Goal: Information Seeking & Learning: Learn about a topic

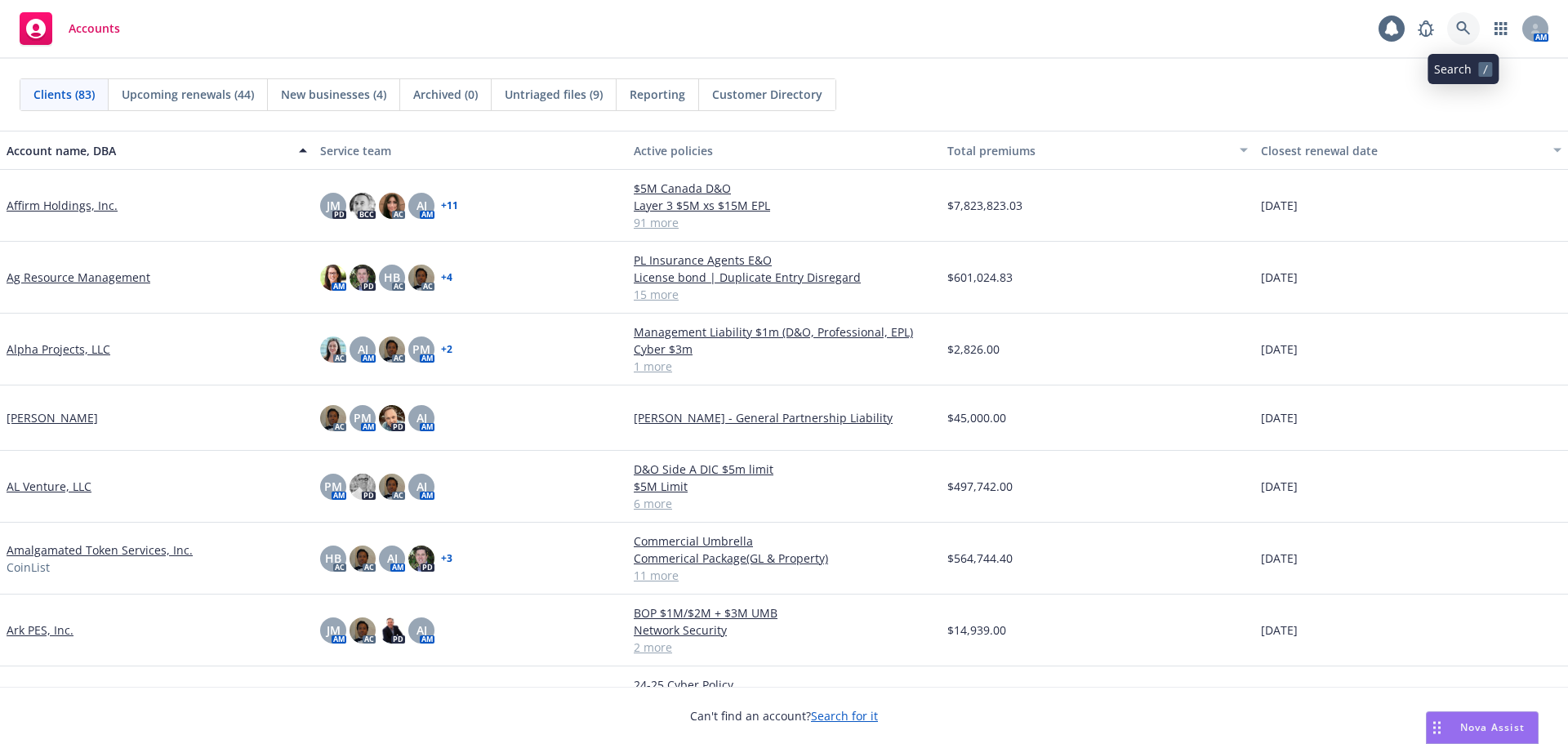
click at [1466, 37] on link at bounding box center [1464, 29] width 33 height 33
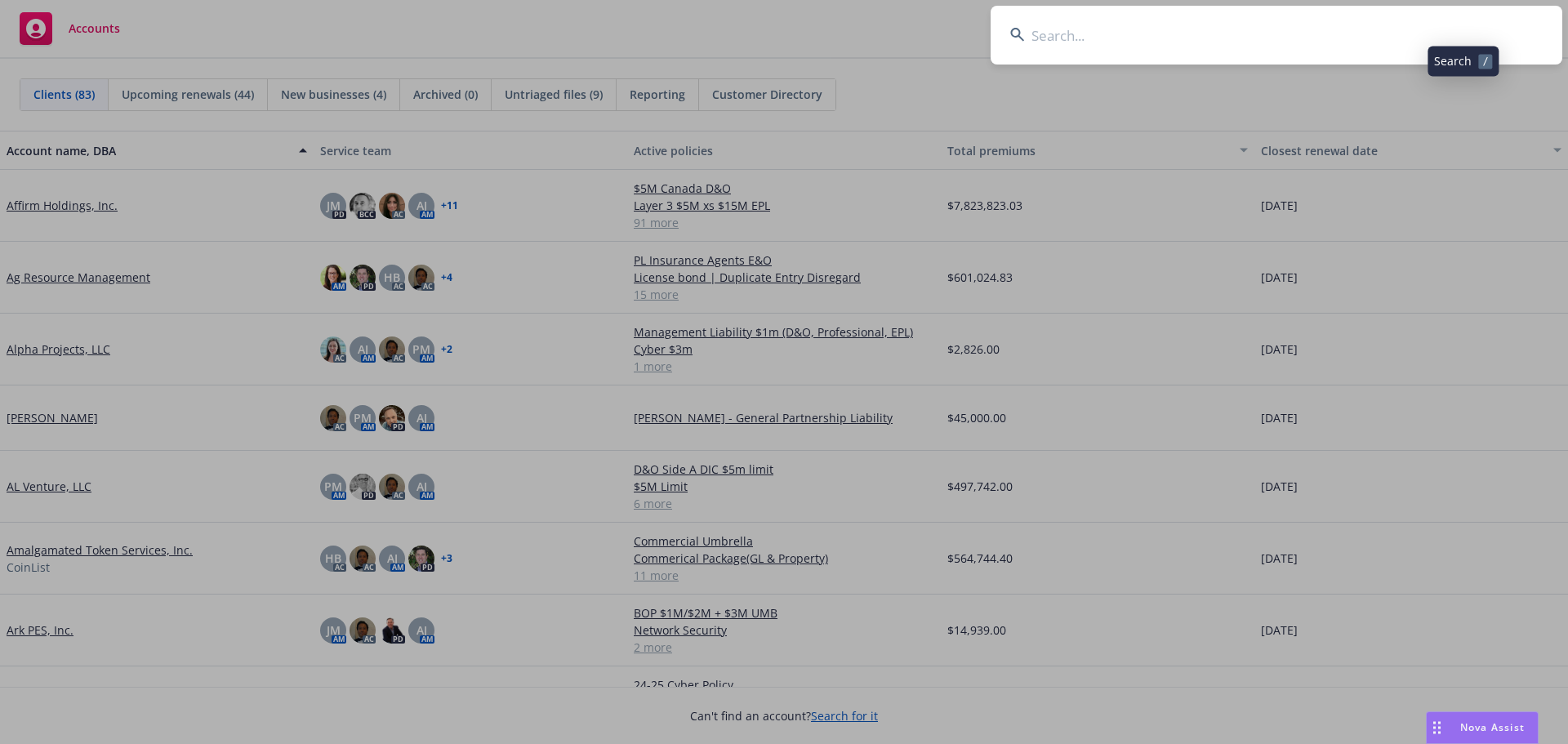
click at [1359, 40] on input at bounding box center [1276, 36] width 572 height 59
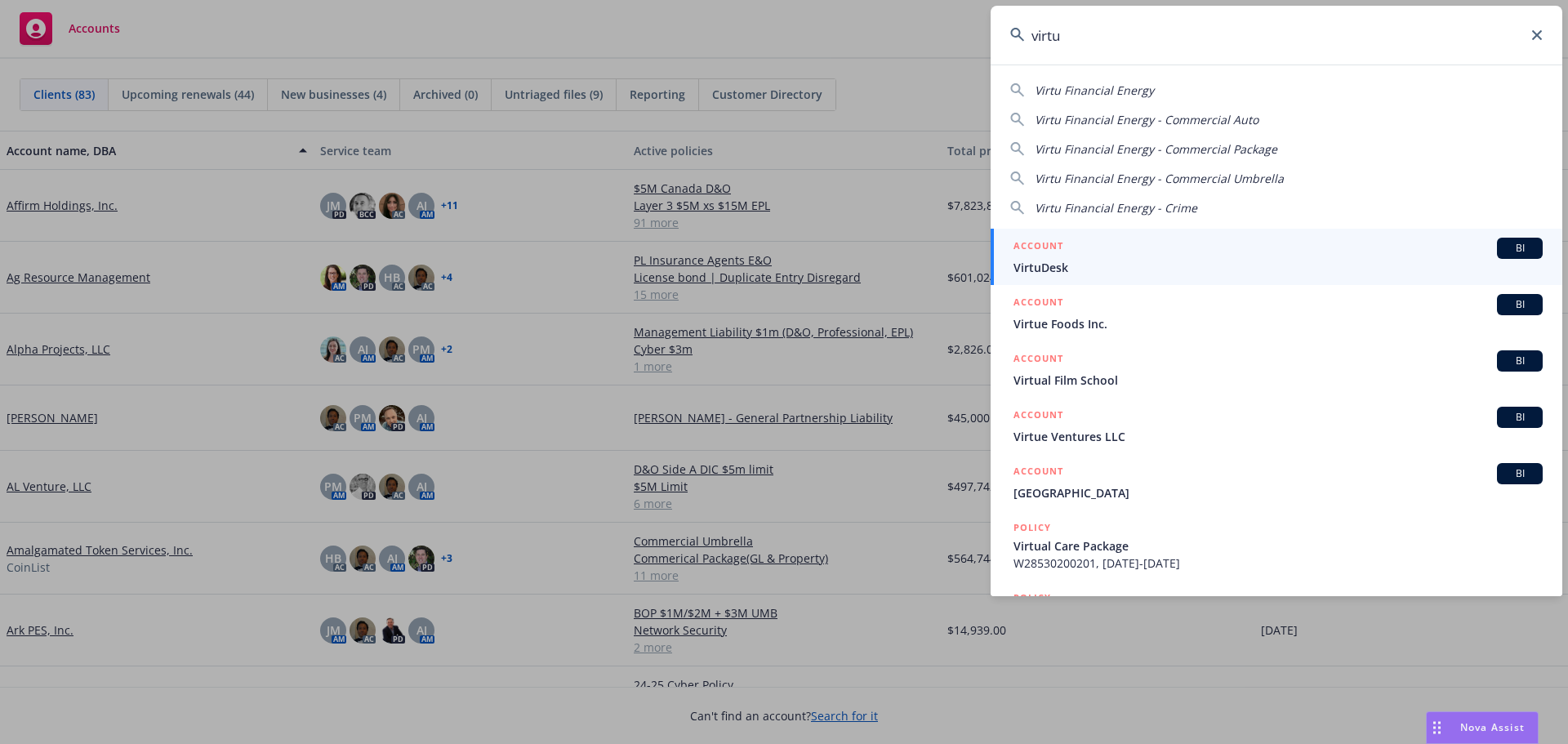
click at [1141, 94] on span "Virtu Financial Energy" at bounding box center [1094, 90] width 119 height 16
type input "Virtu Financial Energy"
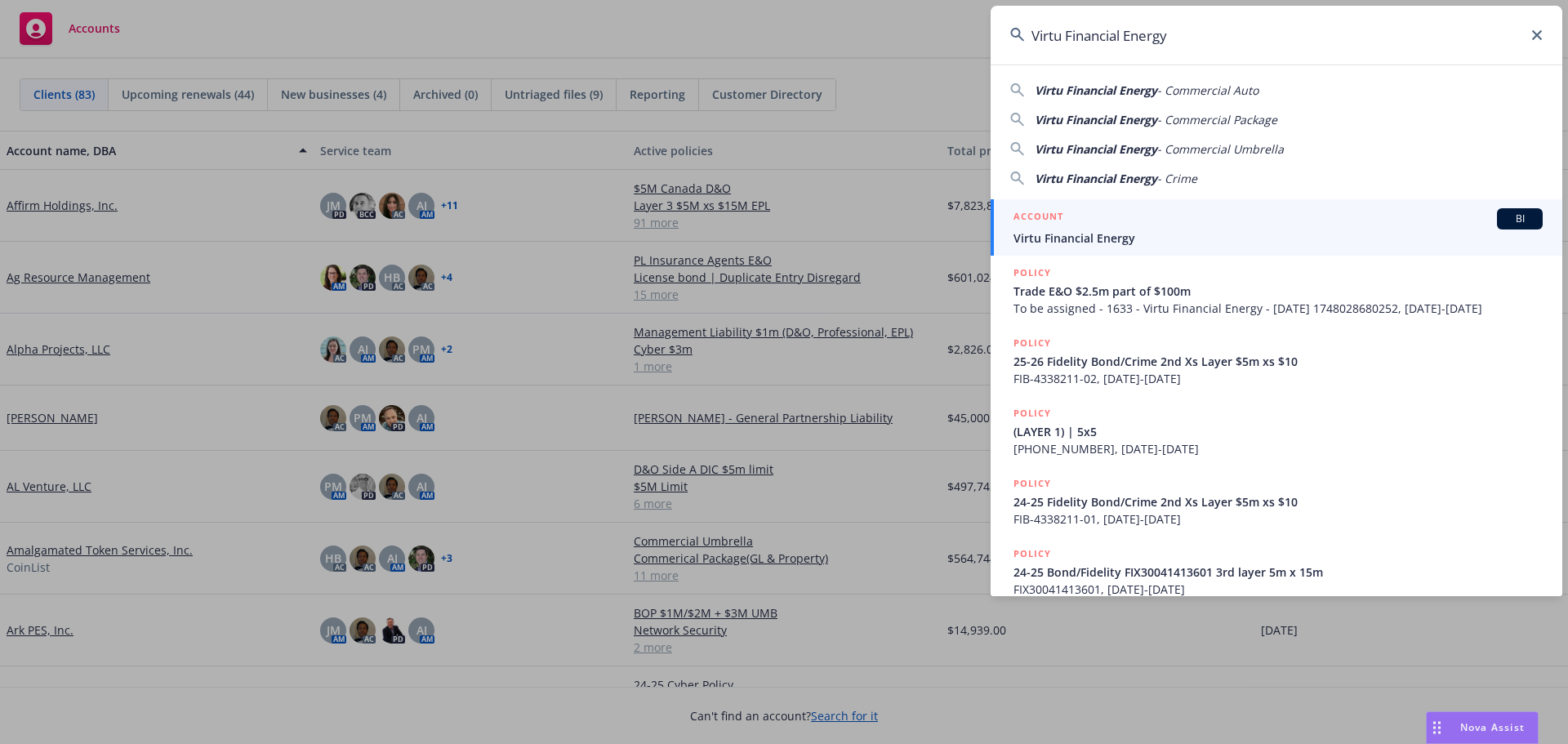
drag, startPoint x: 1501, startPoint y: 216, endPoint x: 1412, endPoint y: 248, distance: 94.6
click at [1504, 216] on span "BI" at bounding box center [1520, 218] width 33 height 15
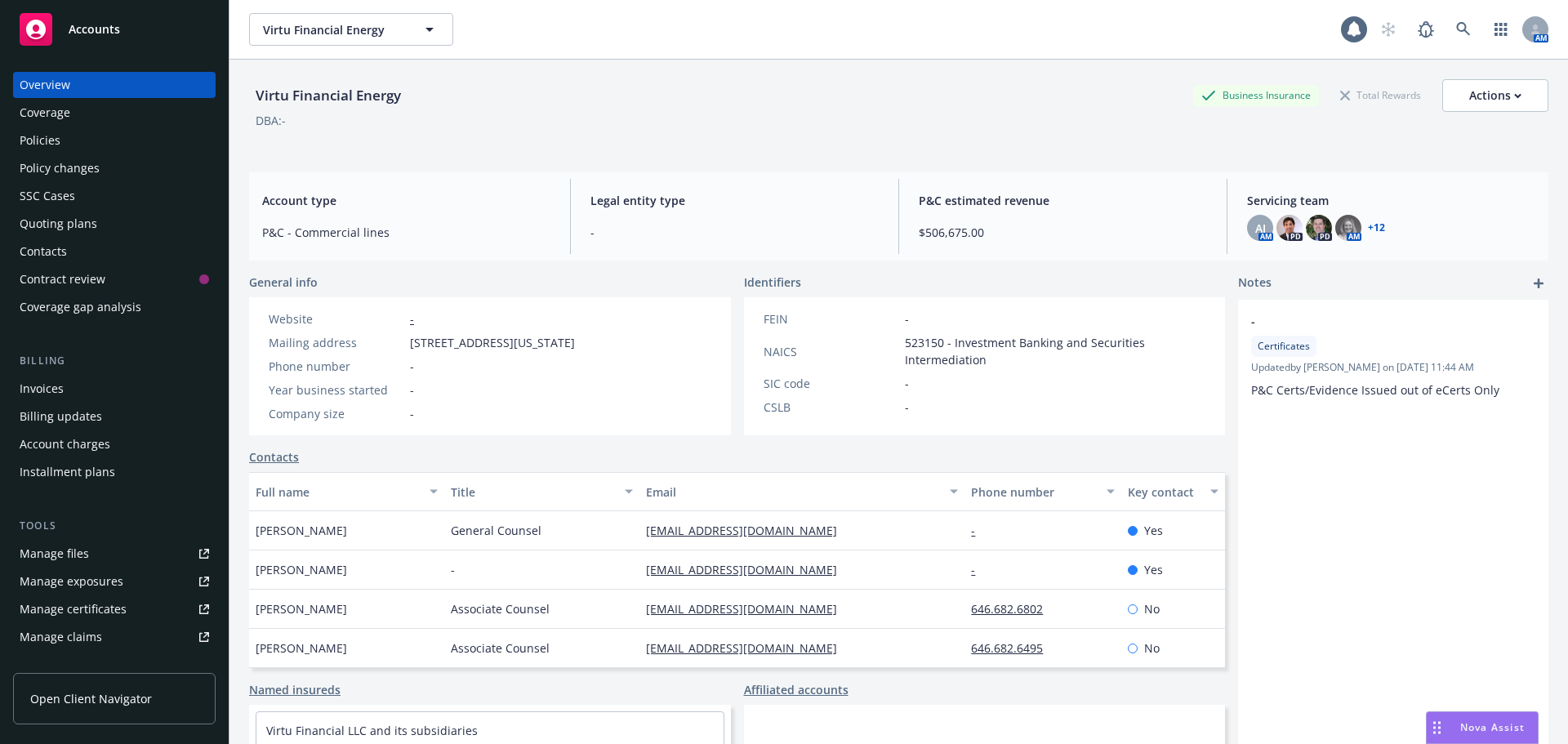
click at [815, 98] on div "Virtu Financial Energy Business Insurance Total Rewards Actions" at bounding box center [899, 96] width 1300 height 33
click at [75, 141] on div "Policies" at bounding box center [115, 141] width 189 height 26
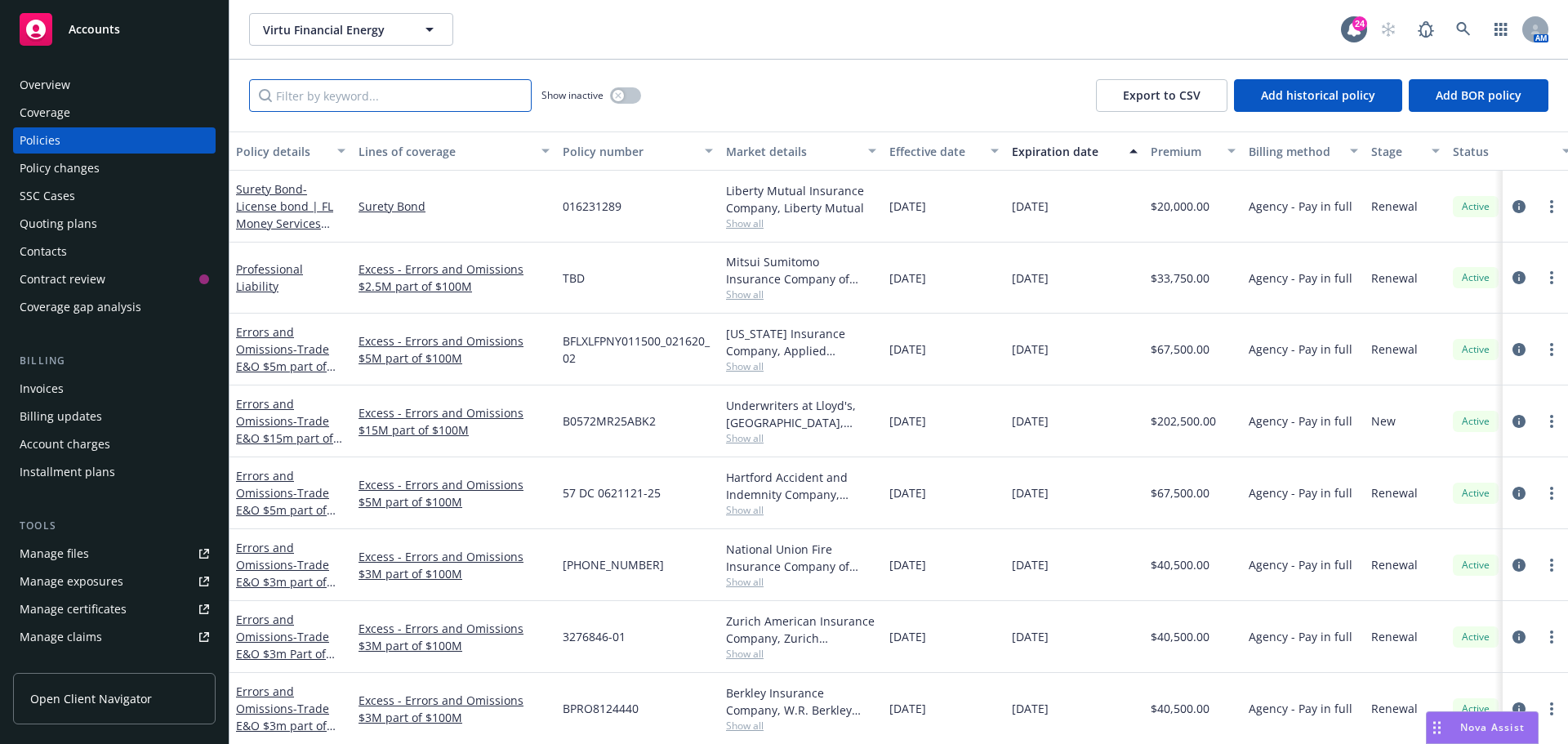
click at [376, 94] on input "Filter by keyword..." at bounding box center [390, 96] width 282 height 33
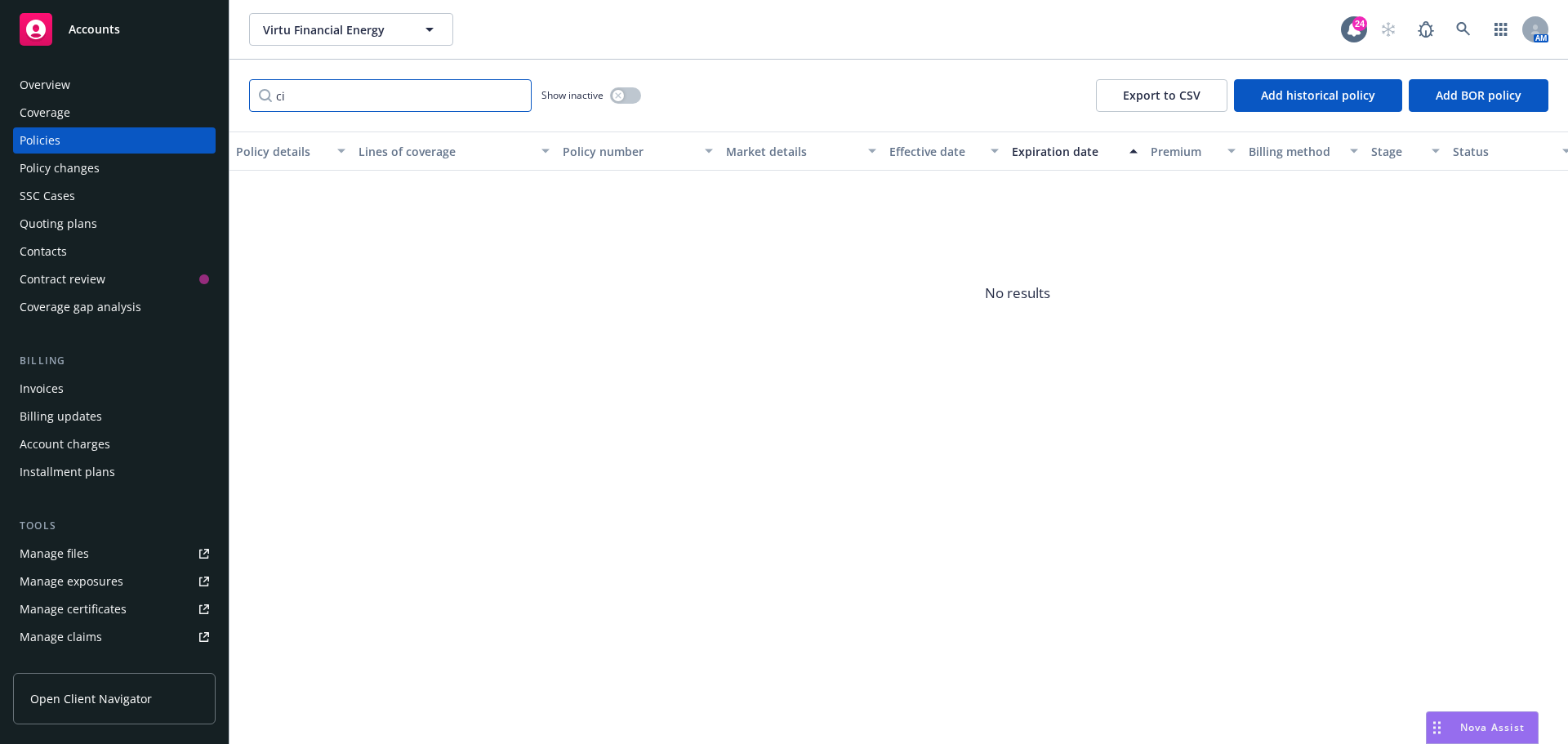
type input "c"
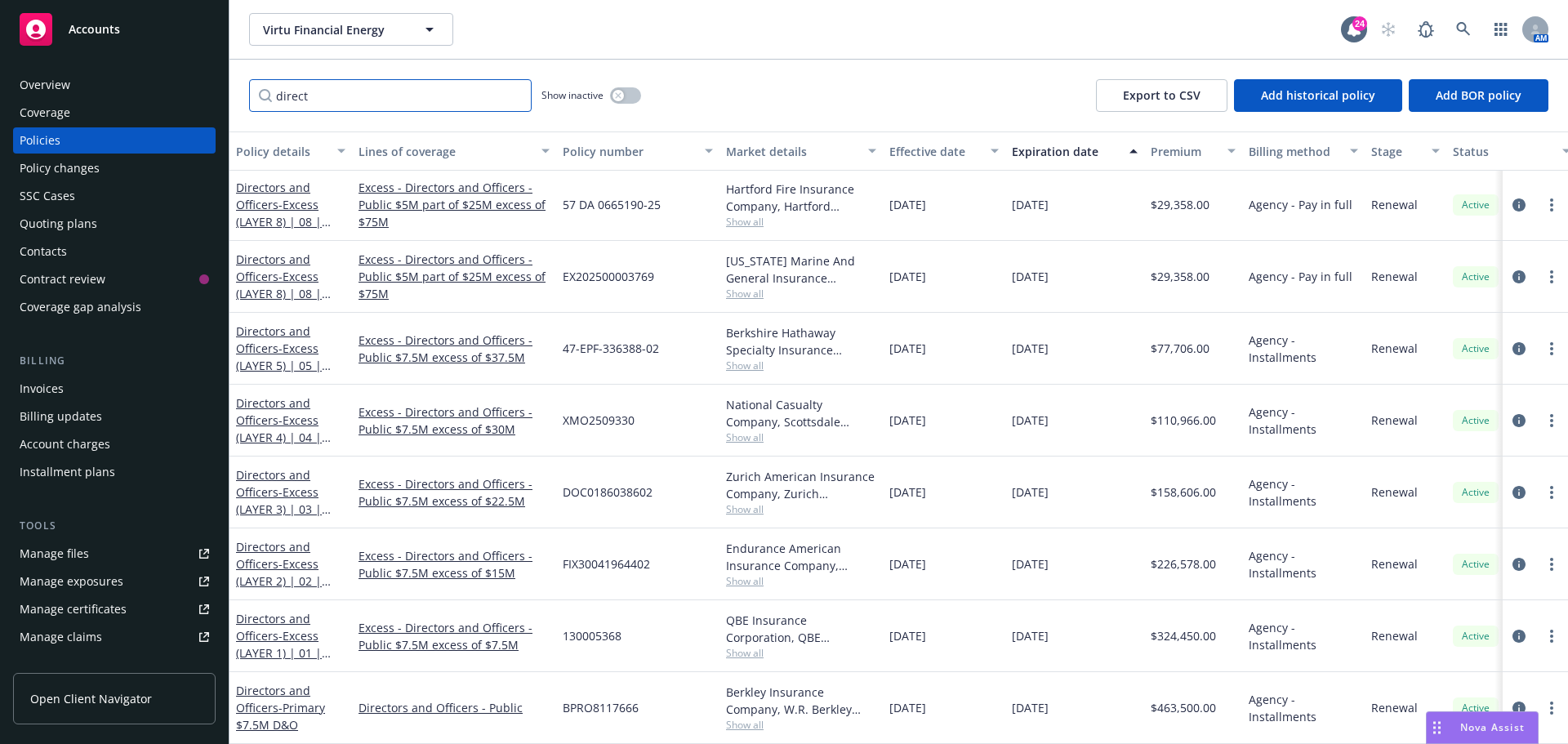
scroll to position [1916, 0]
type input "direct"
click at [294, 701] on span "- Primary $7.5M D&O" at bounding box center [281, 717] width 89 height 33
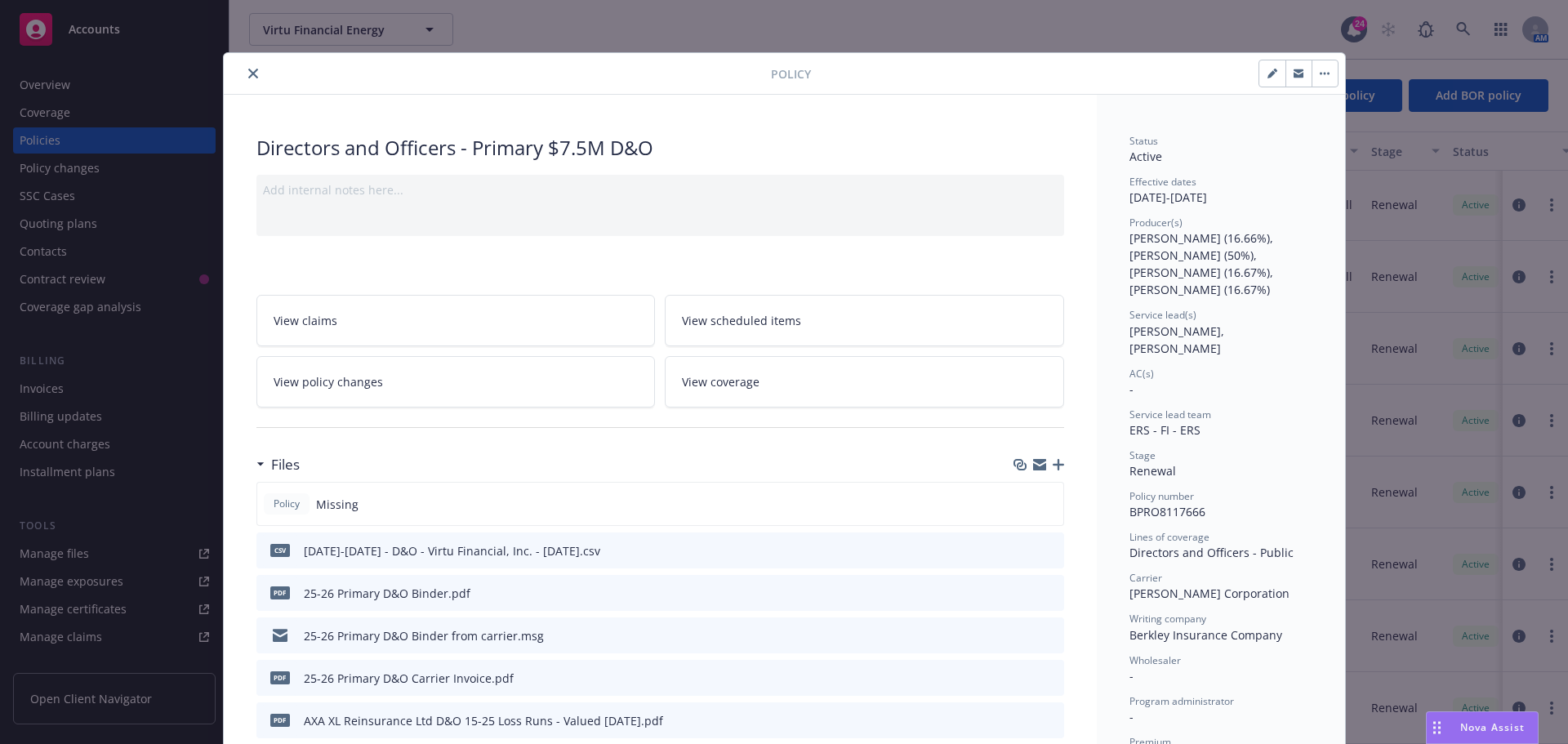
click at [1053, 462] on icon "button" at bounding box center [1058, 464] width 11 height 11
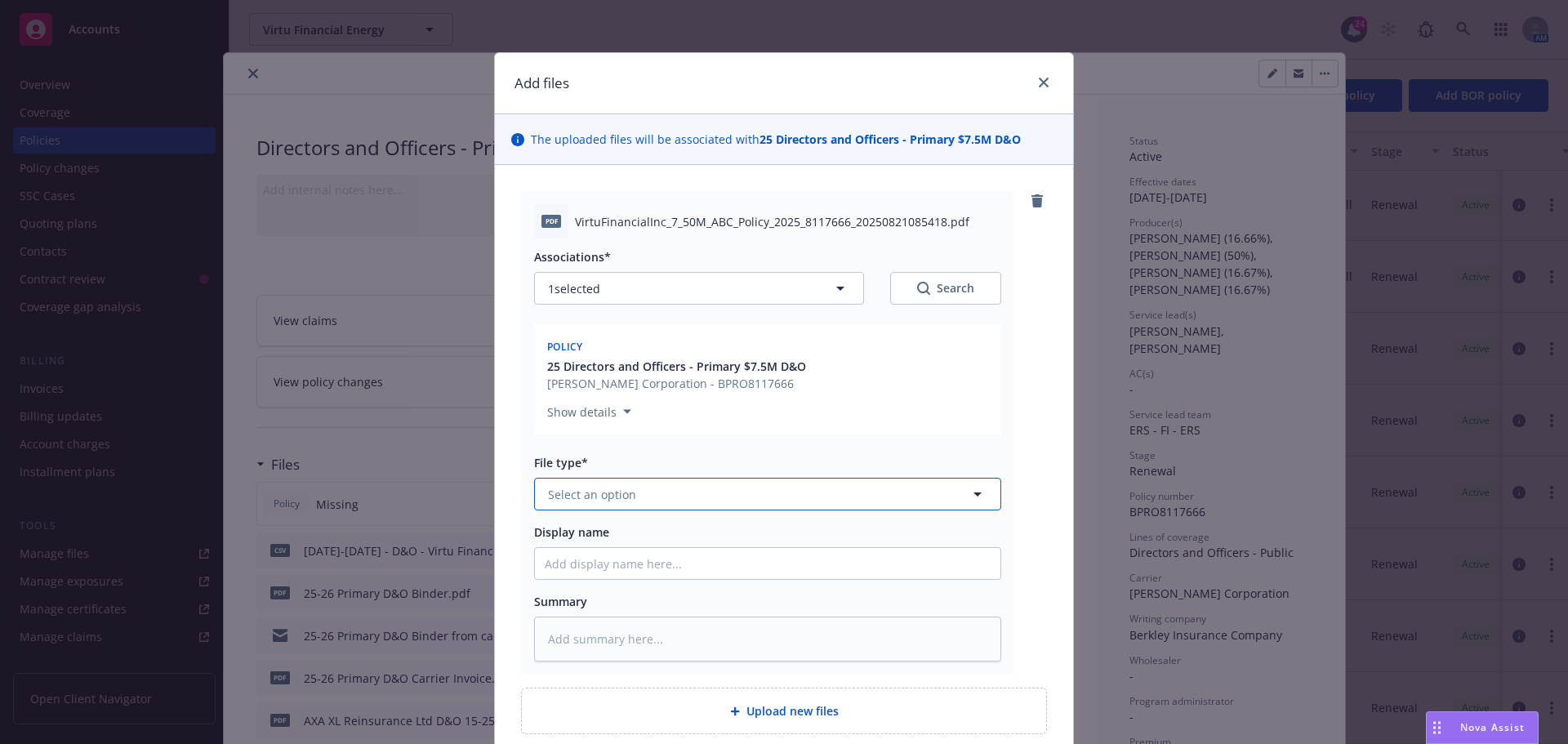
click at [572, 499] on span "Select an option" at bounding box center [592, 495] width 89 height 17
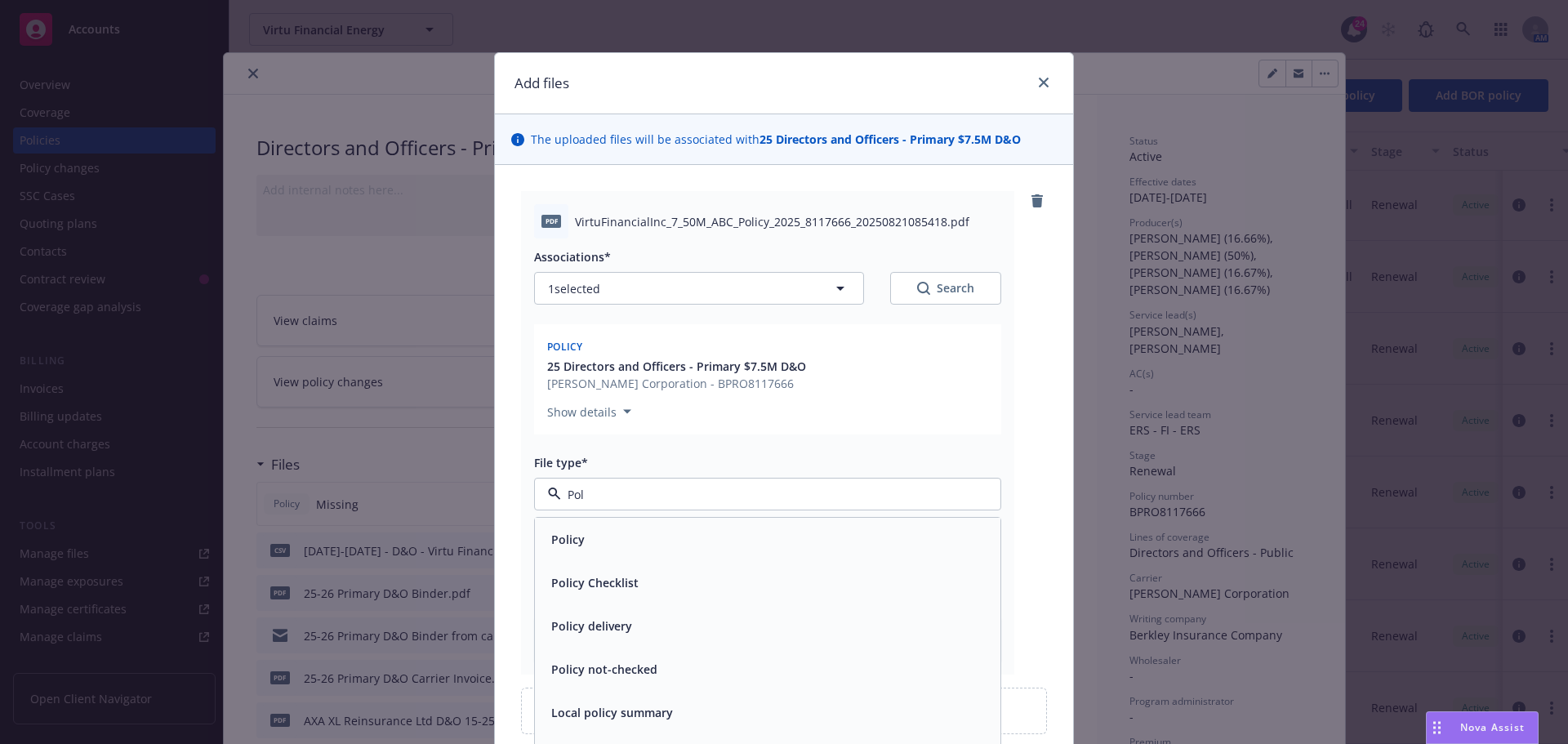
type input "Poli"
click at [570, 525] on div "Policy" at bounding box center [768, 540] width 466 height 43
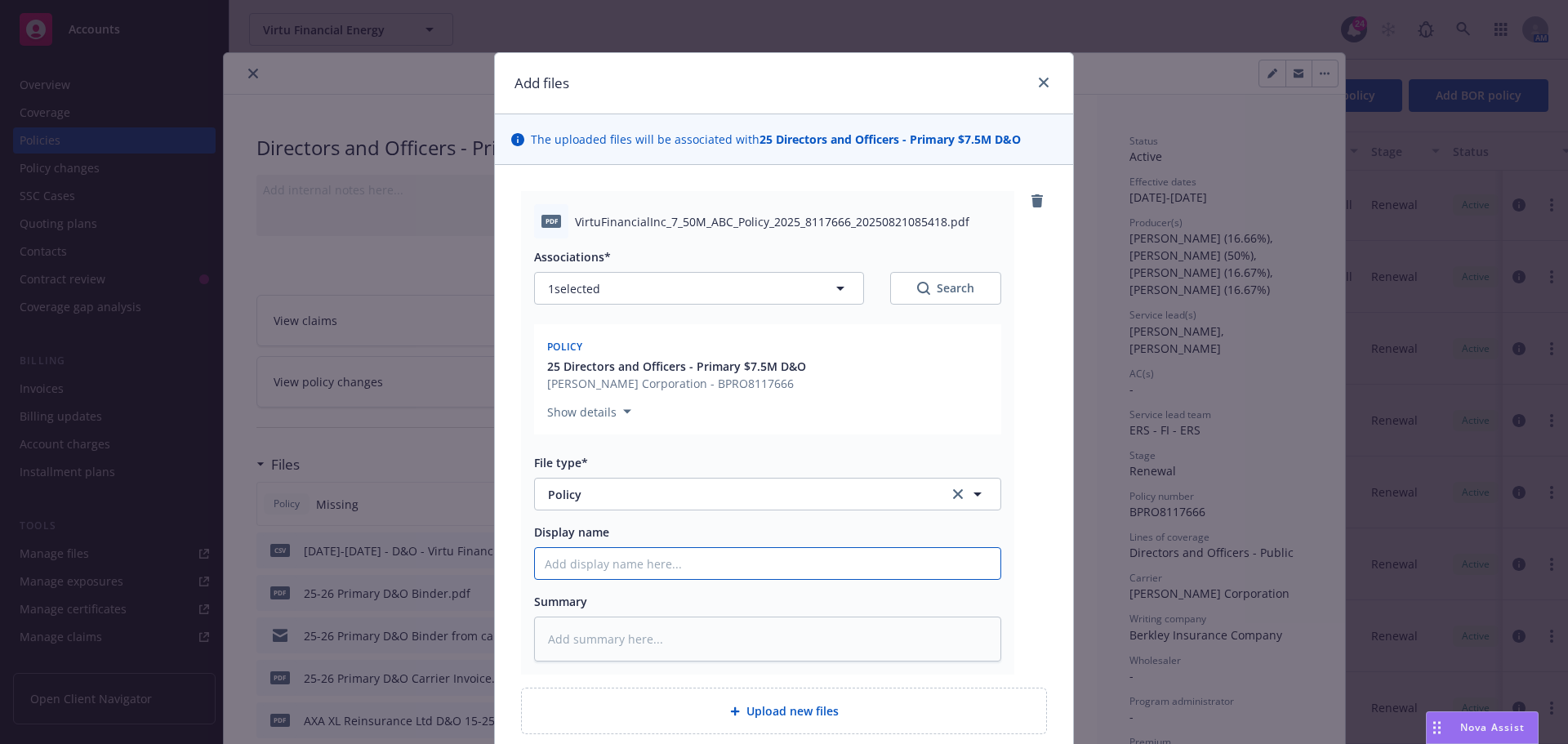
click at [580, 562] on input "Display name" at bounding box center [768, 564] width 466 height 31
type textarea "x"
type input "2"
type textarea "x"
type input "25"
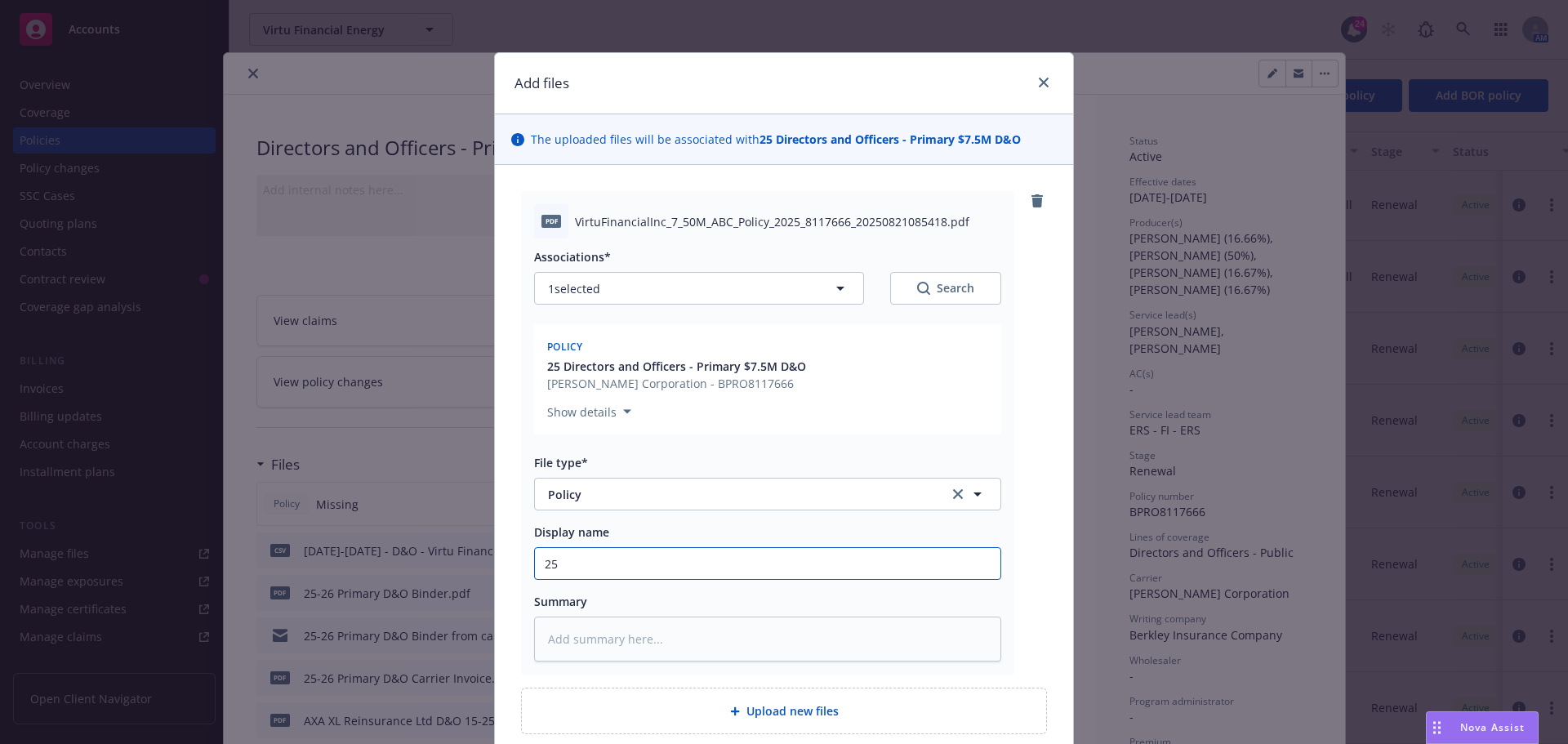
type textarea "x"
type input "25-"
type textarea "x"
type input "25-2"
type textarea "x"
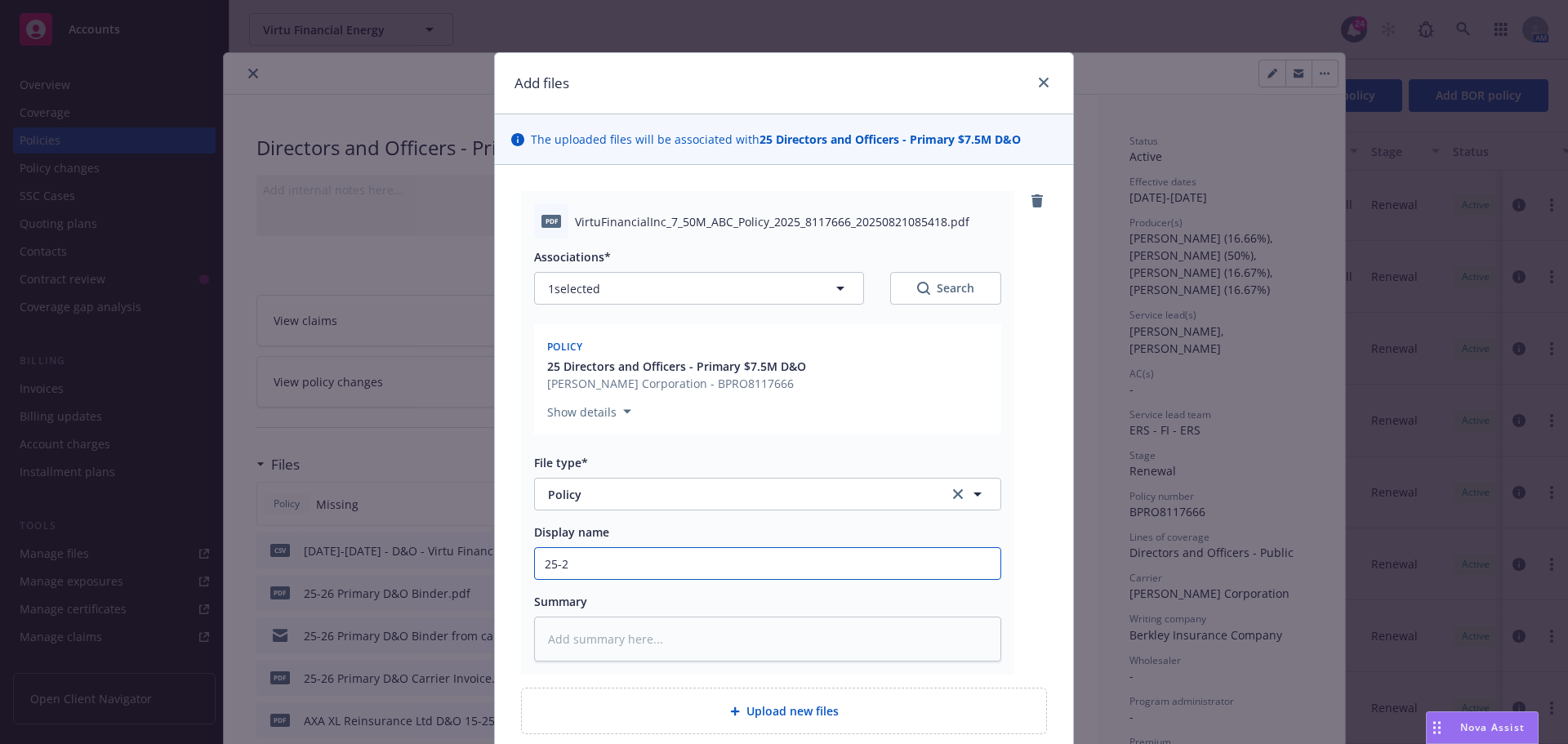
type input "25-26"
type textarea "x"
type input "25-26"
type textarea "x"
type input "25-26 P"
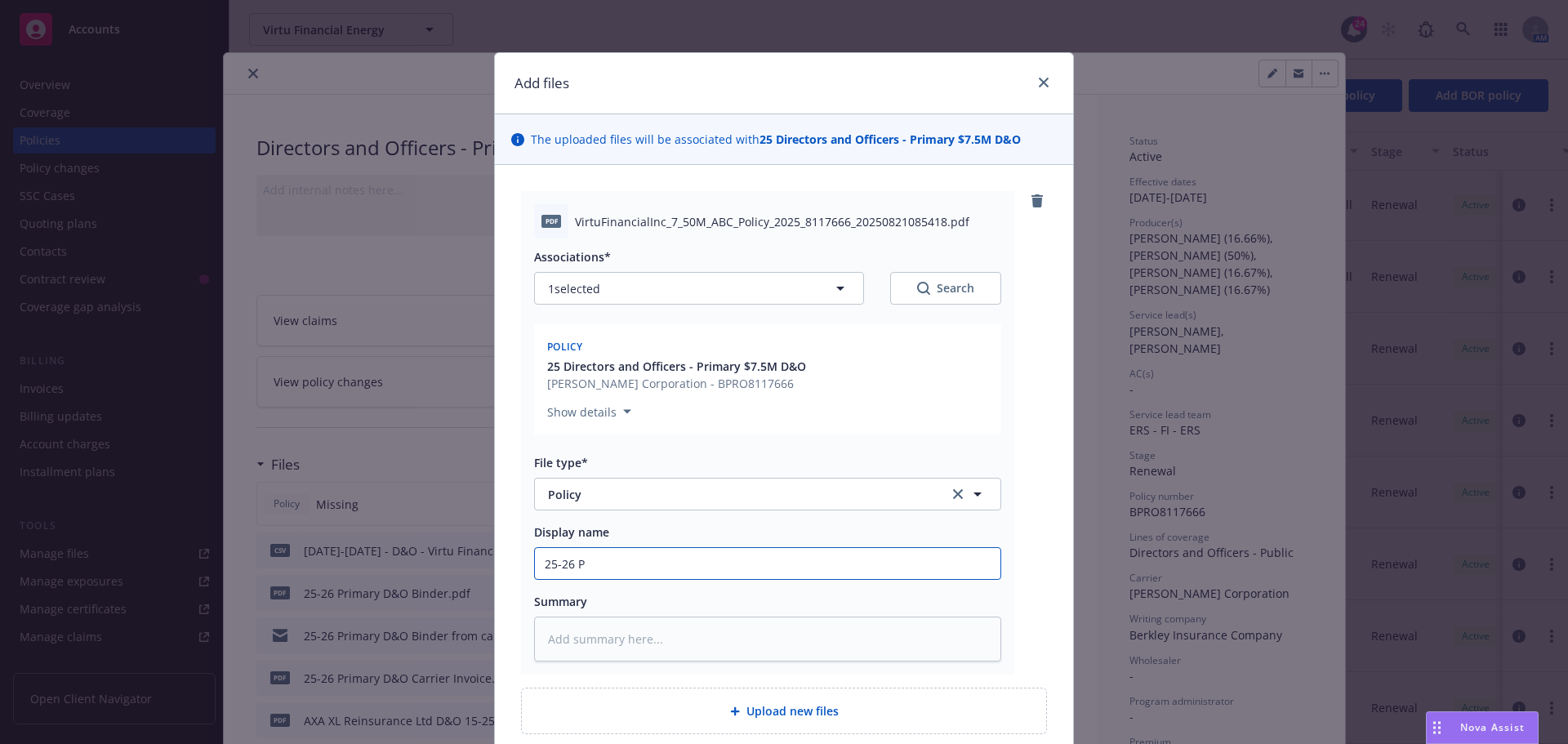
type textarea "x"
type input "25-26 Pr"
type textarea "x"
type input "25-26 Pri"
type textarea "x"
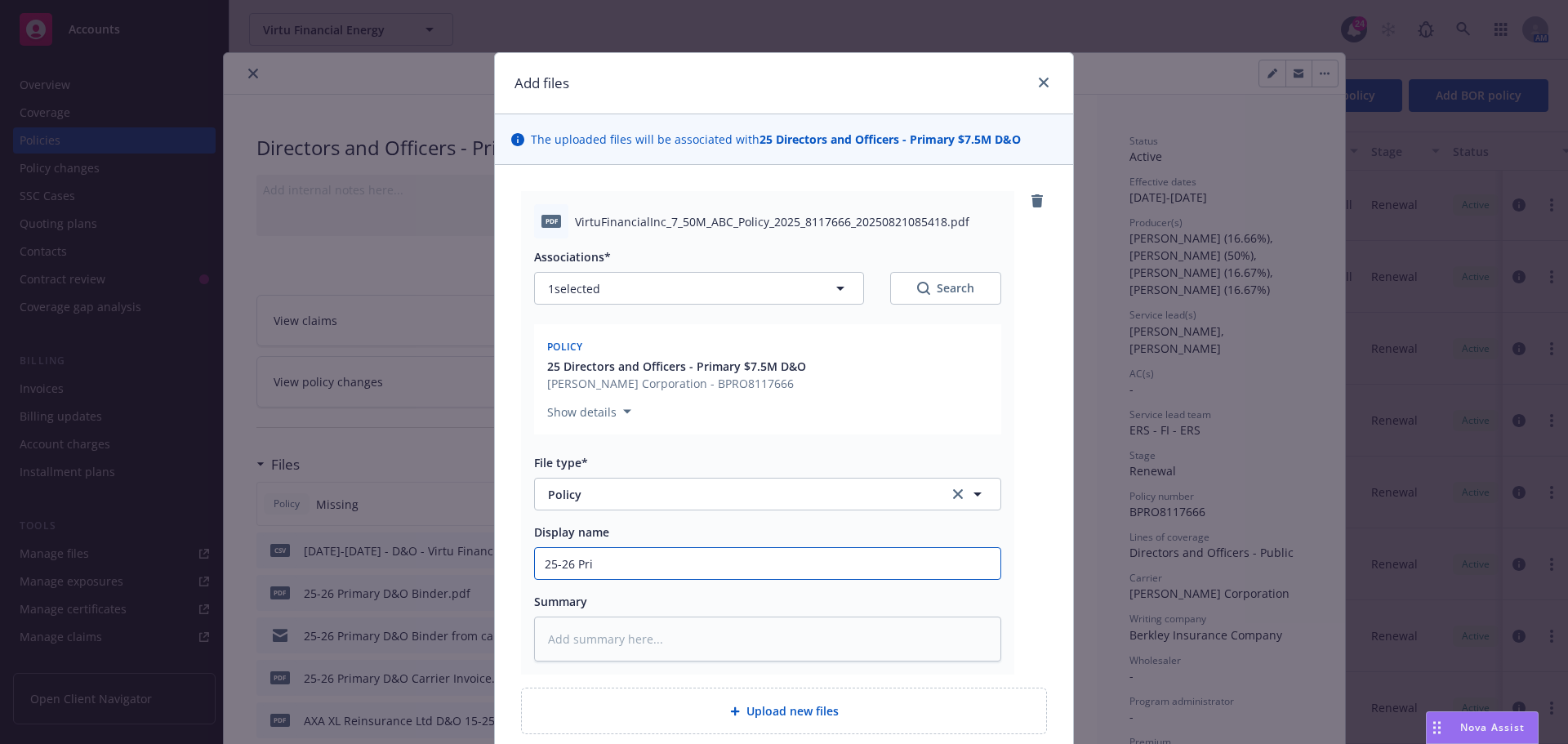
type input "25-26 Prim"
type textarea "x"
type input "25-26 Prima"
type textarea "x"
type input "25-26 Primar"
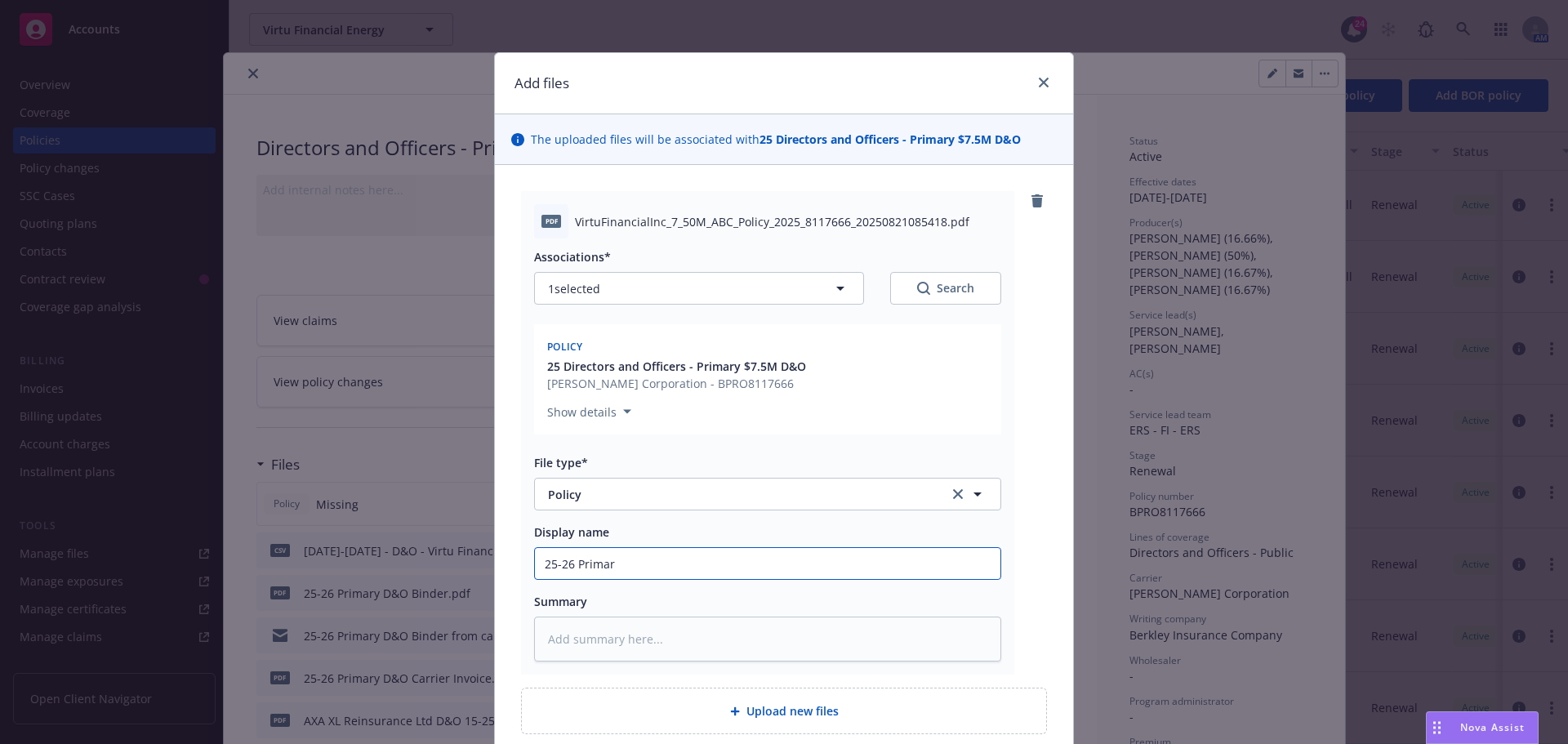
type textarea "x"
type input "25-26 Primary"
type textarea "x"
type input "25-26 Primary"
type textarea "x"
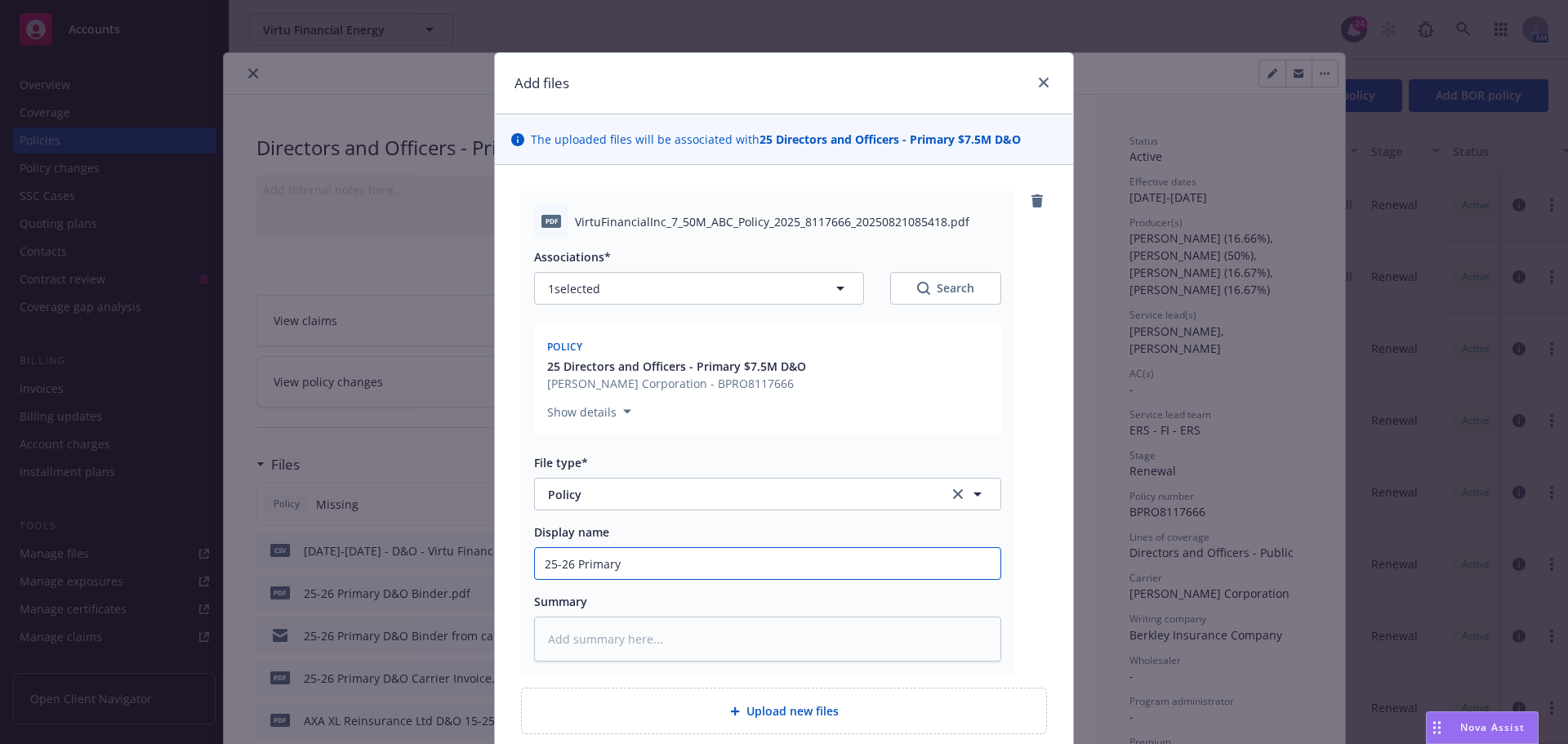
type input "25-26 Primary D"
type textarea "x"
type input "25-26 Primary D&"
type textarea "x"
type input "25-26 Primary D&O"
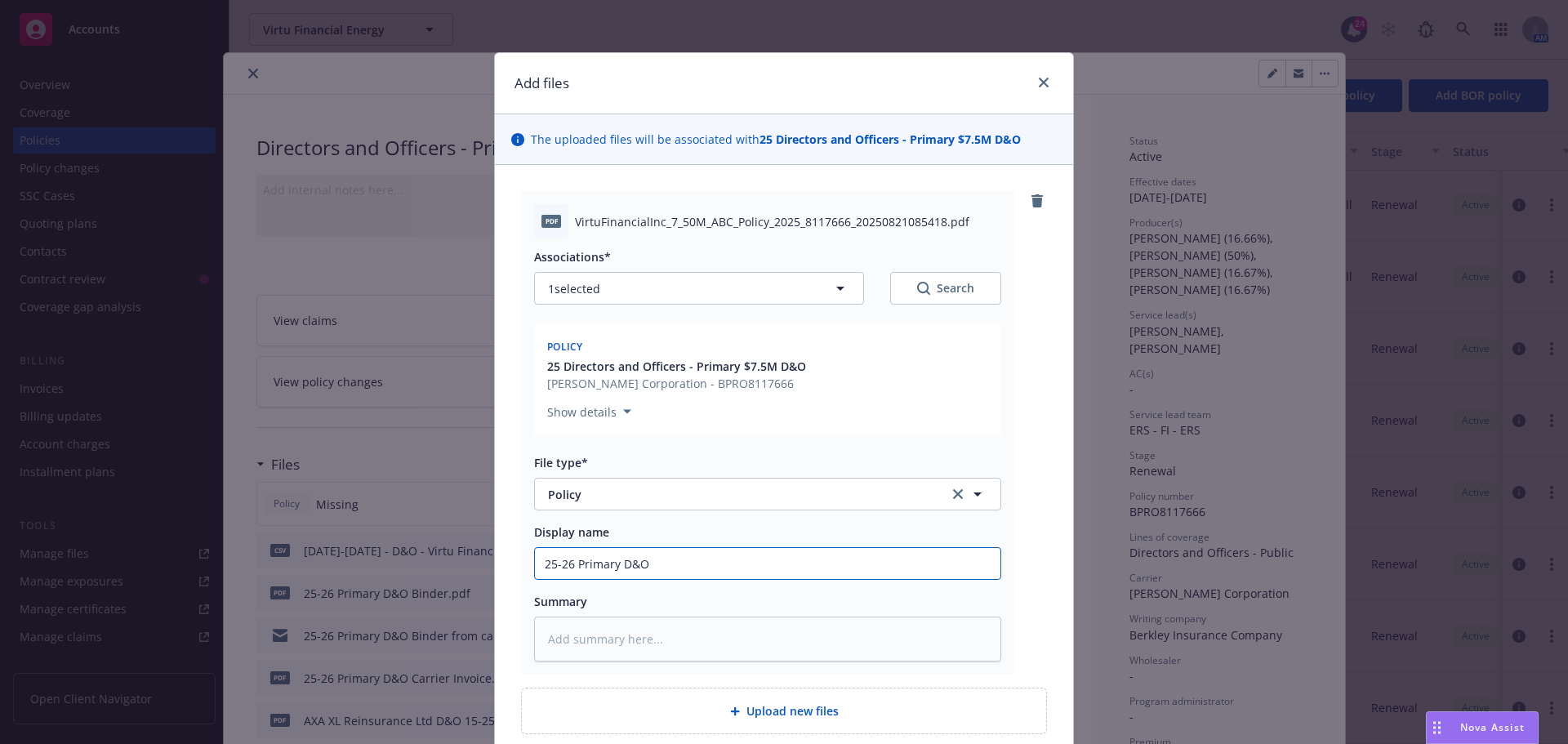
type textarea "x"
type input "25-26 Primary D&O"
type textarea "x"
type input "25-26 Primary D&O P"
type textarea "x"
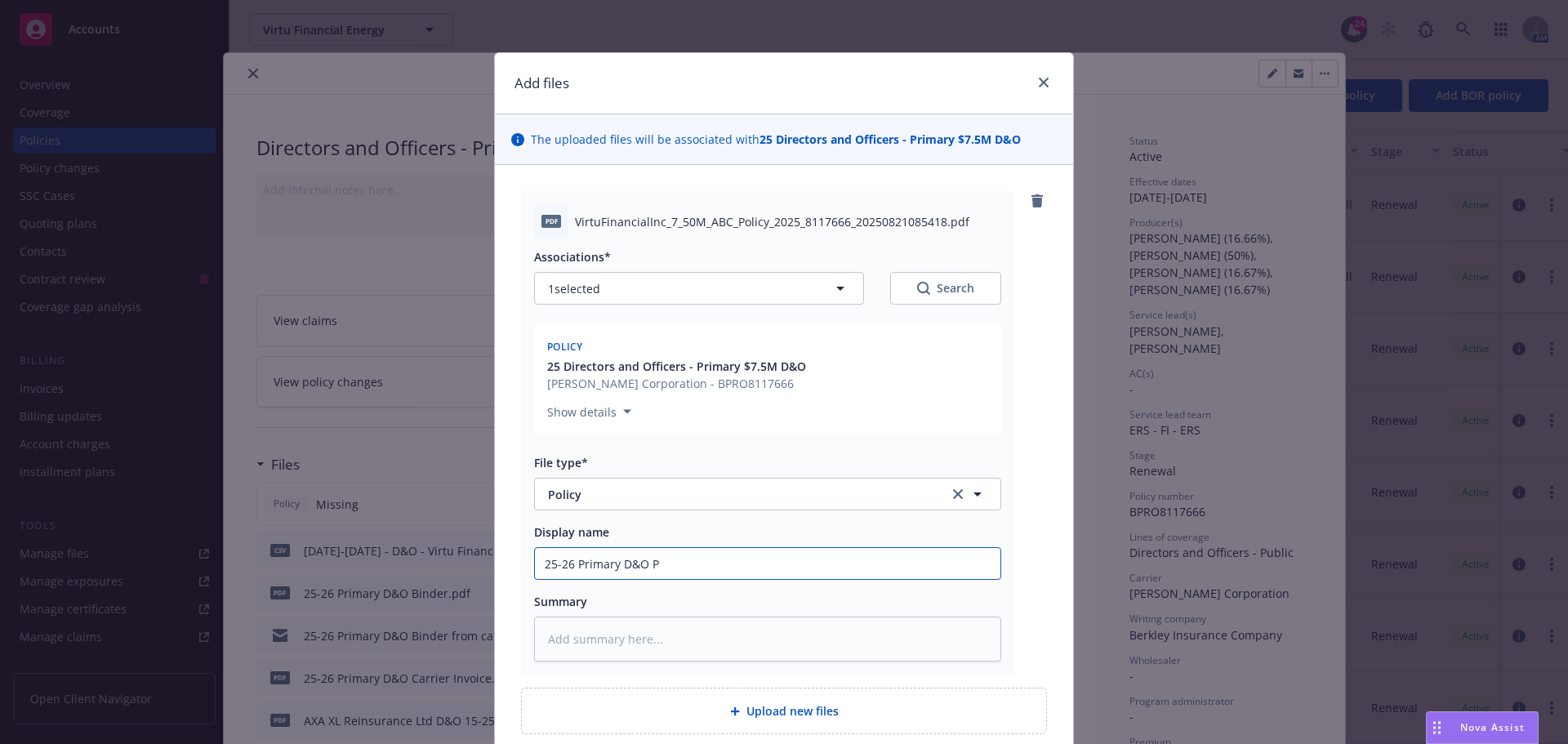
type input "25-26 Primary D&O Po"
type textarea "x"
type input "25-26 Primary D&O Pol"
type textarea "x"
type input "25-26 Primary D&O Poli"
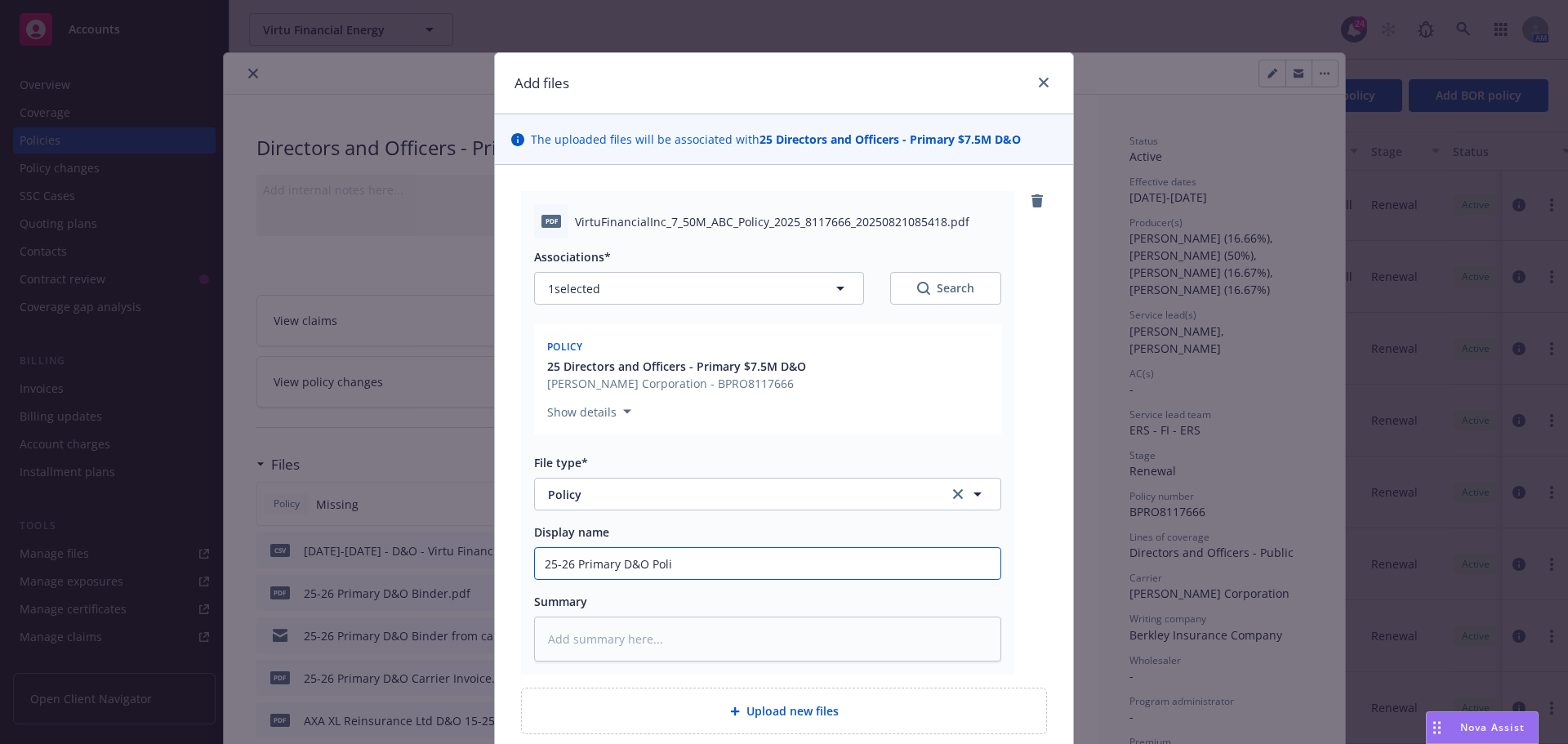
type textarea "x"
type input "25-26 Primary D&O Polic"
type textarea "x"
type input "25-26 Primary D&O Policy"
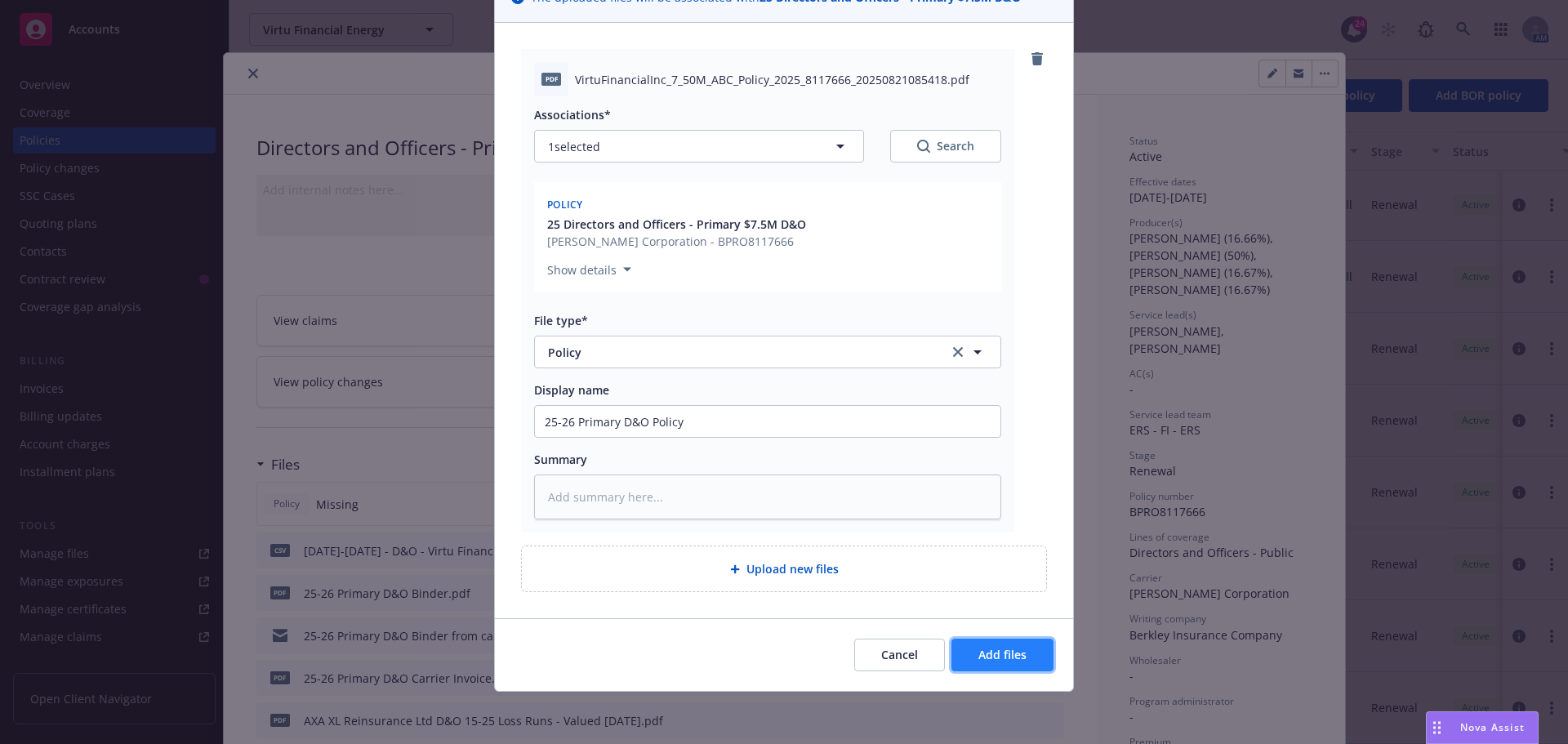
click at [1033, 661] on button "Add files" at bounding box center [1002, 655] width 103 height 33
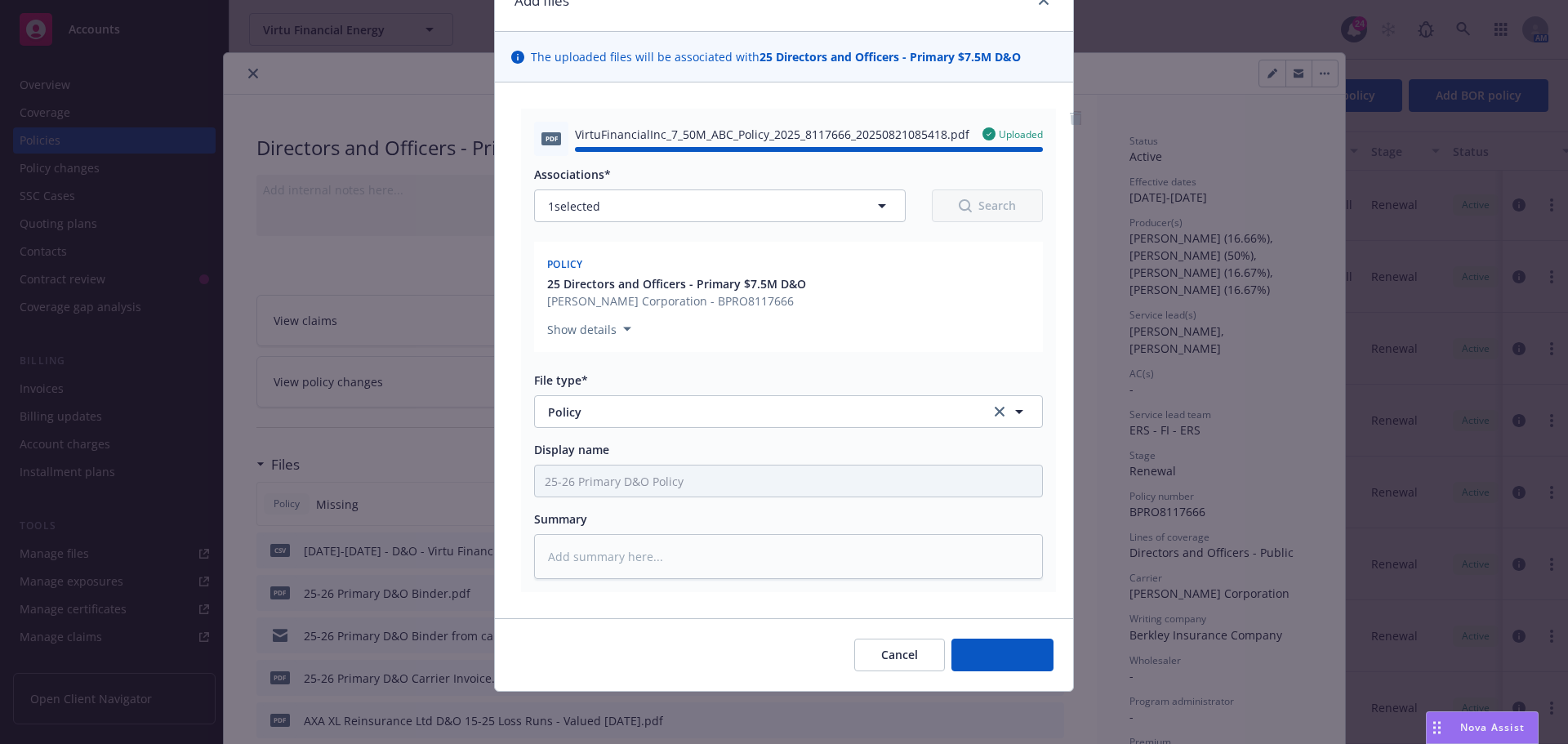
type textarea "x"
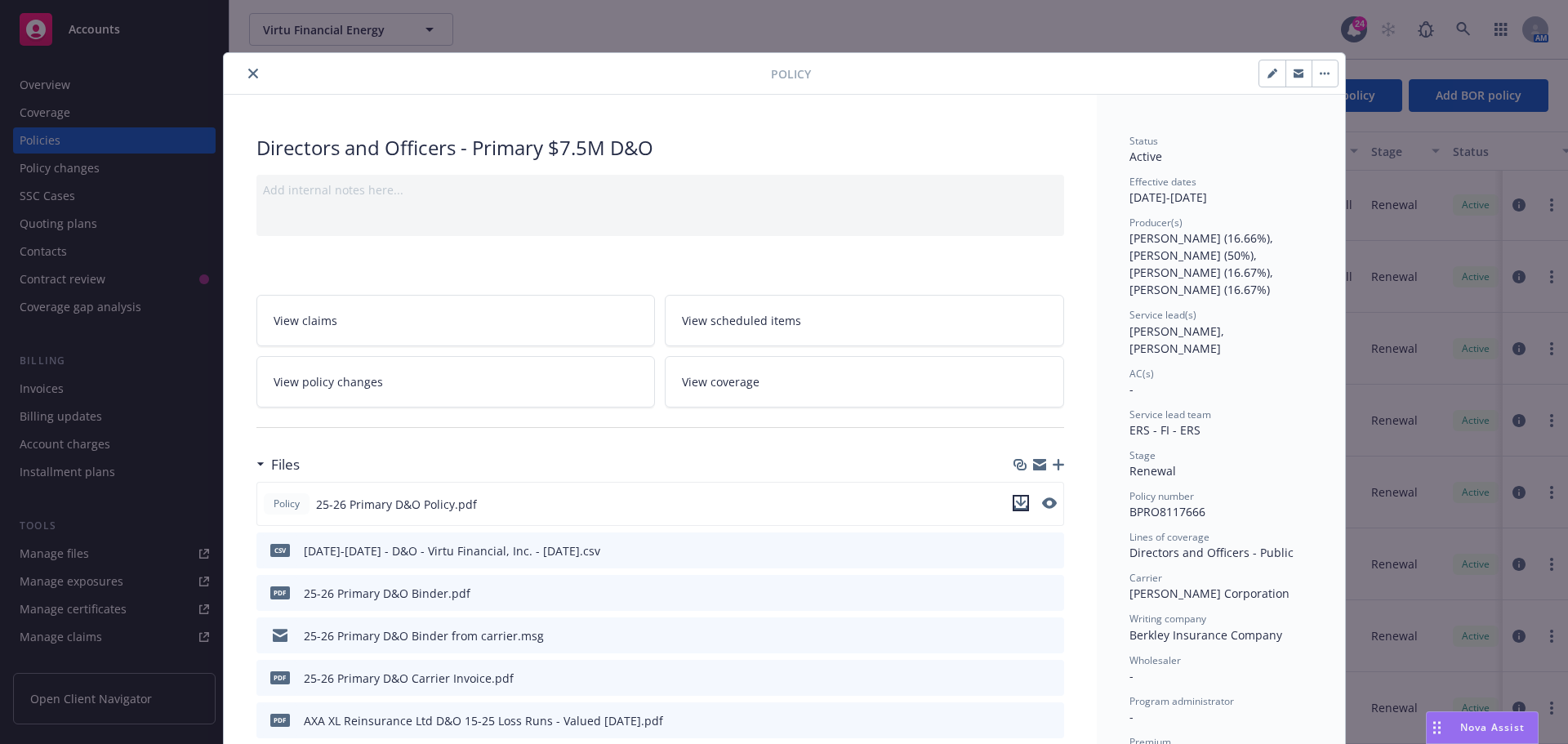
click at [1019, 500] on icon "download file" at bounding box center [1021, 503] width 13 height 13
click at [257, 76] on div at bounding box center [500, 73] width 540 height 20
click at [243, 75] on button "close" at bounding box center [253, 73] width 20 height 20
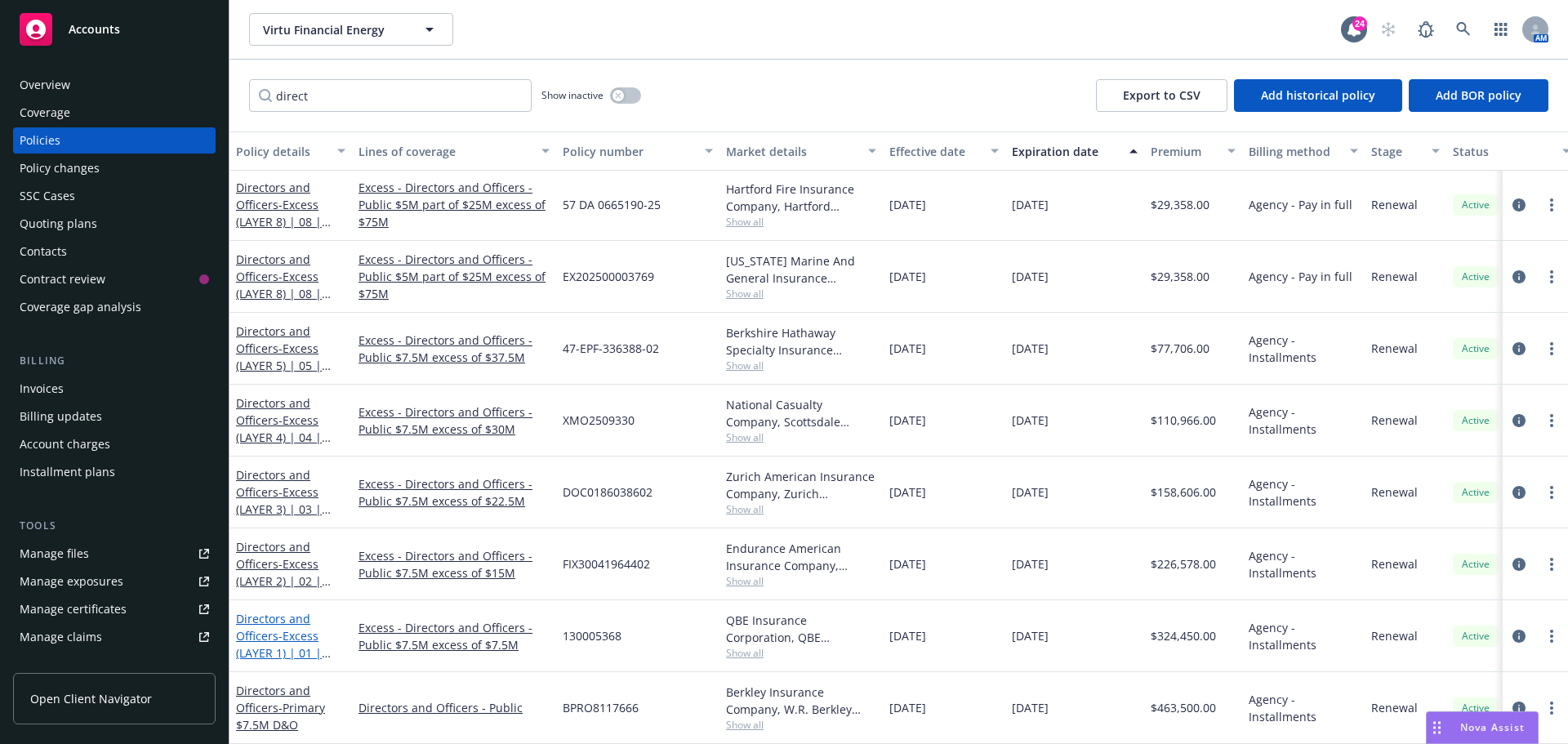
click at [288, 628] on span "- Excess (LAYER 1) | 01 | $7.5M xs $7.5M" at bounding box center [283, 653] width 95 height 50
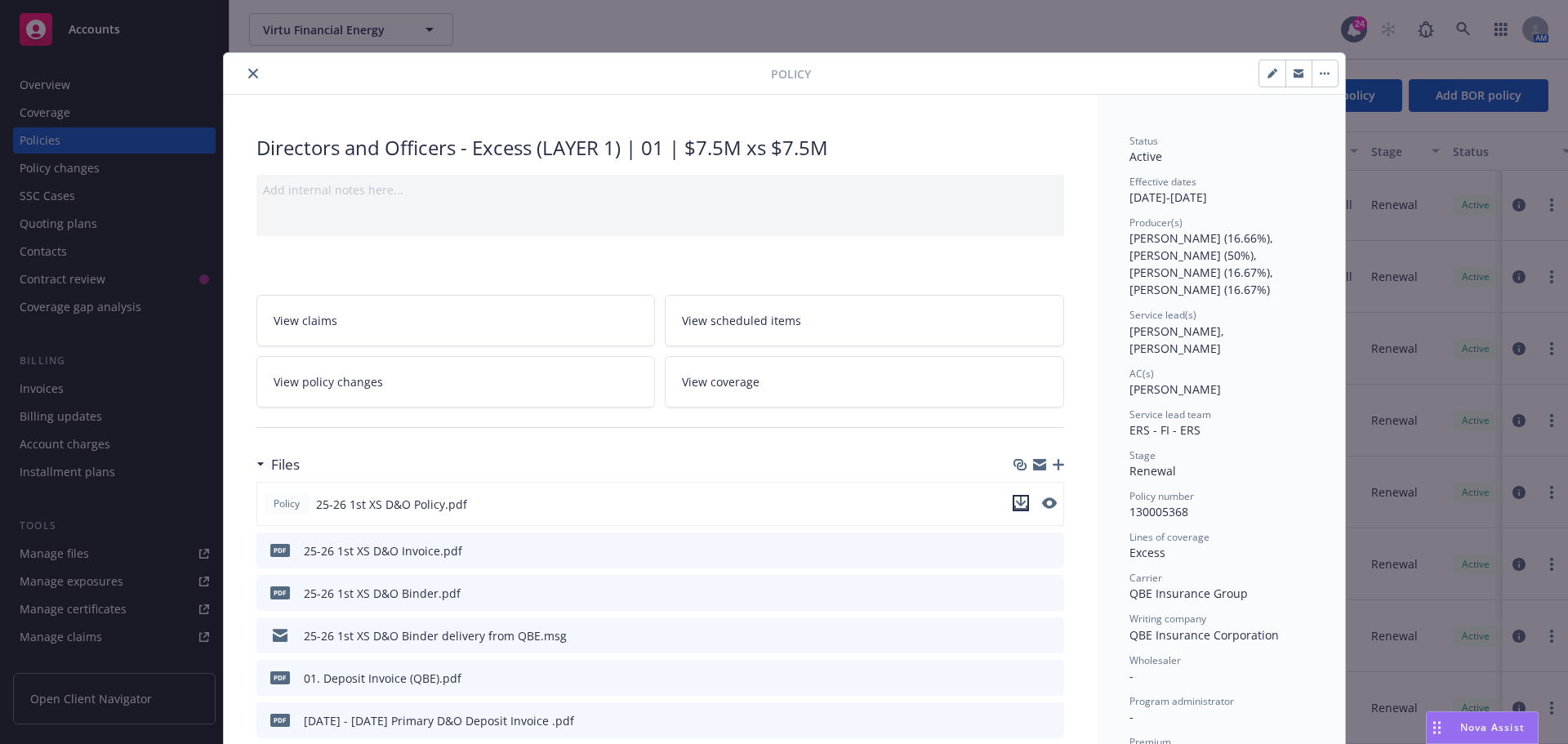
click at [1015, 502] on icon "download file" at bounding box center [1021, 503] width 13 height 13
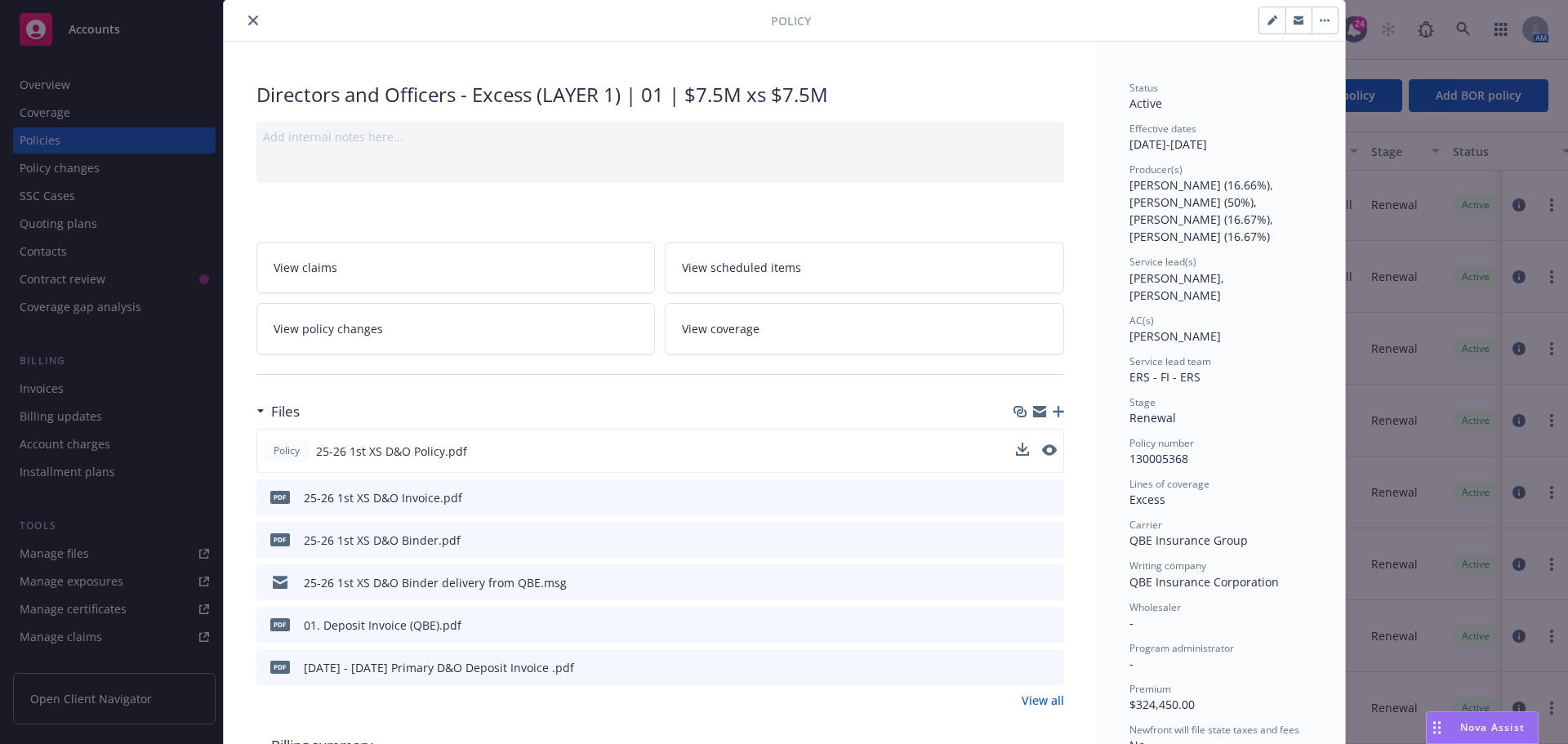
scroll to position [82, 0]
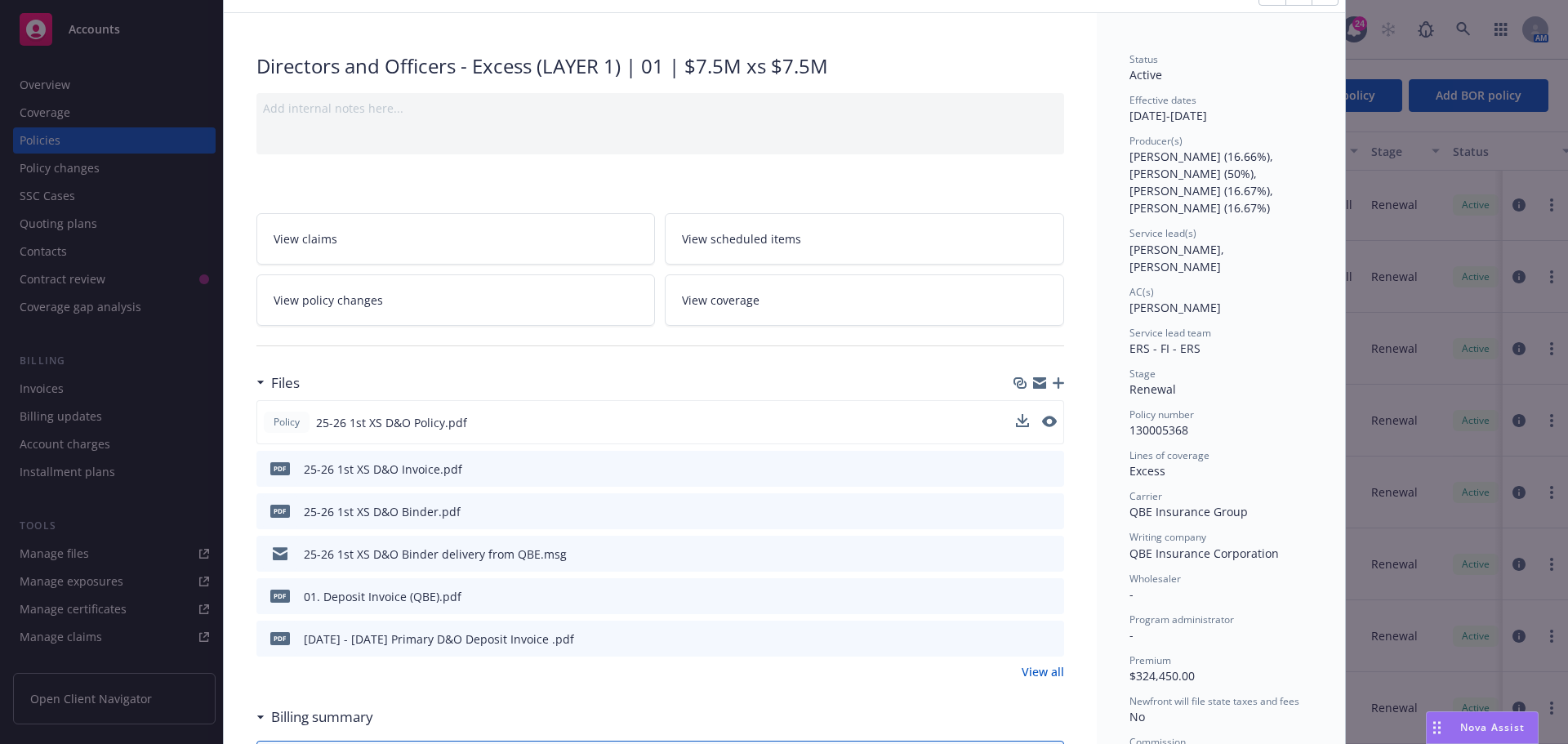
click at [1056, 546] on div "25-26 1st XS D&O Binder delivery from QBE.msg" at bounding box center [660, 554] width 808 height 36
click at [1042, 560] on button at bounding box center [1049, 555] width 15 height 17
click at [1042, 555] on icon "preview file" at bounding box center [1049, 553] width 15 height 11
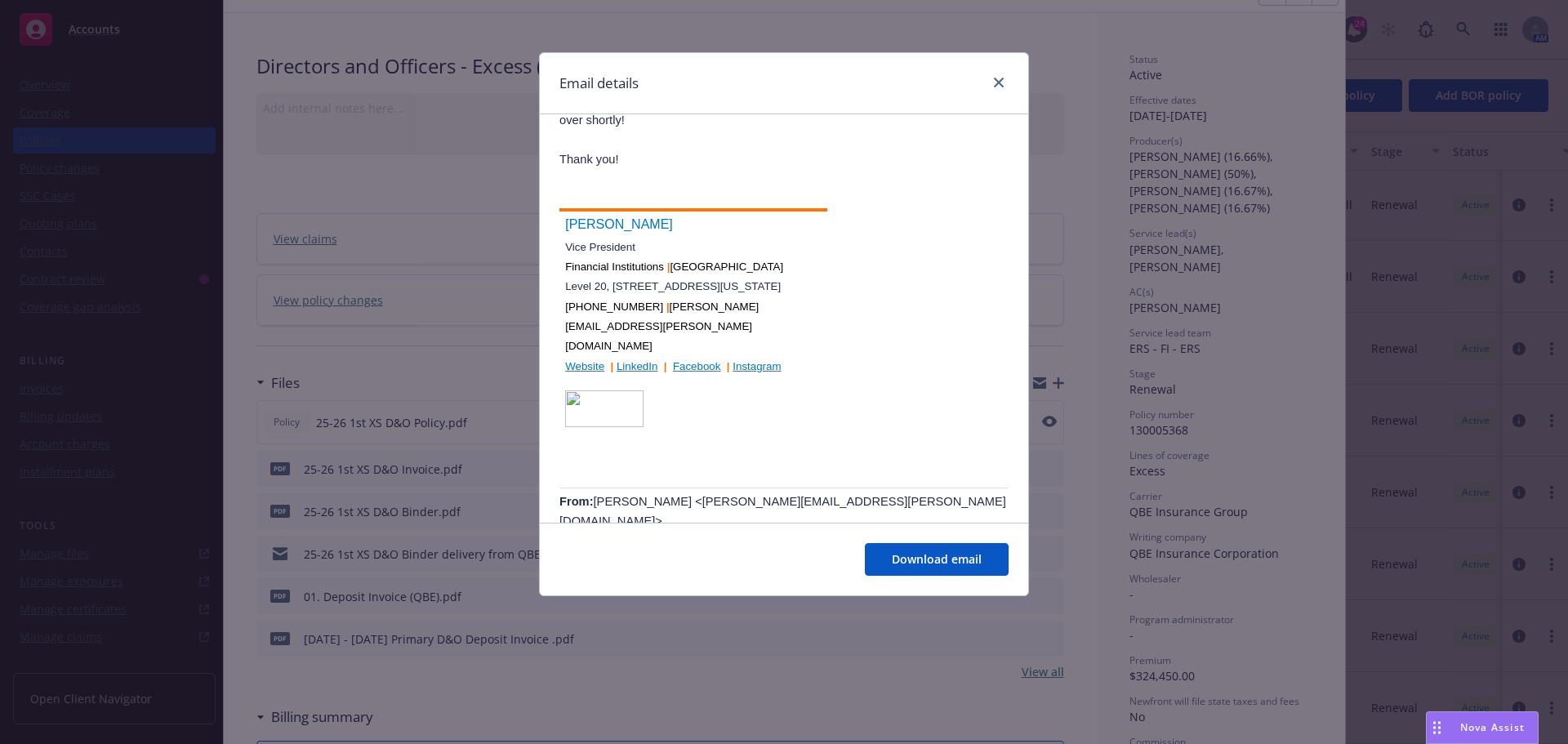
scroll to position [327, 0]
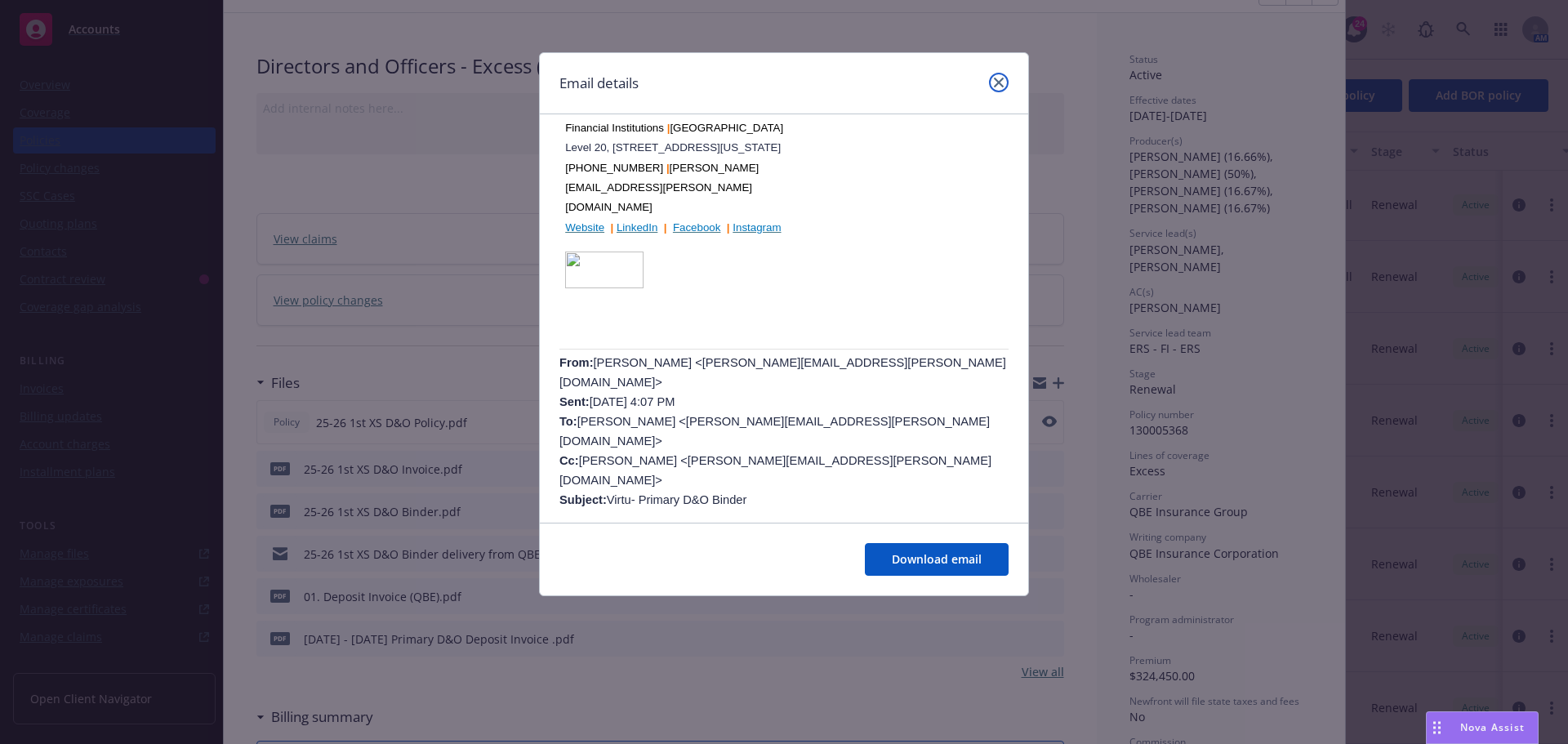
click at [1002, 83] on icon "close" at bounding box center [998, 82] width 10 height 10
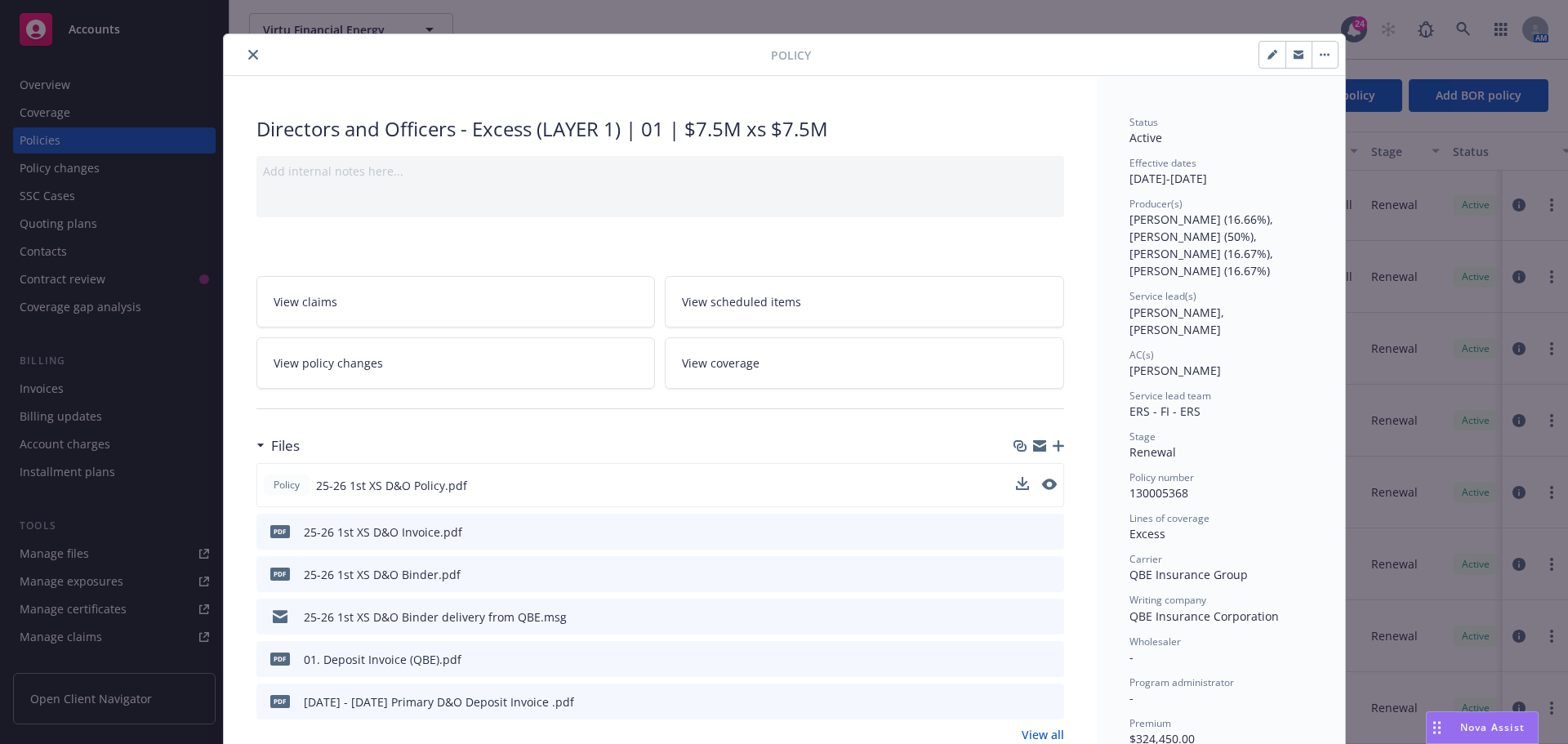
scroll to position [0, 0]
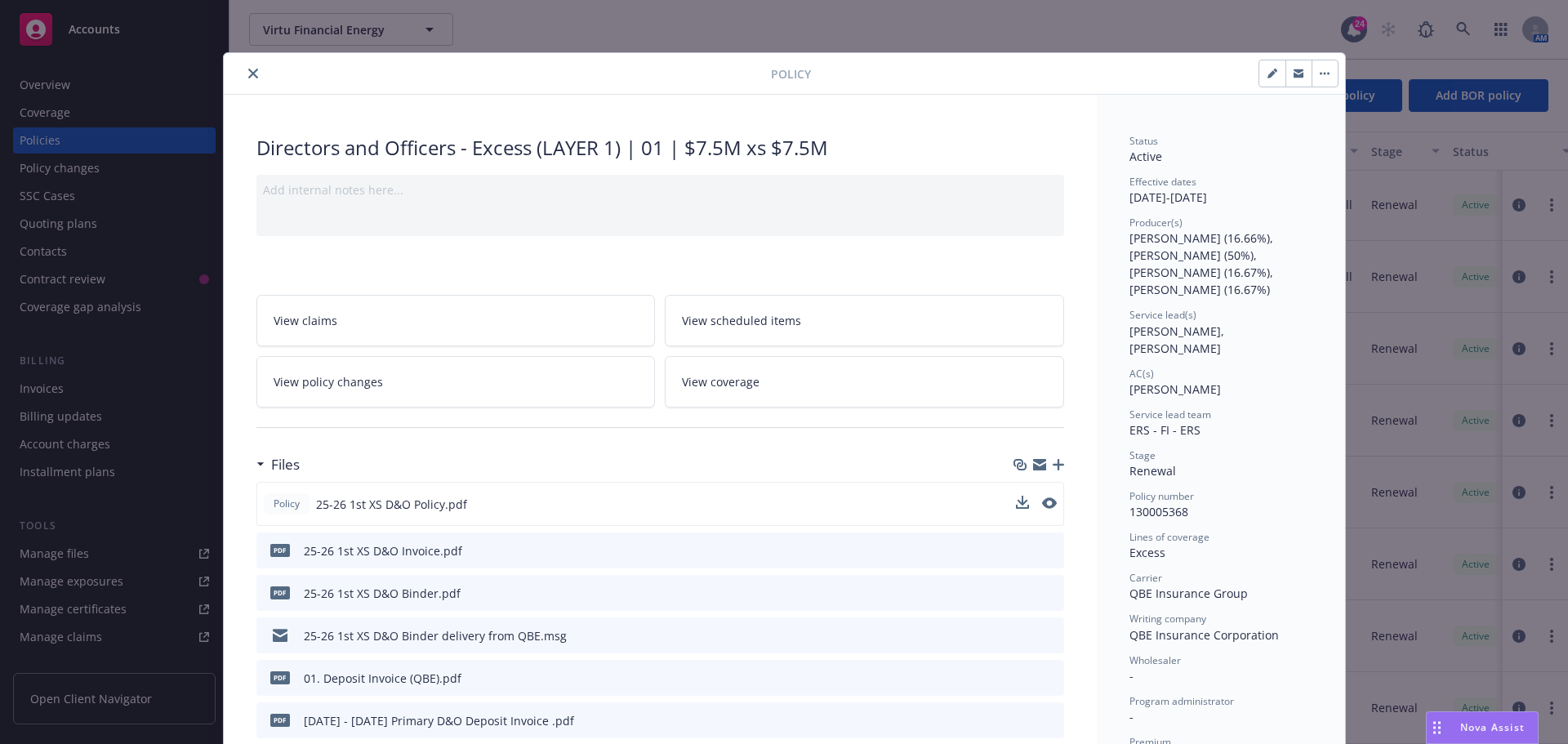
click at [251, 71] on icon "close" at bounding box center [253, 73] width 10 height 10
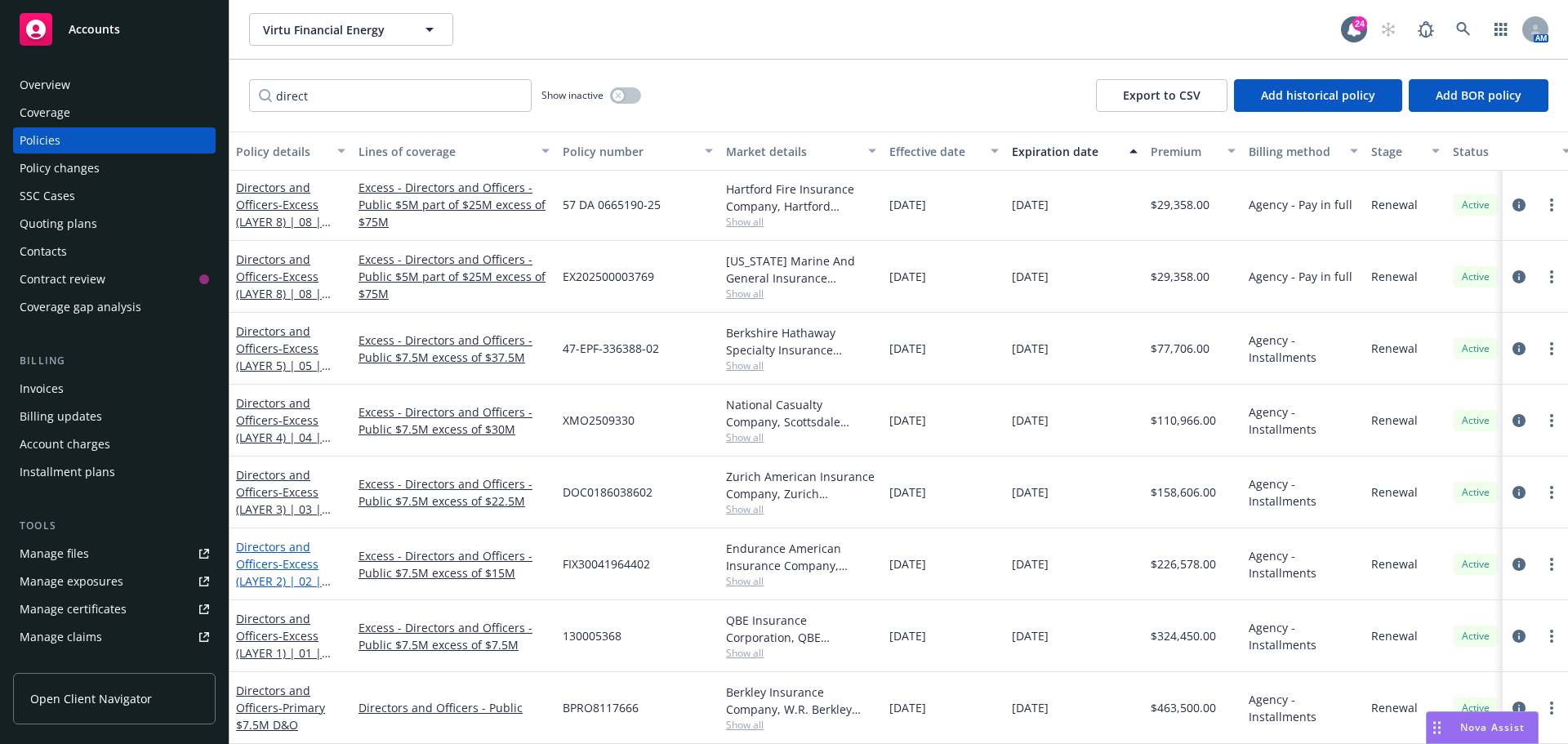
click at [284, 575] on span "- Excess (LAYER 2) | 02 | $7.5M xs $15M" at bounding box center [283, 581] width 95 height 50
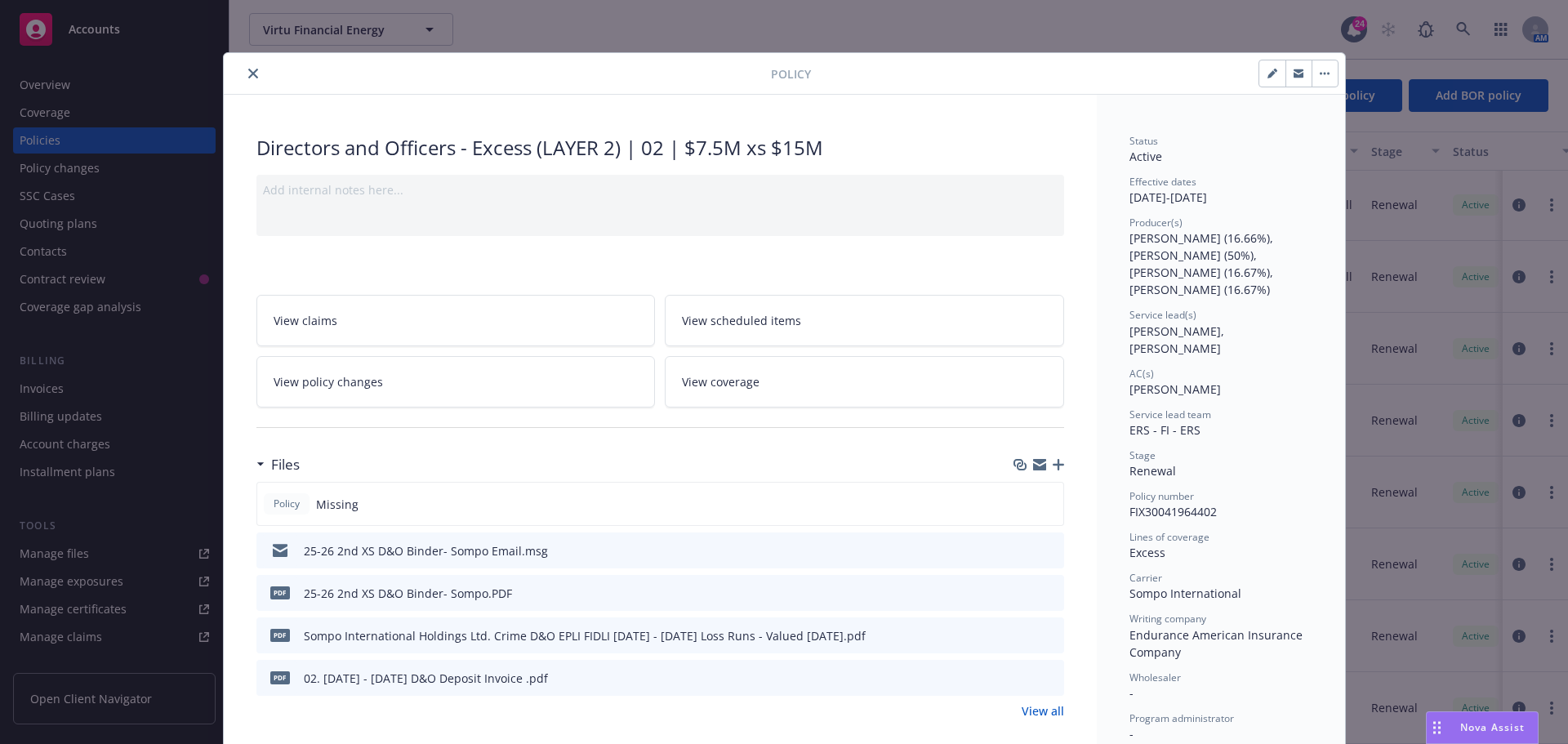
click at [1042, 554] on icon "preview file" at bounding box center [1049, 549] width 15 height 11
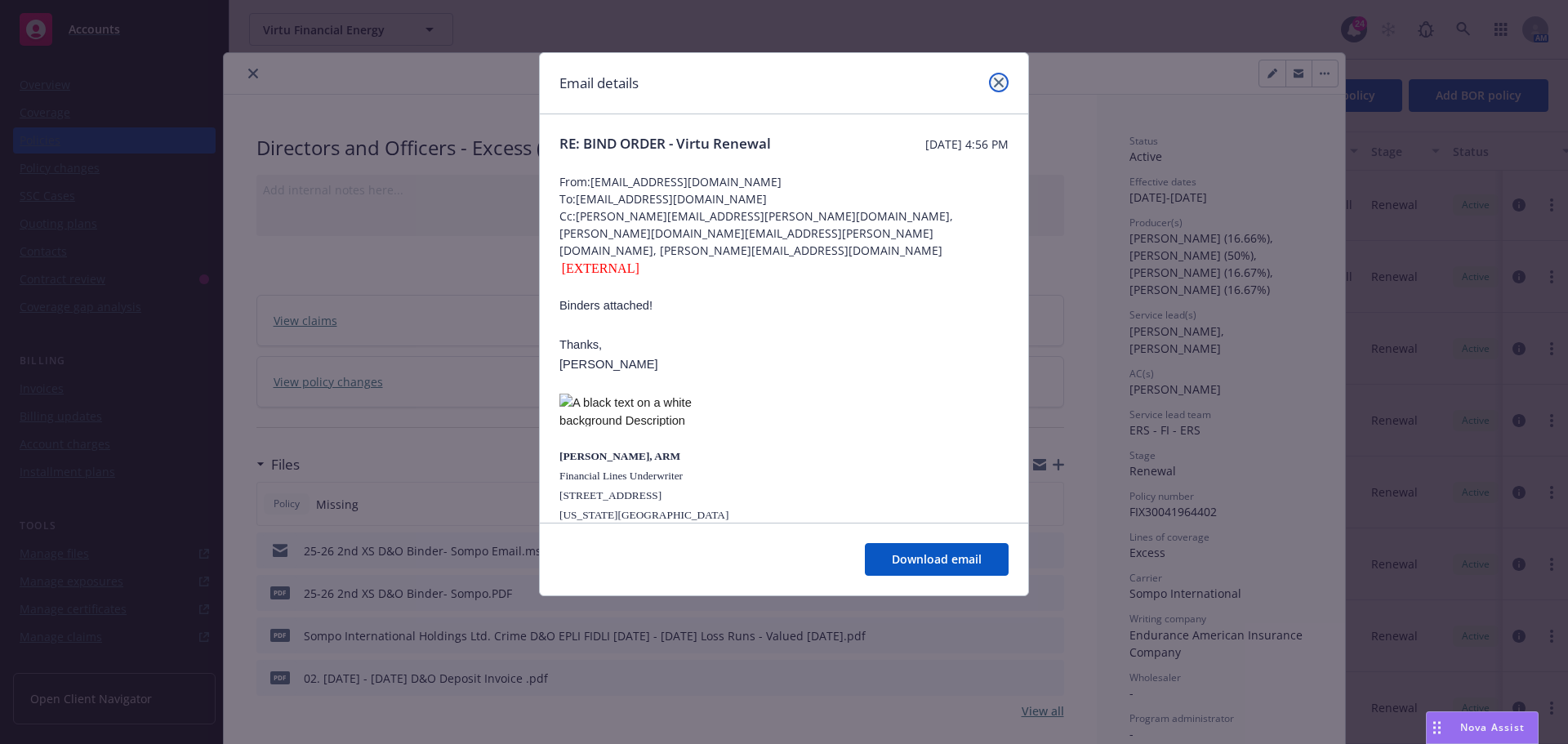
click at [1000, 88] on link "close" at bounding box center [998, 83] width 20 height 20
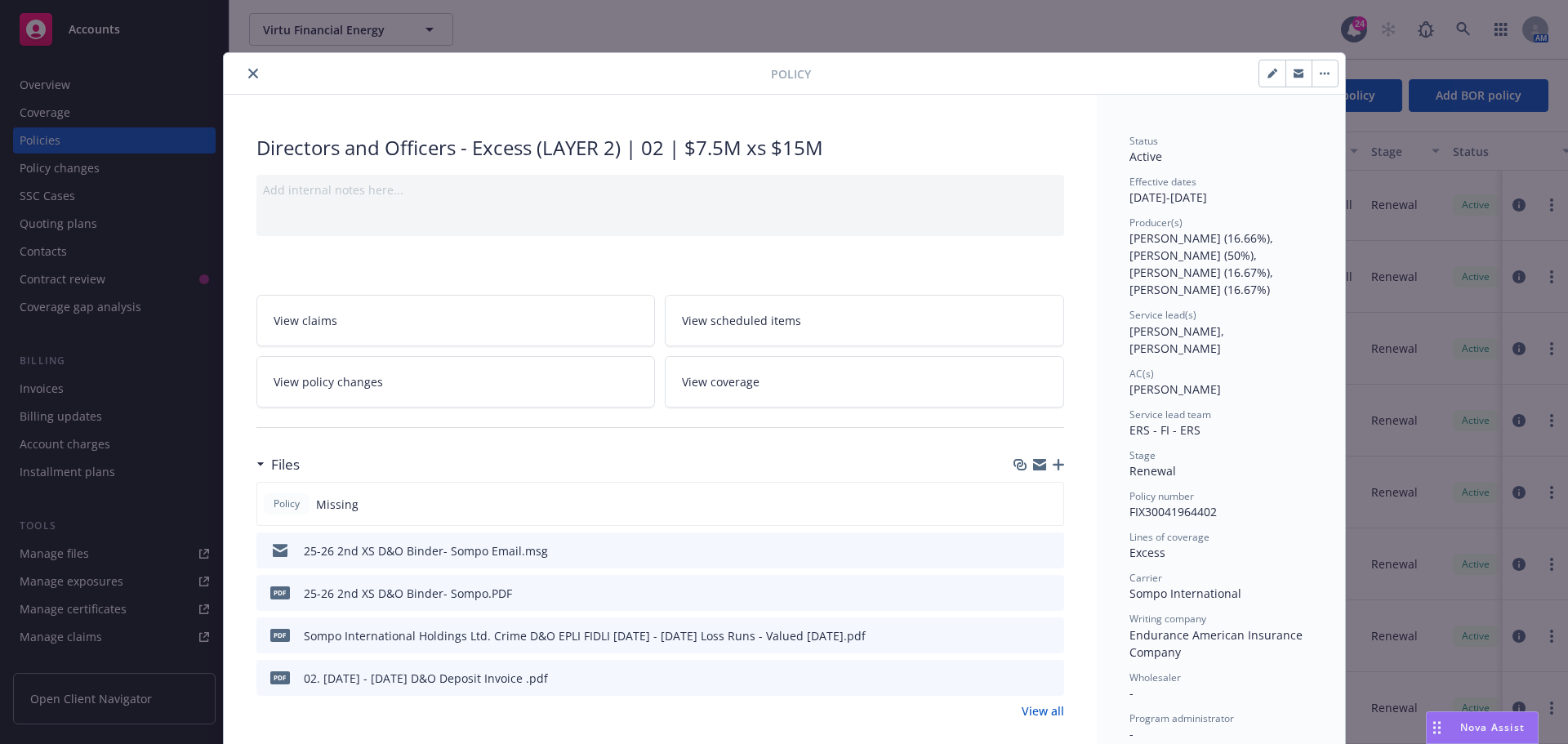
click at [251, 74] on icon "close" at bounding box center [253, 73] width 10 height 10
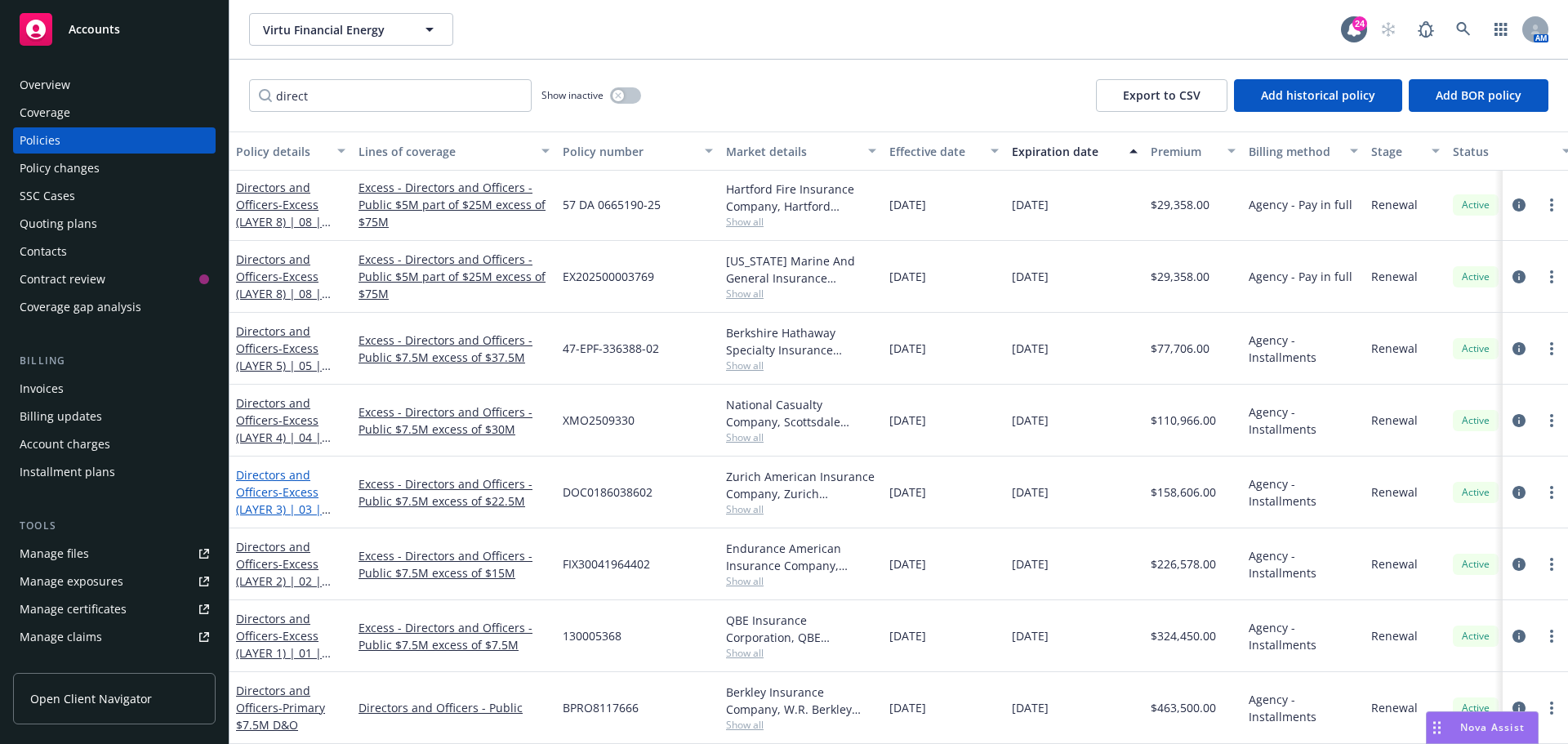
click at [293, 484] on span "- Excess (LAYER 3) | 03 | $7.5M xs $22.5M" at bounding box center [283, 508] width 95 height 50
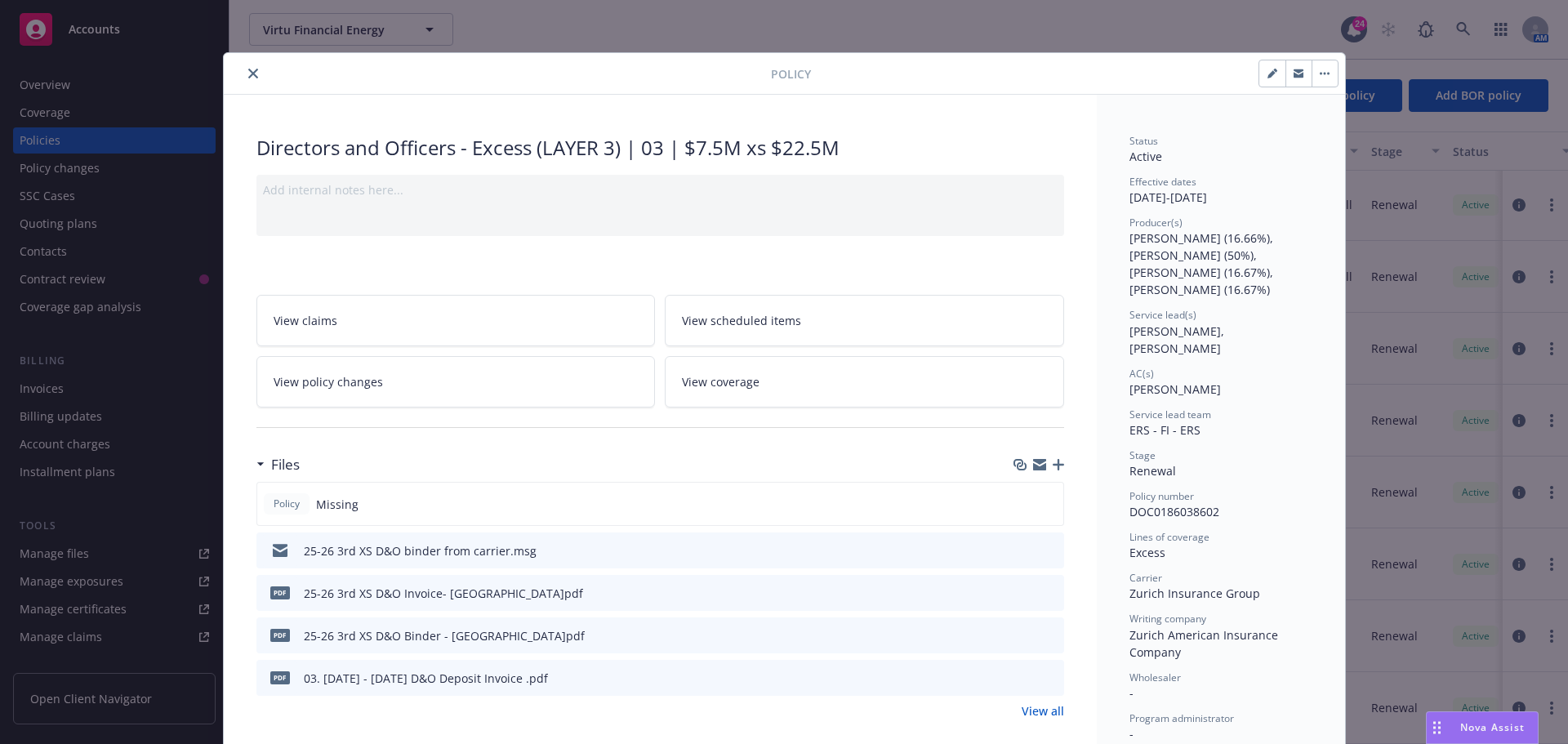
click at [1042, 548] on icon "preview file" at bounding box center [1049, 549] width 15 height 11
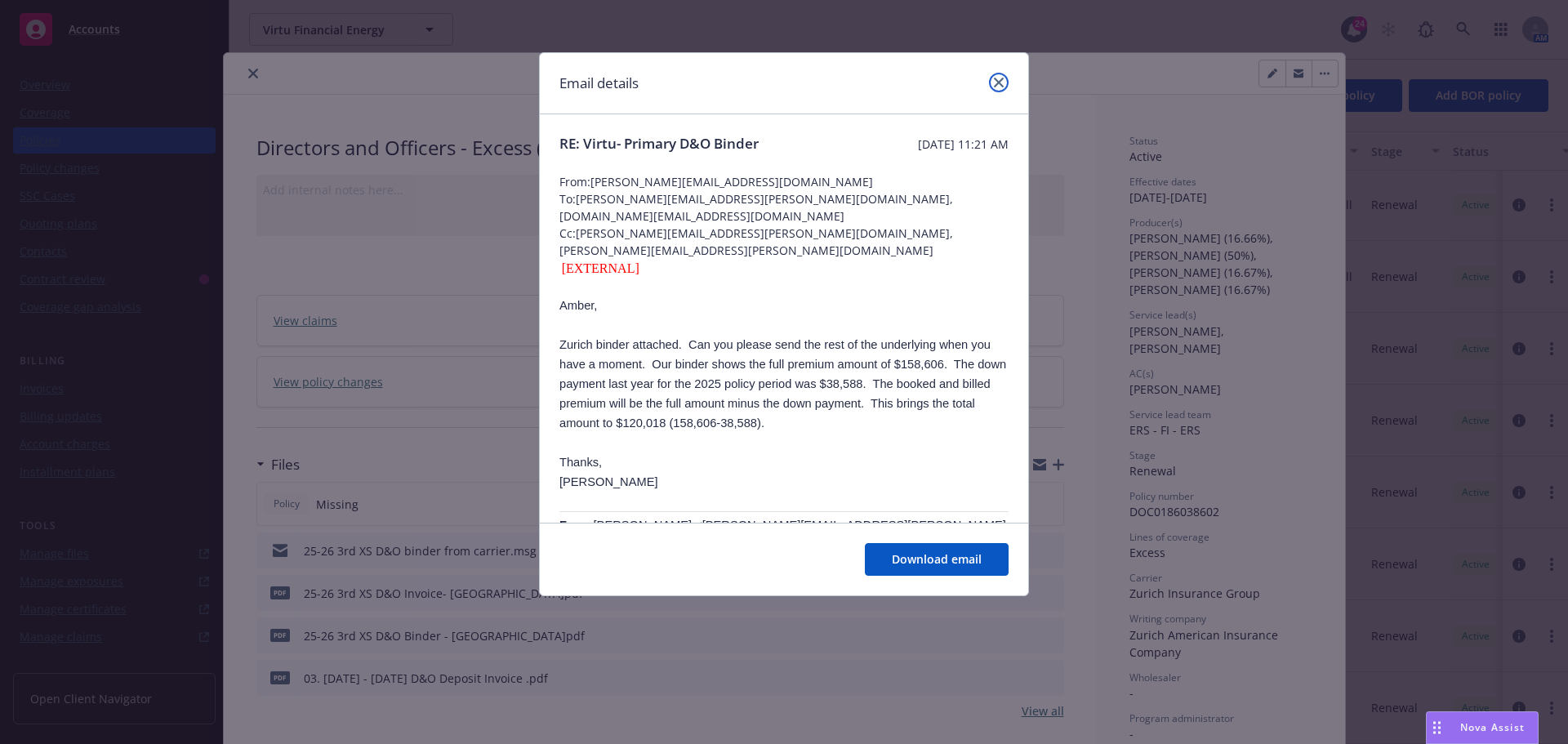
click at [1000, 84] on icon "close" at bounding box center [998, 82] width 10 height 10
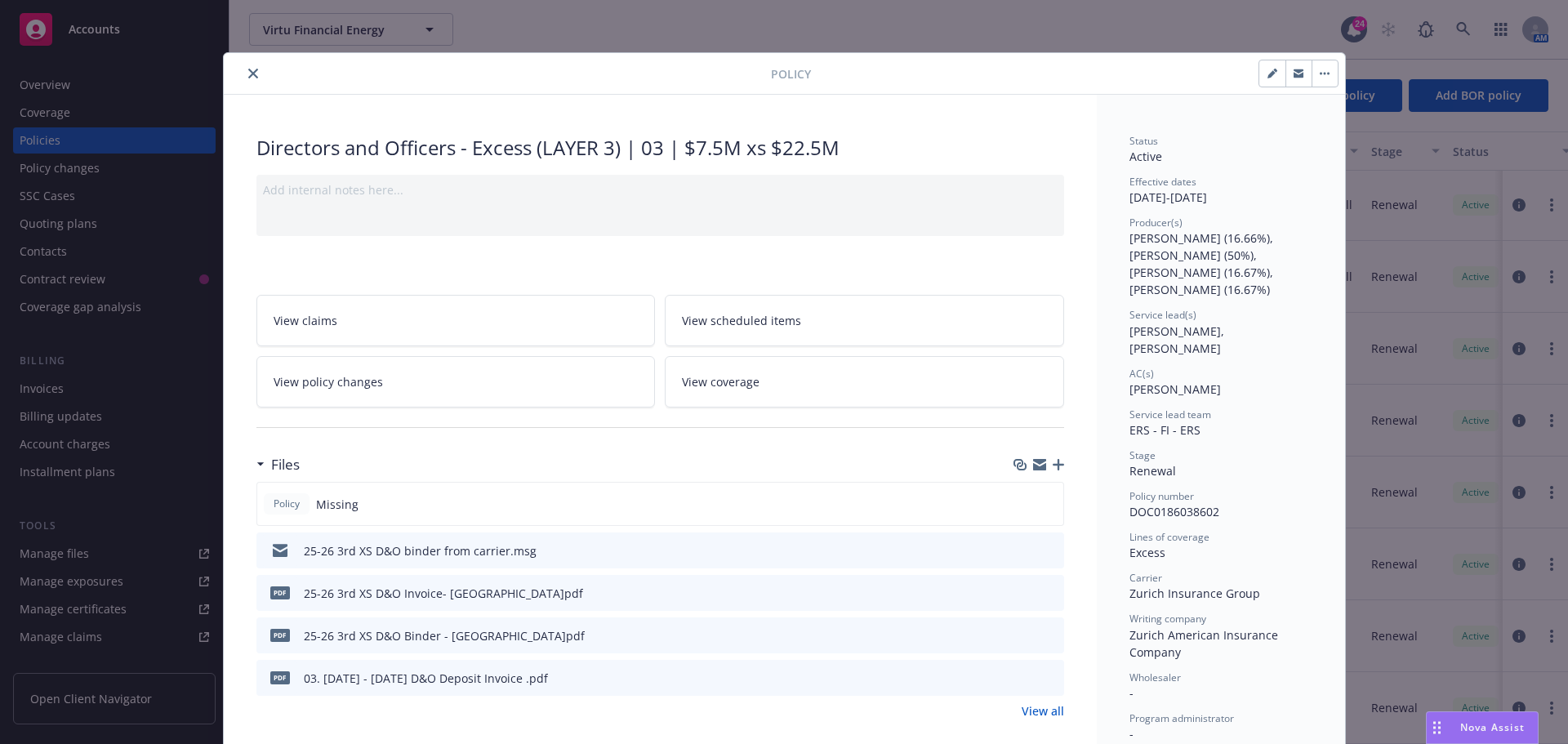
click at [248, 76] on icon "close" at bounding box center [253, 73] width 10 height 10
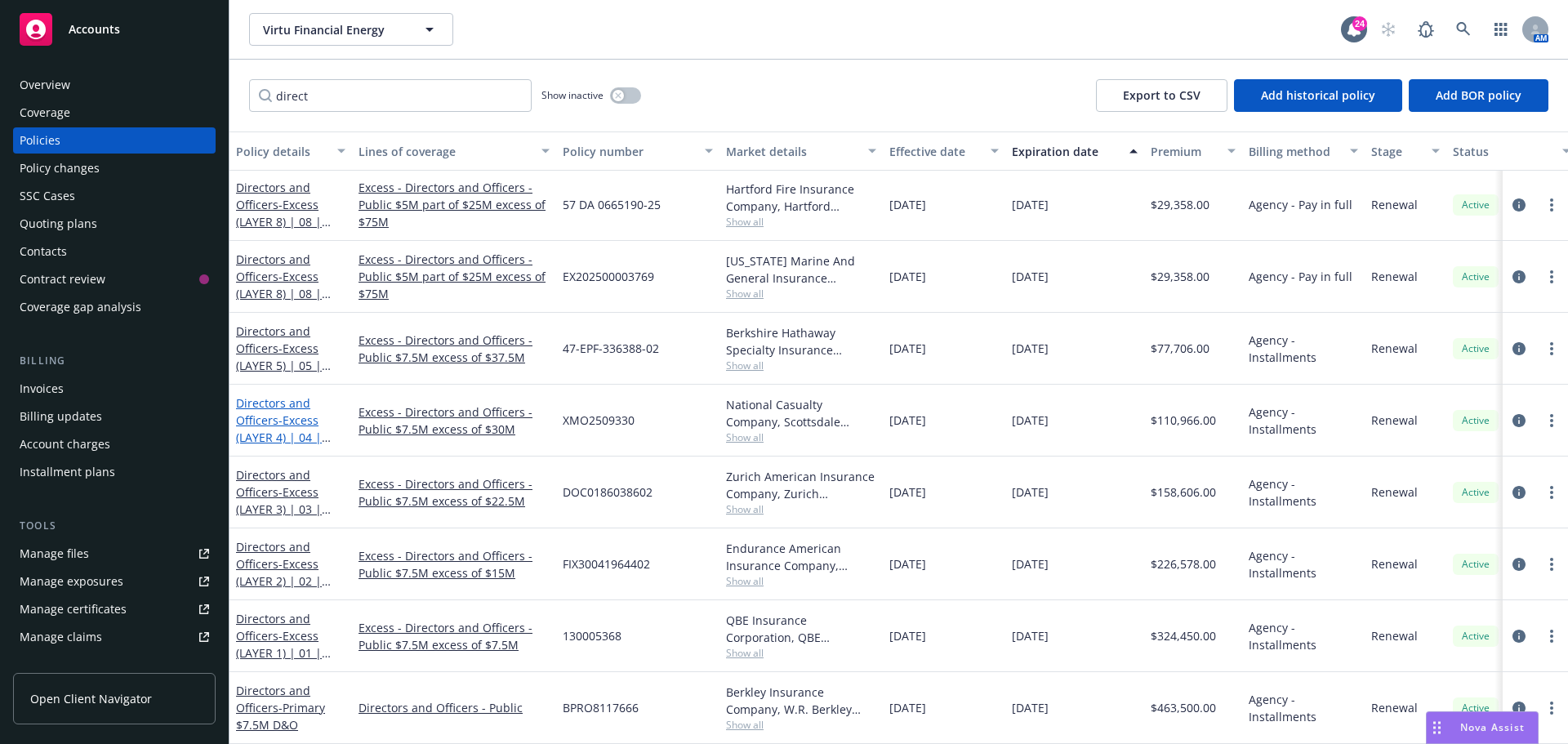
click at [288, 413] on span "- Excess (LAYER 4) | 04 | $7.5M xs $30M" at bounding box center [283, 437] width 95 height 50
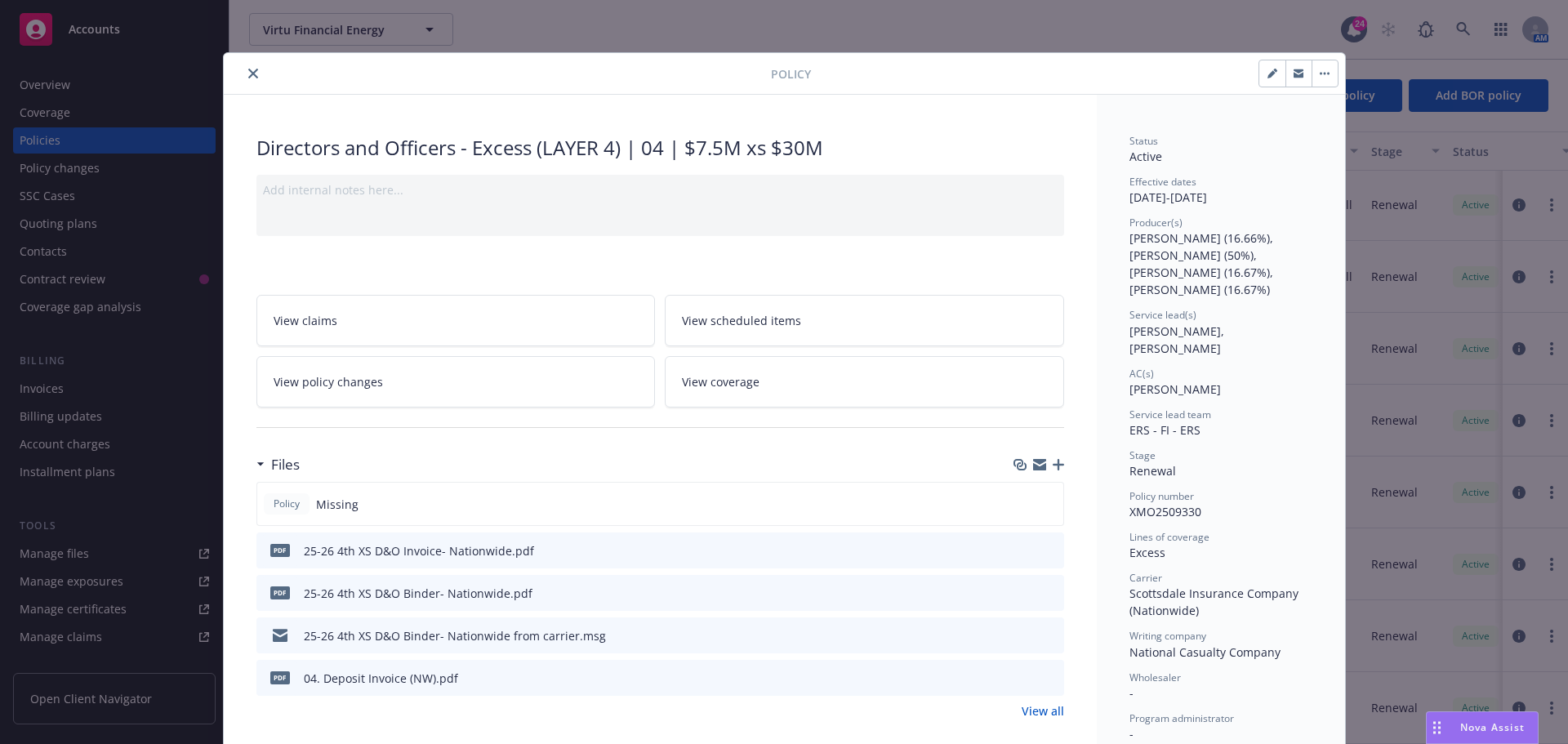
click at [1047, 642] on button at bounding box center [1049, 636] width 15 height 17
click at [1042, 637] on icon "preview file" at bounding box center [1049, 634] width 15 height 11
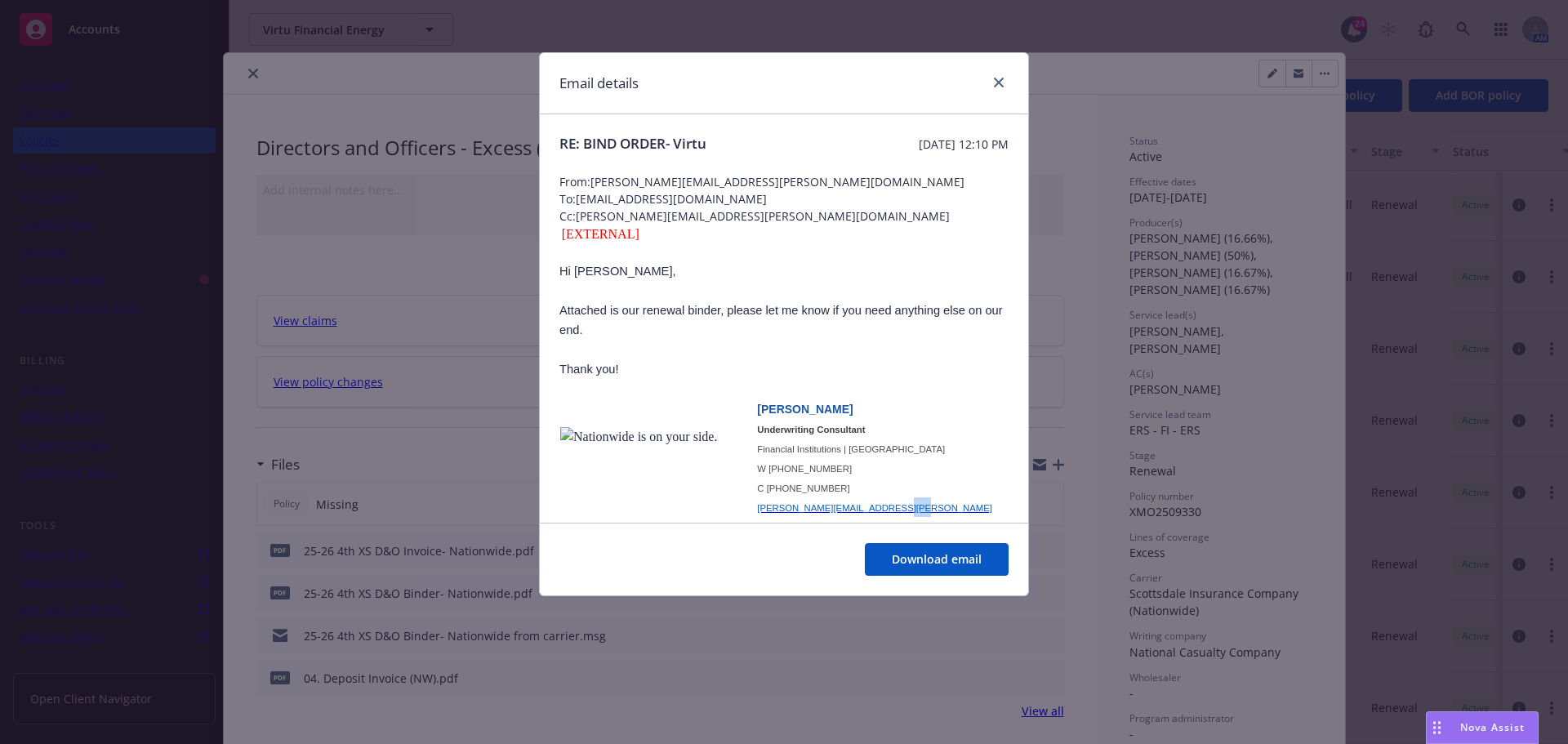
scroll to position [19, 0]
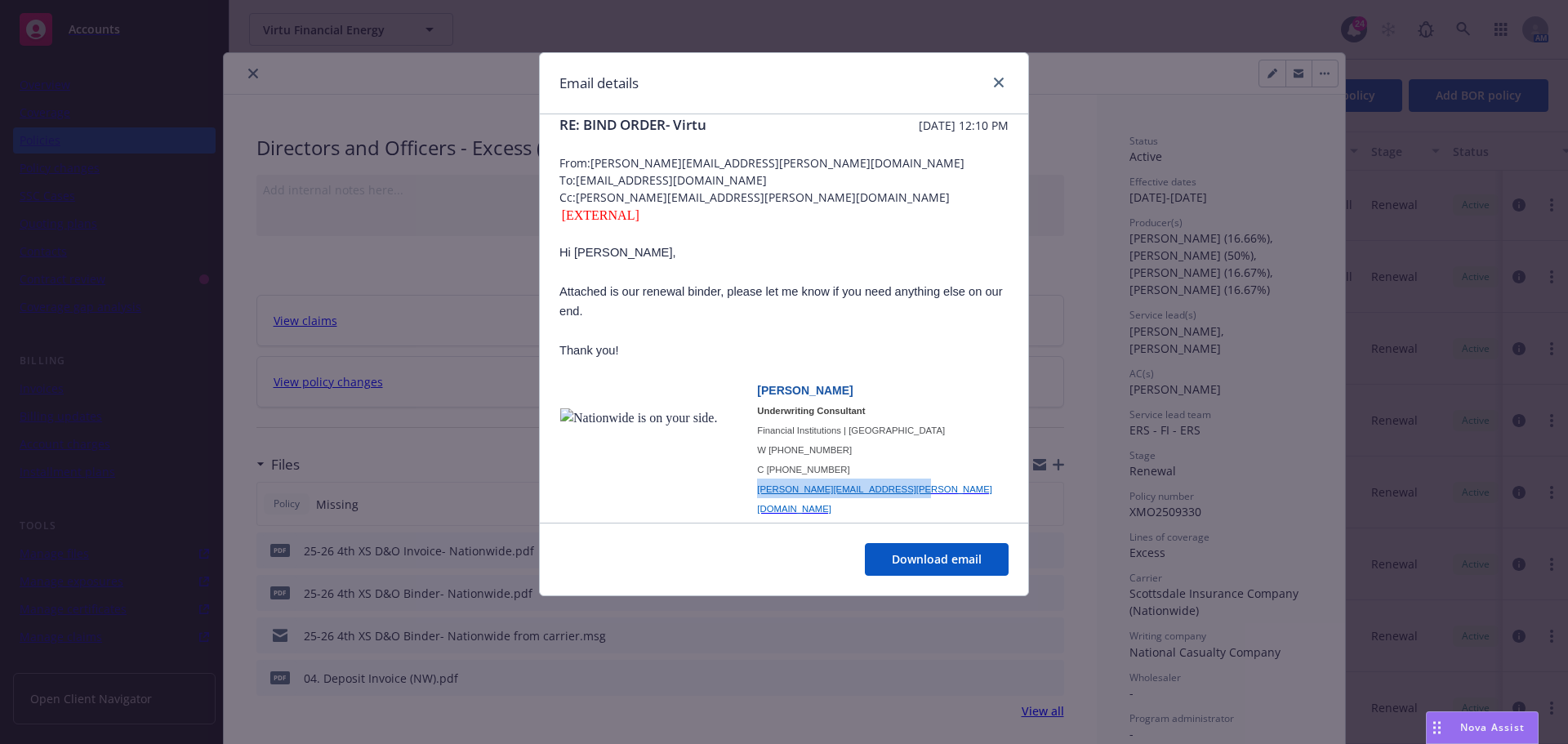
drag, startPoint x: 904, startPoint y: 511, endPoint x: 758, endPoint y: 495, distance: 146.9
click at [758, 495] on p "[PERSON_NAME][EMAIL_ADDRESS][PERSON_NAME][DOMAIN_NAME]" at bounding box center [882, 498] width 251 height 39
copy span "[PERSON_NAME][EMAIL_ADDRESS][PERSON_NAME][DOMAIN_NAME]"
click at [999, 86] on icon "close" at bounding box center [998, 82] width 10 height 10
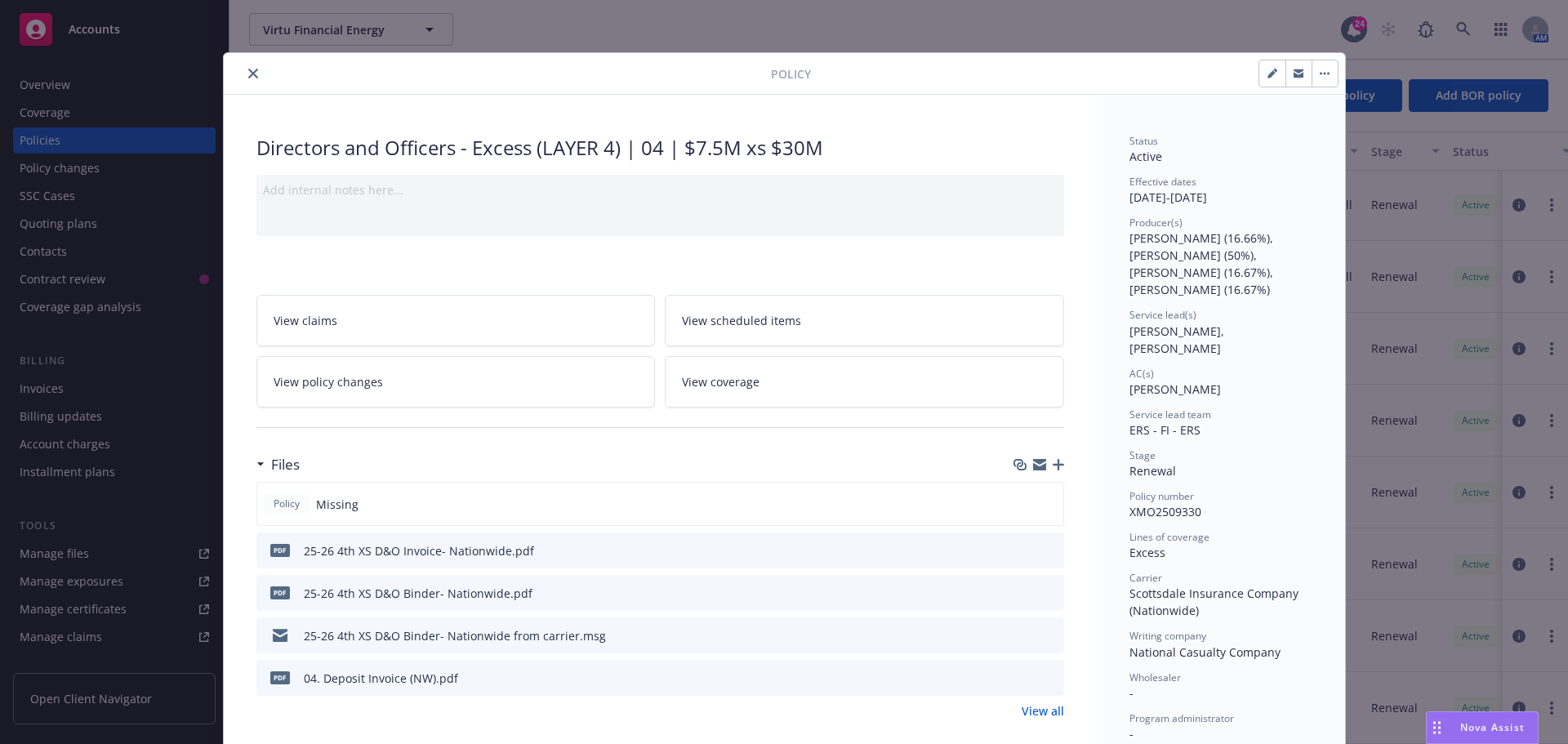
click at [251, 76] on button "close" at bounding box center [253, 73] width 20 height 20
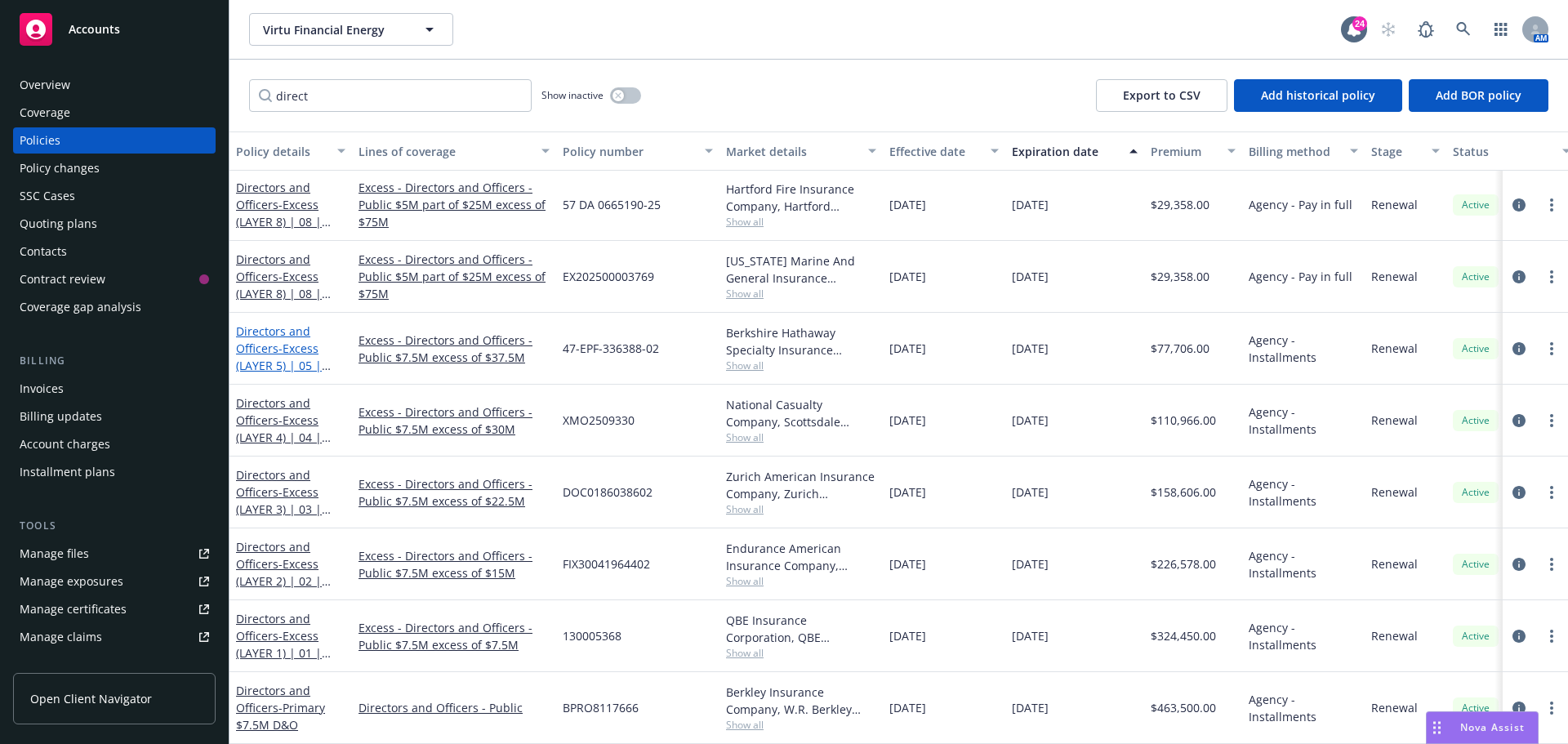
click at [277, 342] on span "- Excess (LAYER 5) | 05 | $7.5M xs $37.5M" at bounding box center [283, 365] width 95 height 50
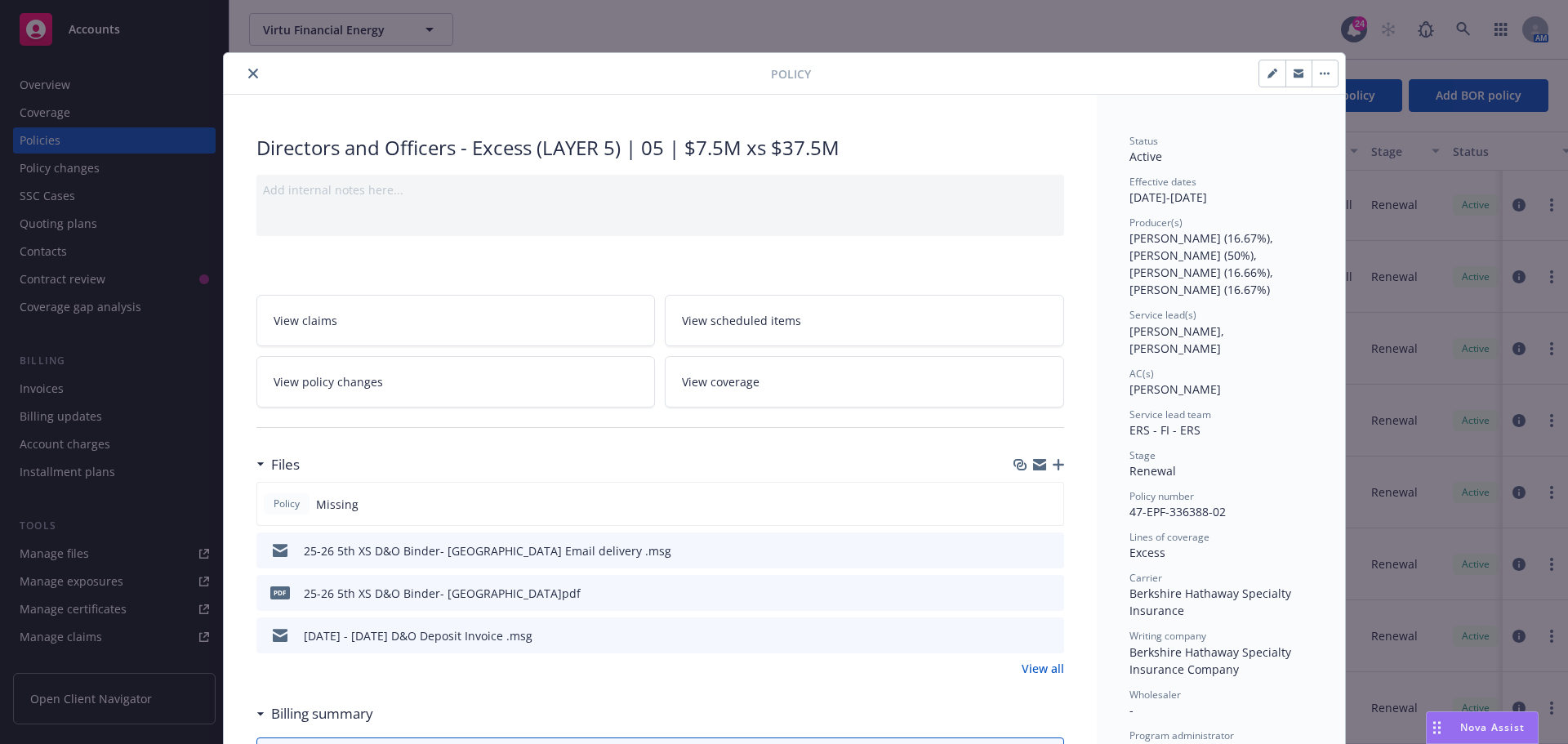
click at [1042, 555] on button at bounding box center [1049, 551] width 15 height 17
click at [1046, 550] on icon "preview file" at bounding box center [1049, 549] width 15 height 11
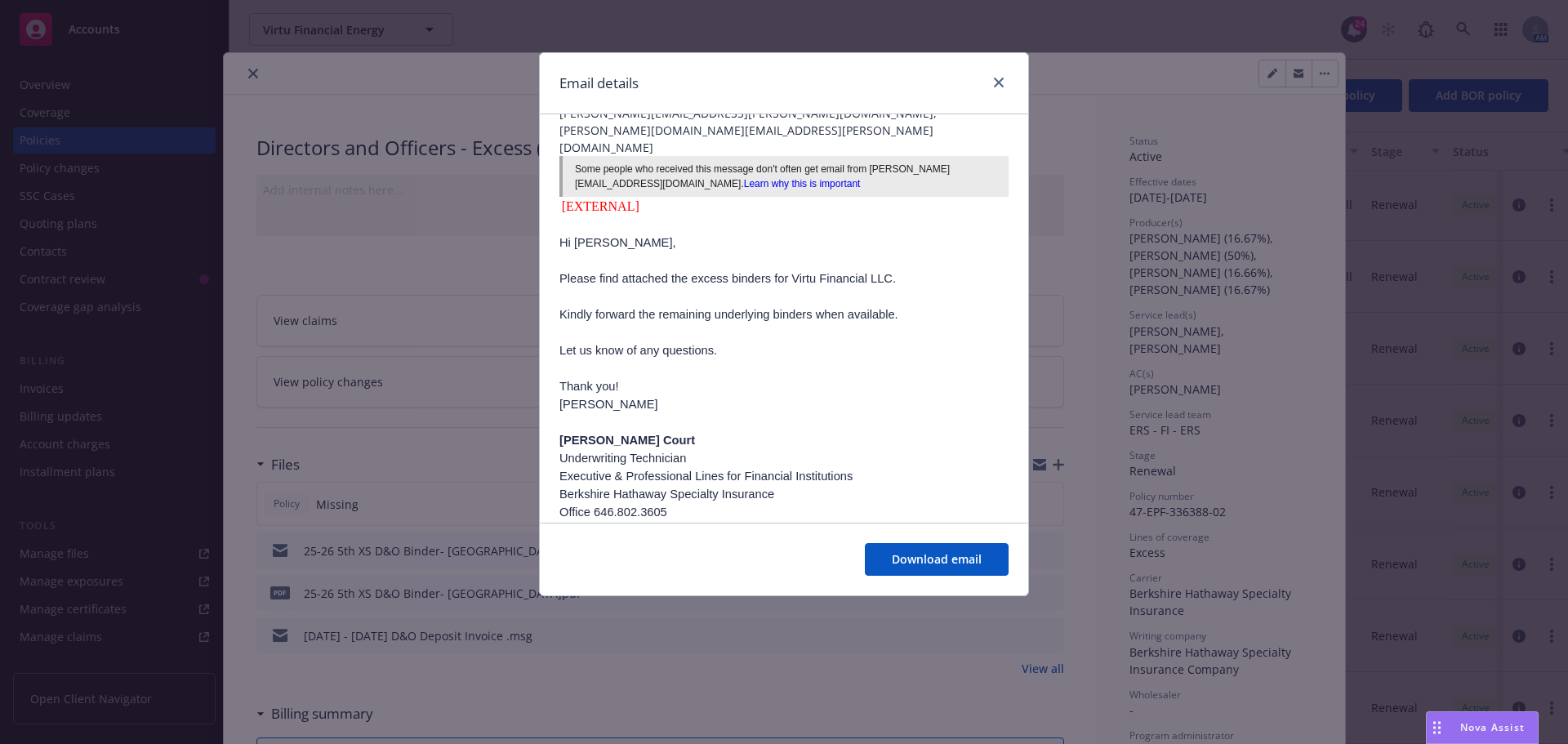
scroll to position [140, 0]
drag, startPoint x: 730, startPoint y: 475, endPoint x: 581, endPoint y: 481, distance: 149.1
click at [557, 475] on div "Virtu Financial - BHSI Binders [DATE] 12:55 PM From: [PERSON_NAME][EMAIL_ADDRES…" at bounding box center [784, 275] width 488 height 600
copy span "[PERSON_NAME][EMAIL_ADDRESS][DOMAIN_NAME]"
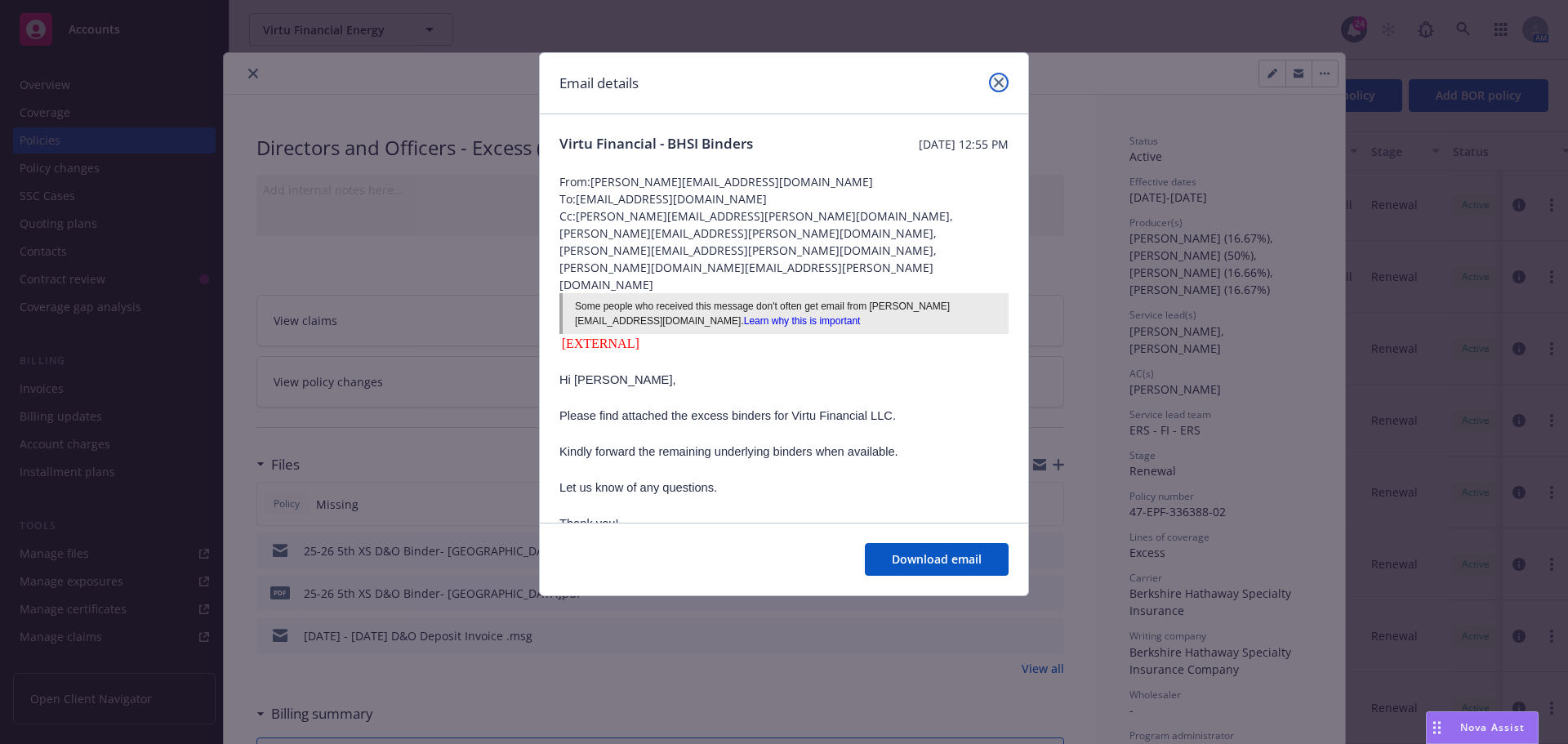
click at [1001, 88] on link "close" at bounding box center [998, 83] width 20 height 20
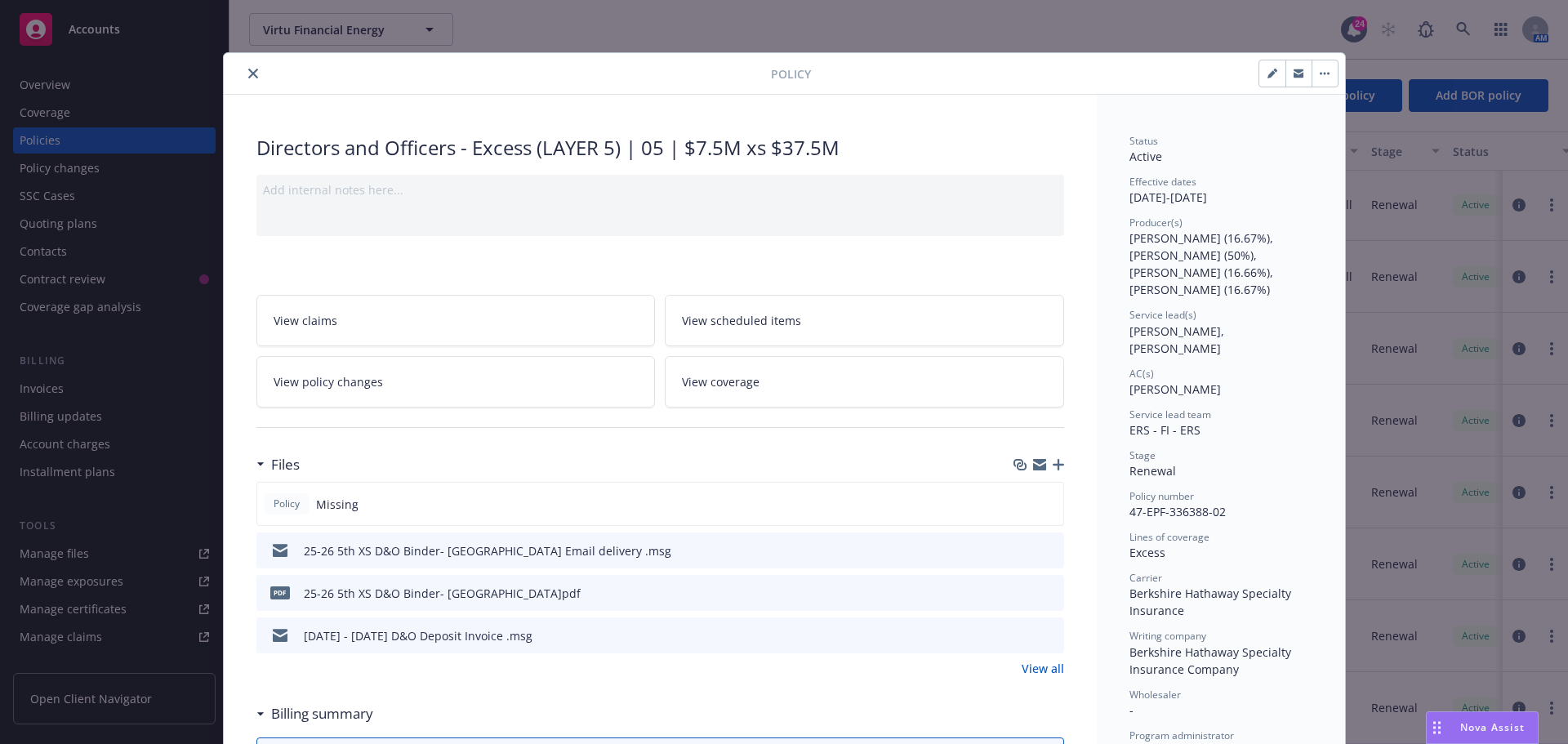
click at [248, 74] on icon "close" at bounding box center [253, 73] width 10 height 10
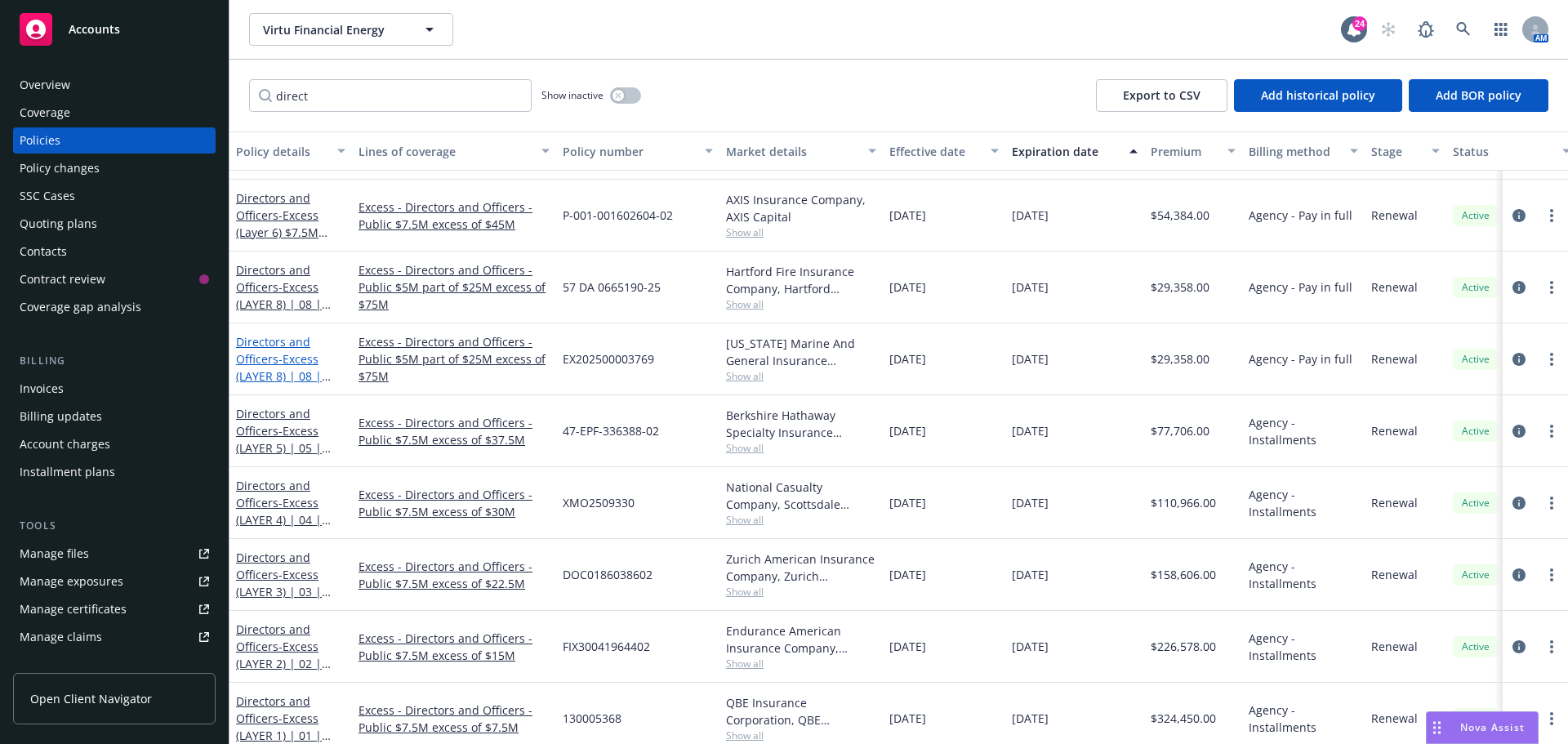
scroll to position [1752, 0]
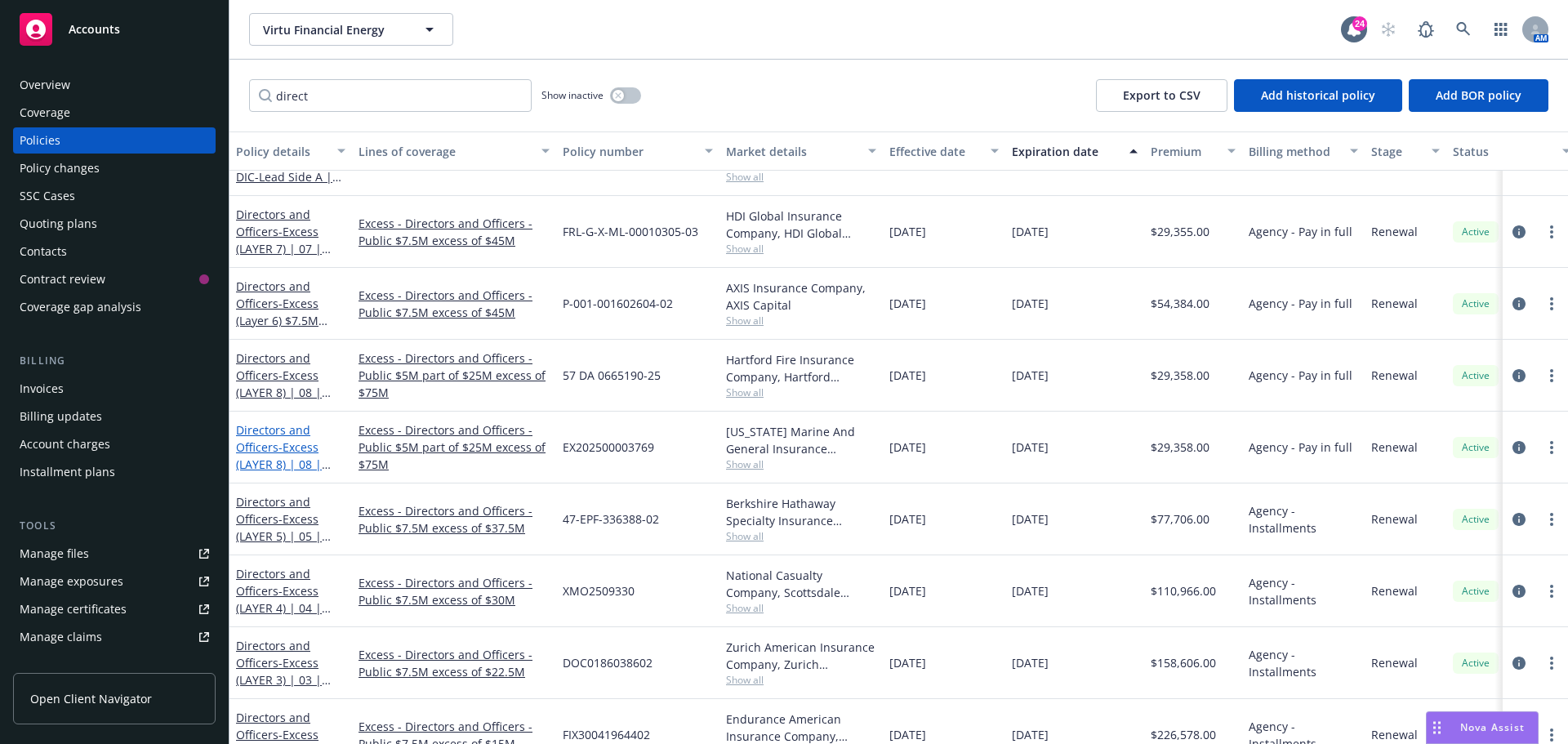
click at [268, 284] on link "Directors and Officers - Excess (Layer 6) $7.5M excess of $45M" at bounding box center [278, 312] width 83 height 67
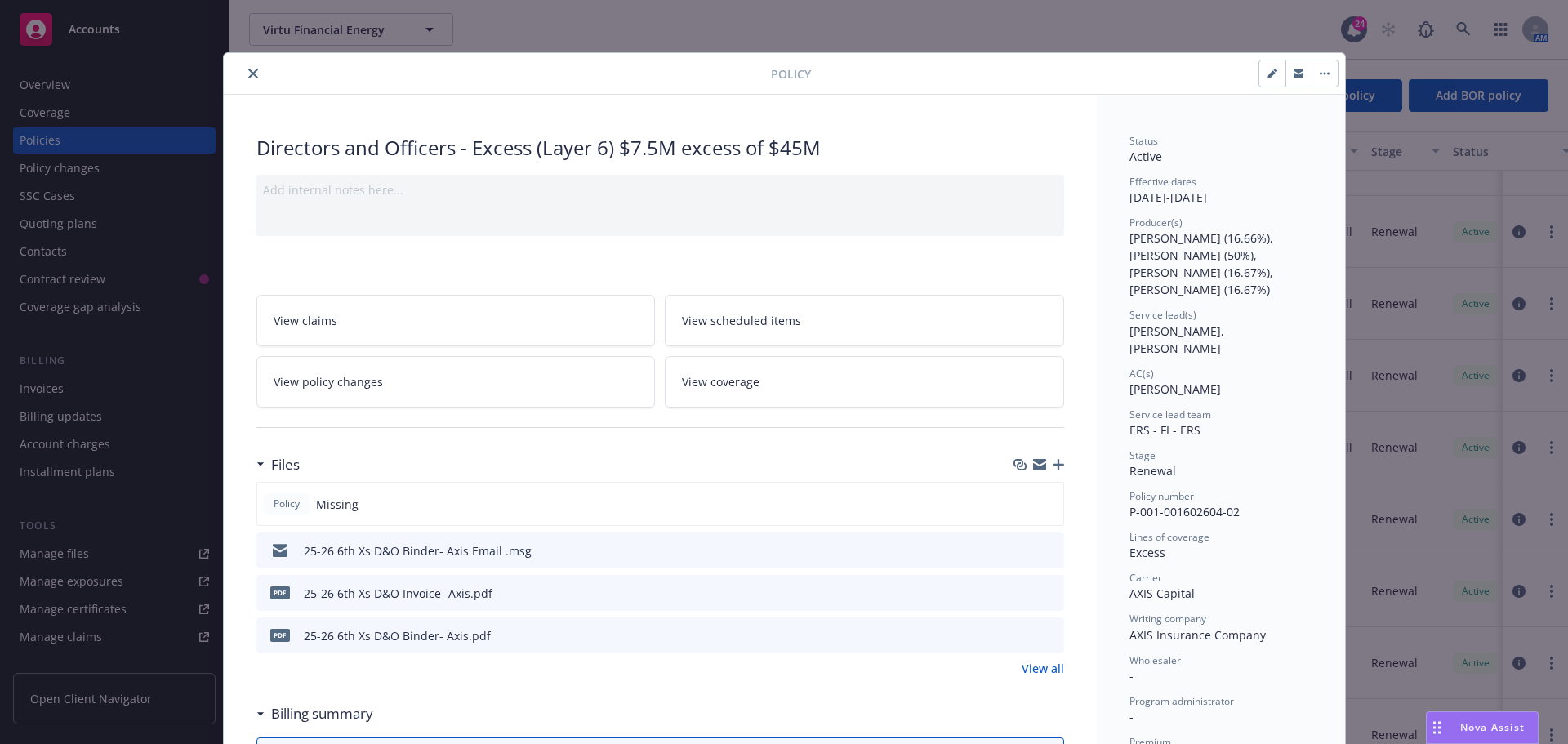
click at [1042, 554] on icon "preview file" at bounding box center [1049, 549] width 15 height 11
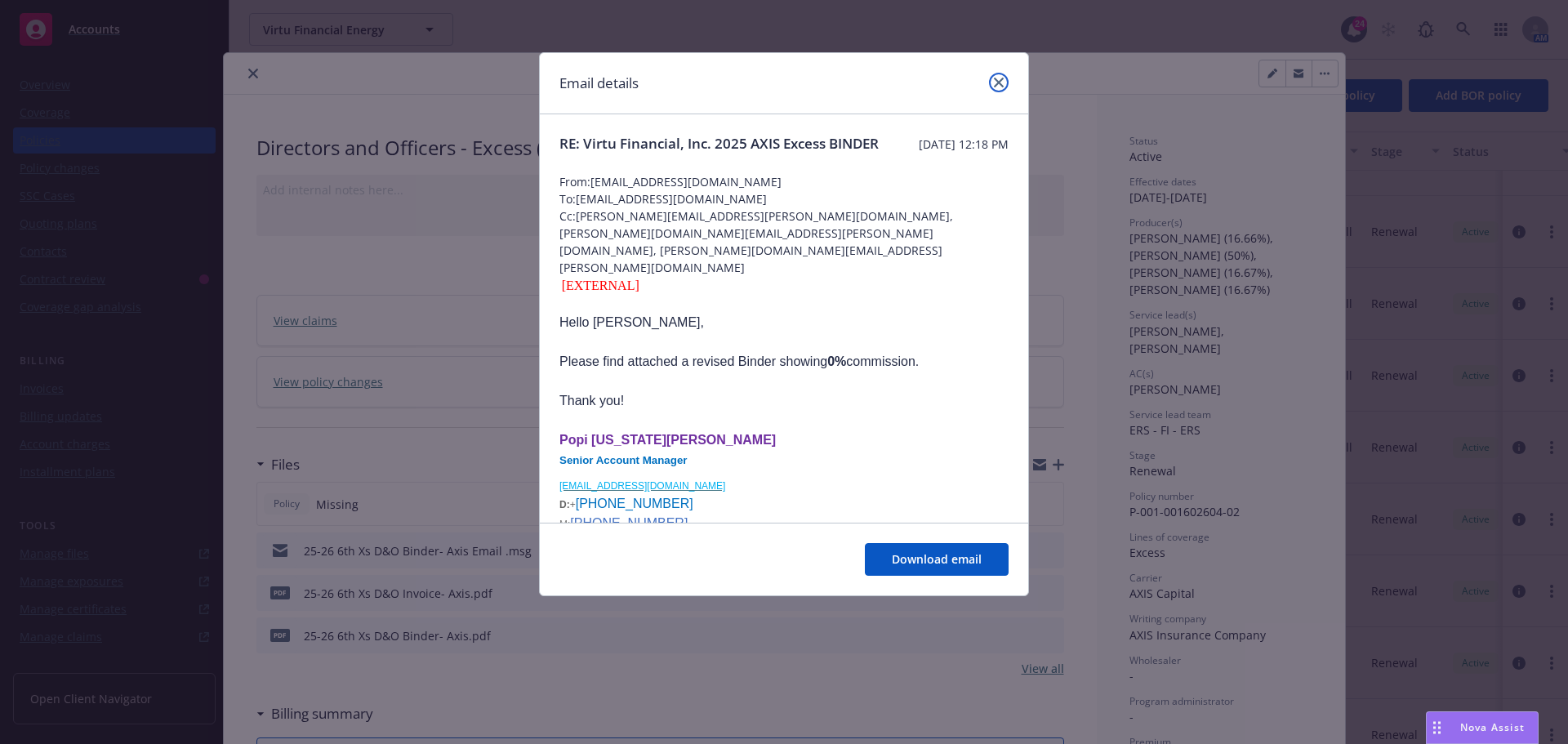
drag, startPoint x: 992, startPoint y: 87, endPoint x: 923, endPoint y: 95, distance: 69.5
click at [992, 87] on link "close" at bounding box center [998, 83] width 20 height 20
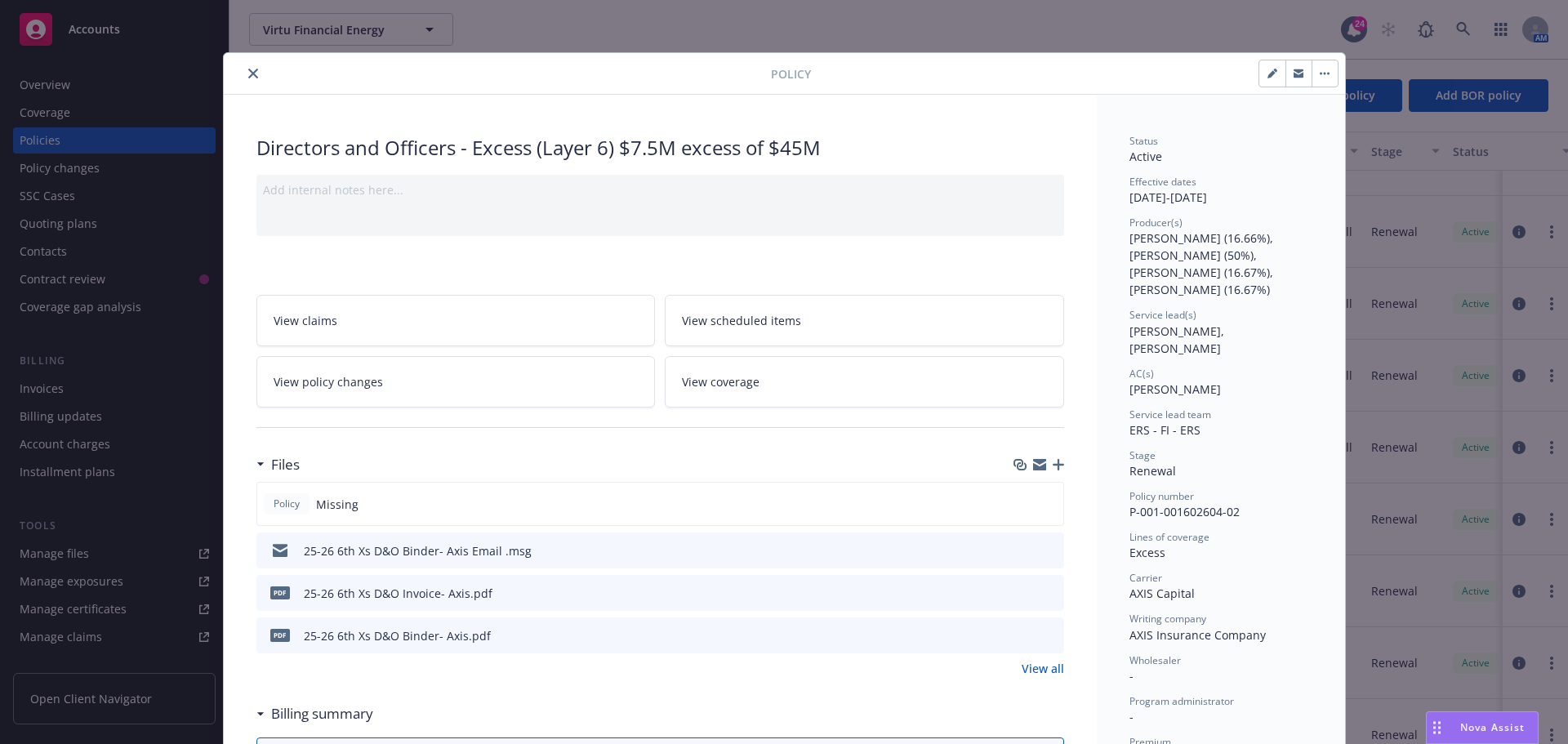
click at [248, 73] on icon "close" at bounding box center [253, 73] width 10 height 10
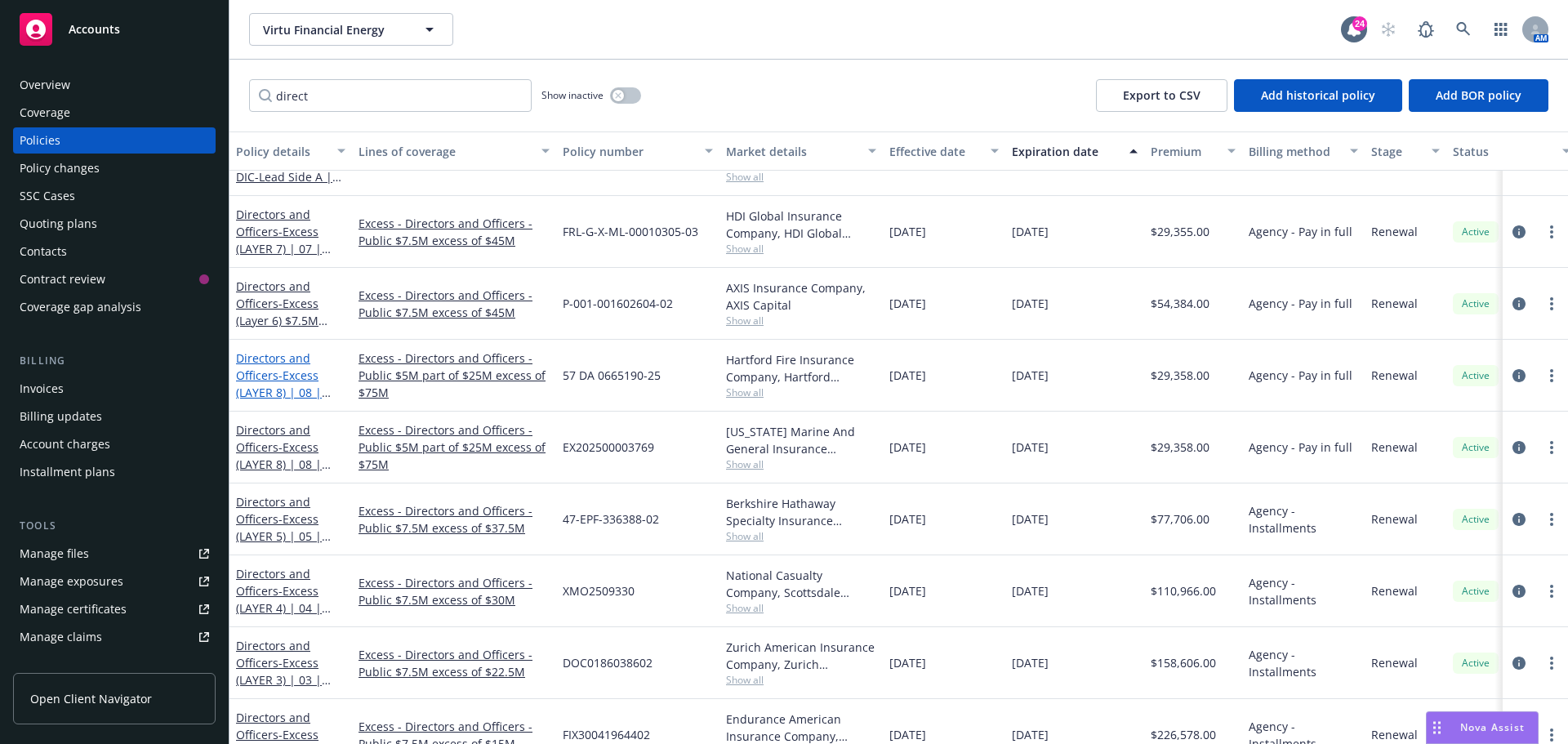
click at [291, 380] on span "- Excess (LAYER 8) | 08 | $5M p.o. $25M xs $75M" at bounding box center [284, 401] width 96 height 67
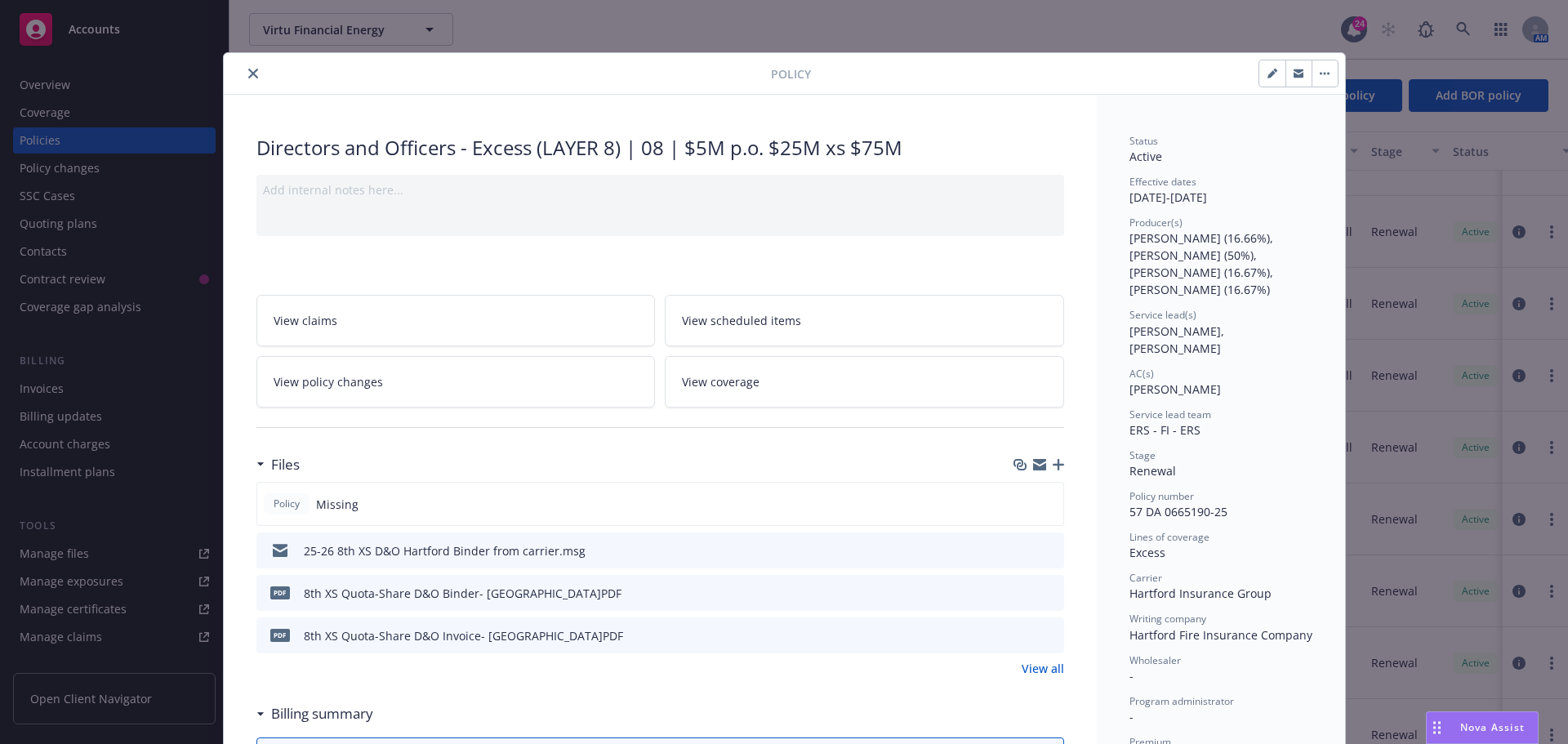
click at [1042, 555] on button at bounding box center [1049, 551] width 15 height 17
click at [1042, 542] on button at bounding box center [1049, 551] width 15 height 17
click at [1043, 547] on icon "preview file" at bounding box center [1049, 549] width 15 height 11
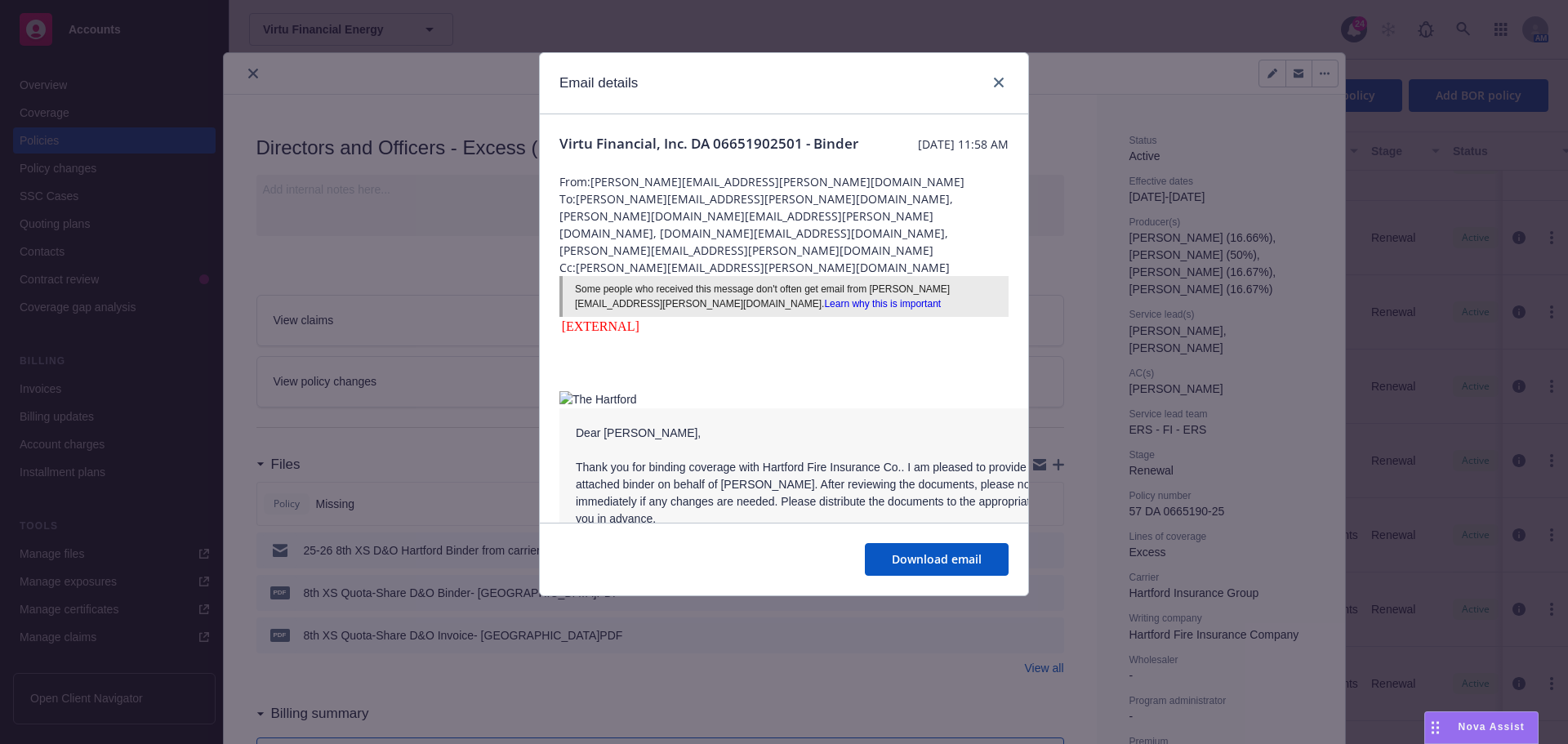
scroll to position [1755, 0]
drag, startPoint x: 1001, startPoint y: 83, endPoint x: 541, endPoint y: 166, distance: 467.4
click at [1001, 83] on icon "close" at bounding box center [998, 82] width 10 height 10
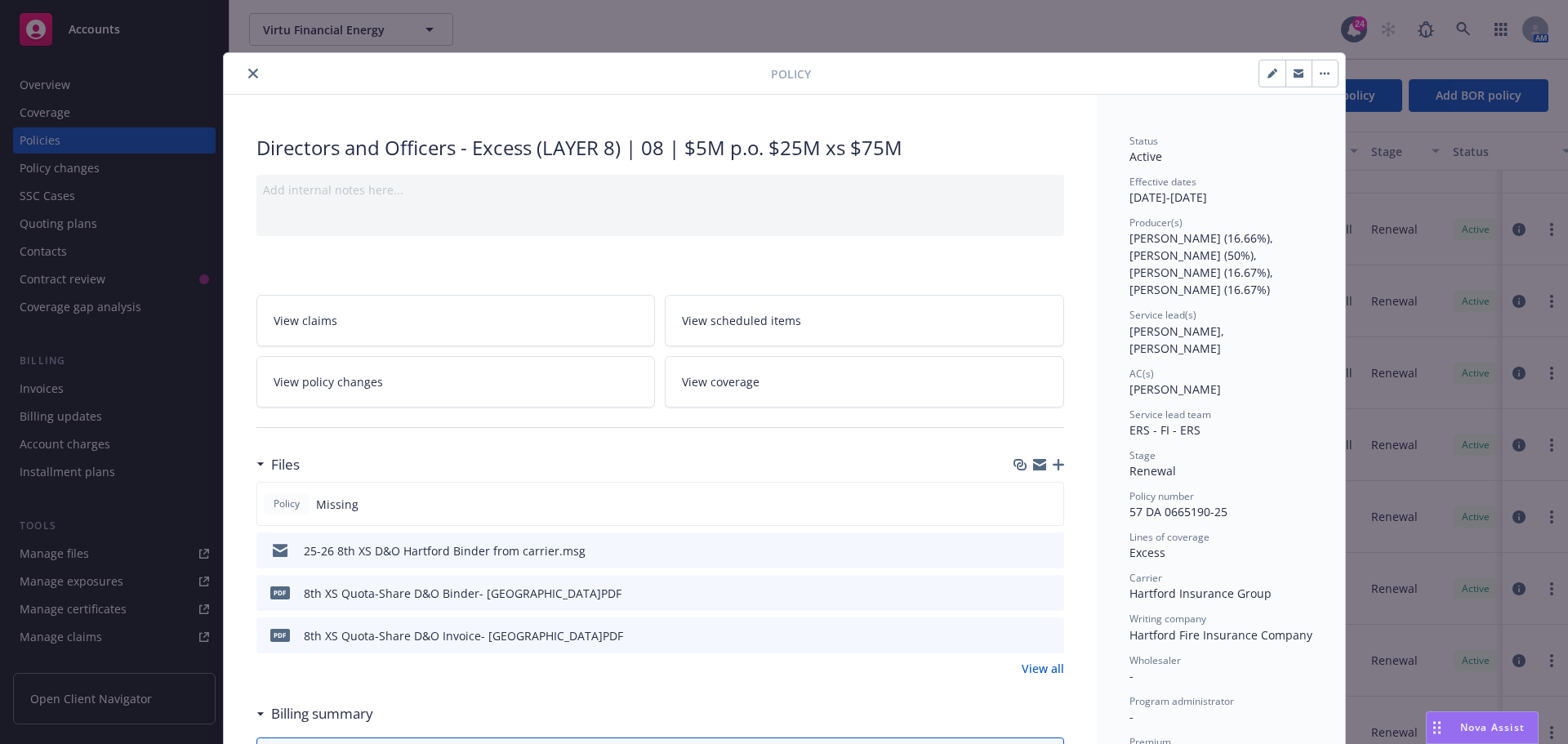
scroll to position [1752, 0]
click at [248, 75] on icon "close" at bounding box center [253, 73] width 10 height 10
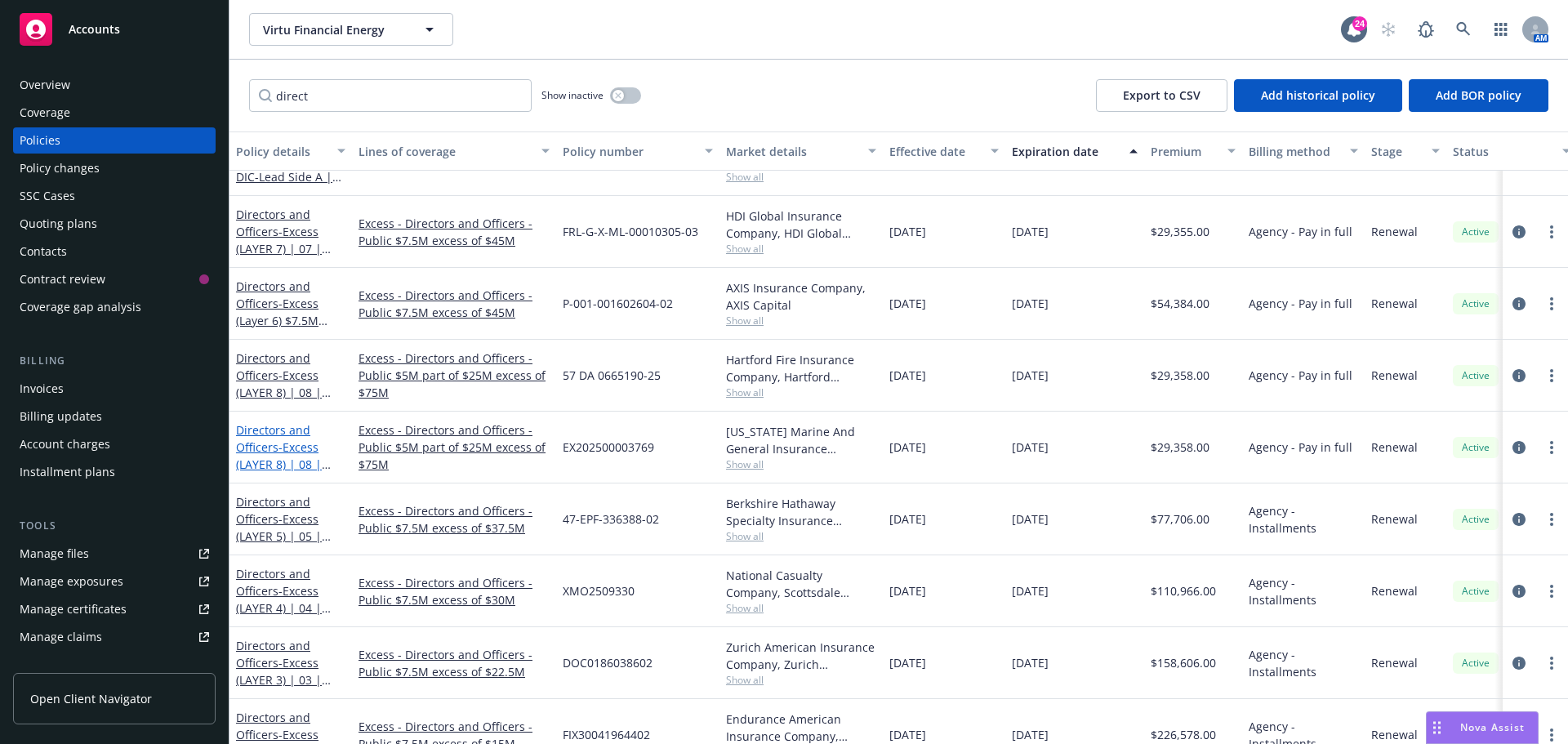
click at [288, 451] on span "- Excess (LAYER 8) | 08 | $5M p.o. $25M xs $75M" at bounding box center [284, 473] width 96 height 67
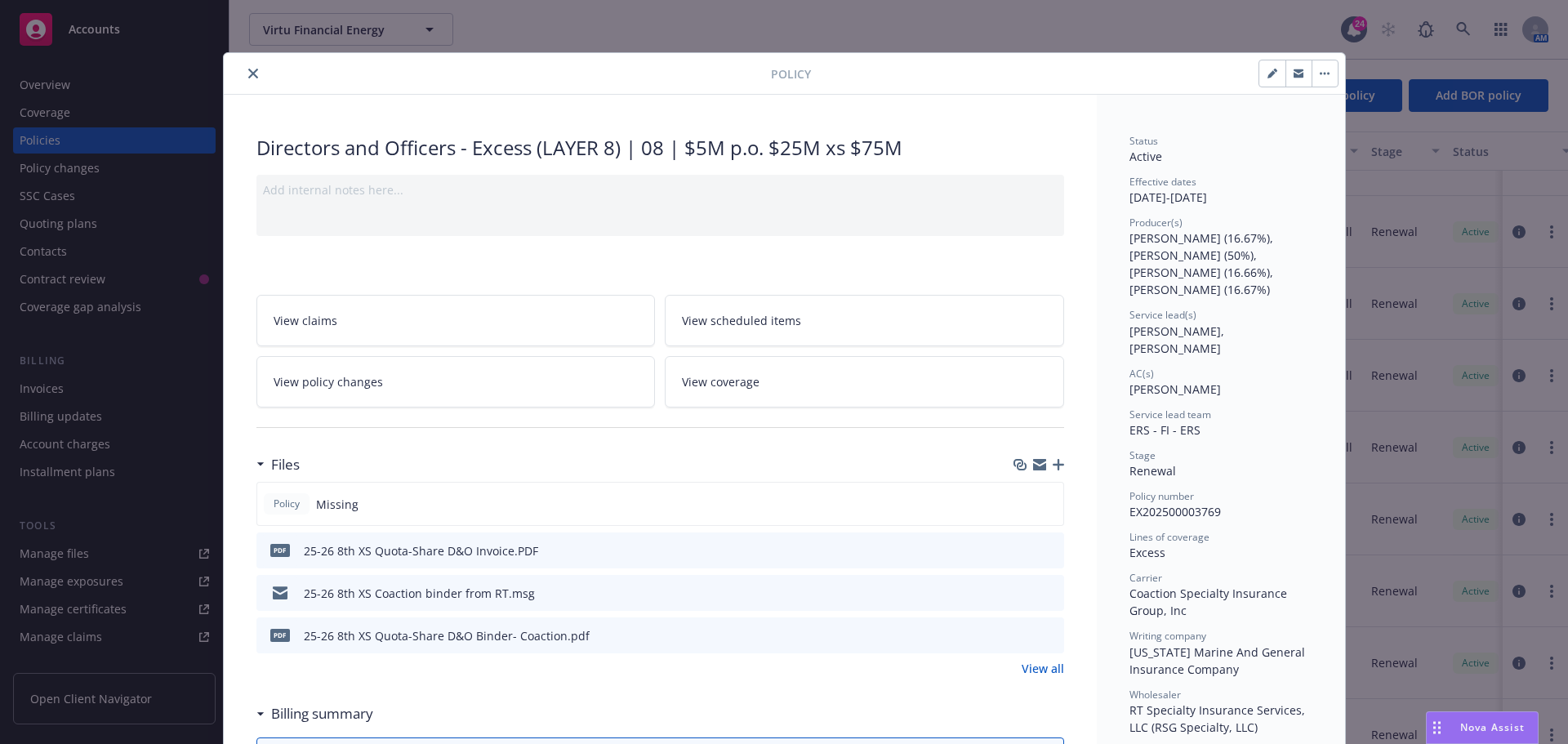
click at [1042, 594] on icon "preview file" at bounding box center [1049, 592] width 15 height 11
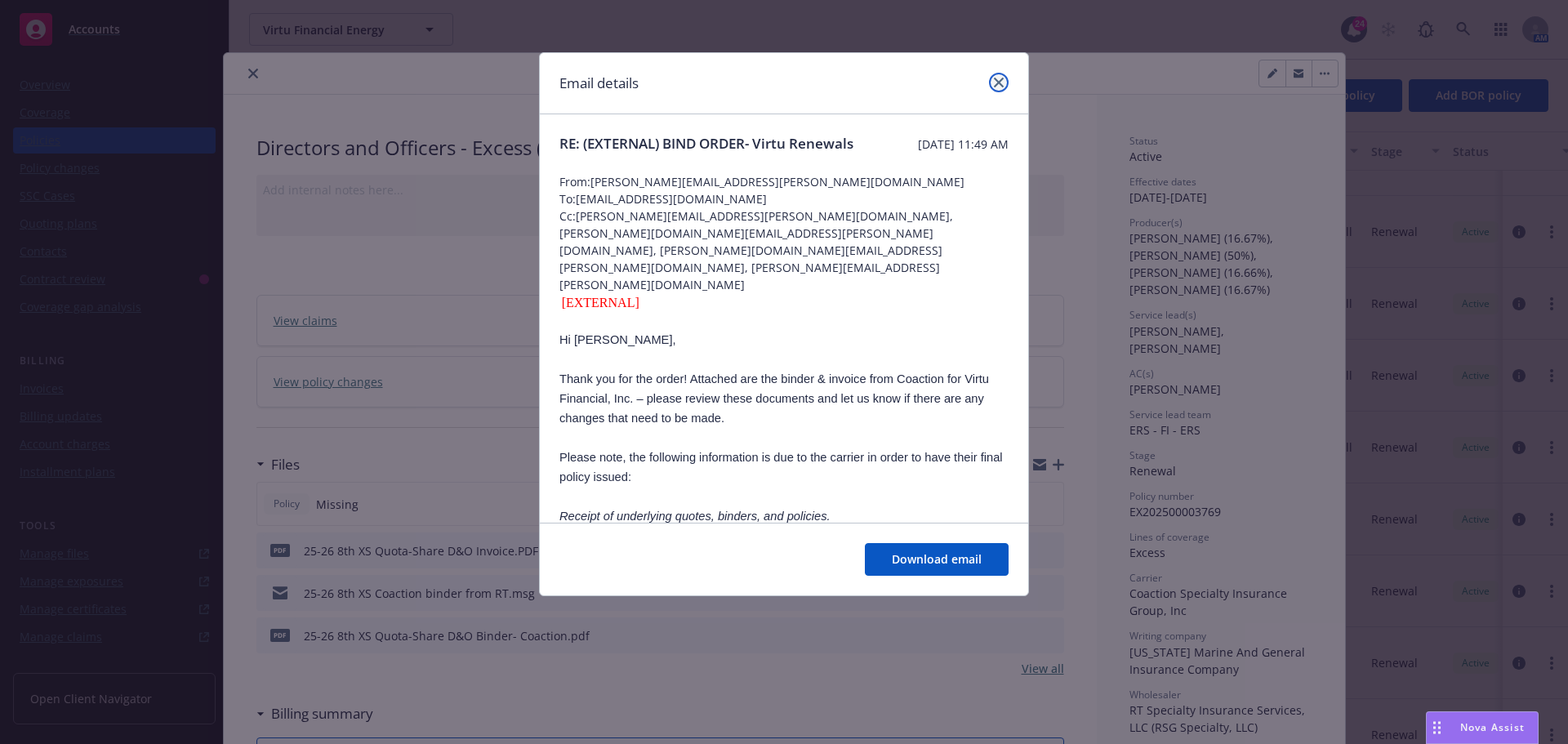
click at [1000, 81] on icon "close" at bounding box center [998, 82] width 10 height 10
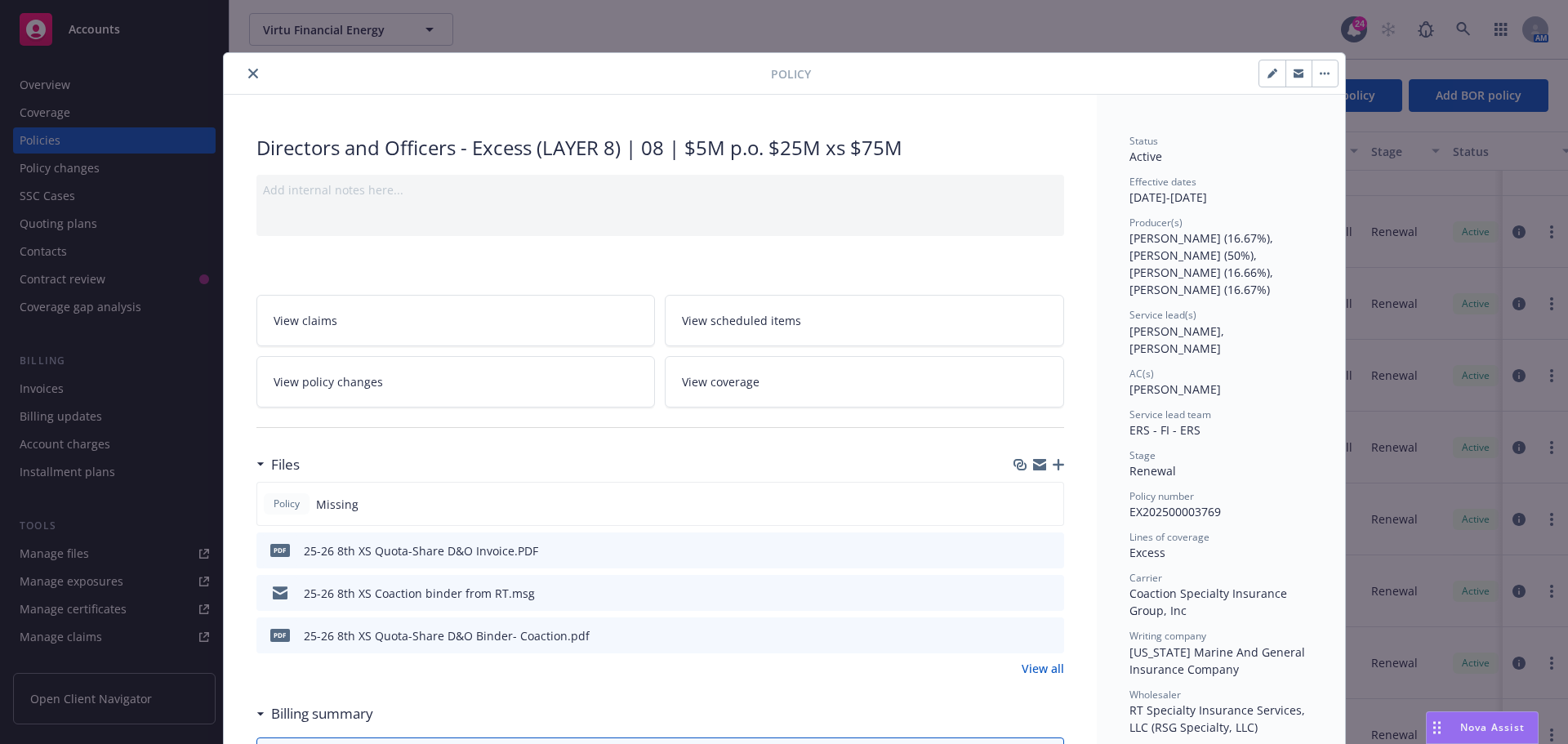
click at [250, 69] on icon "close" at bounding box center [253, 73] width 10 height 10
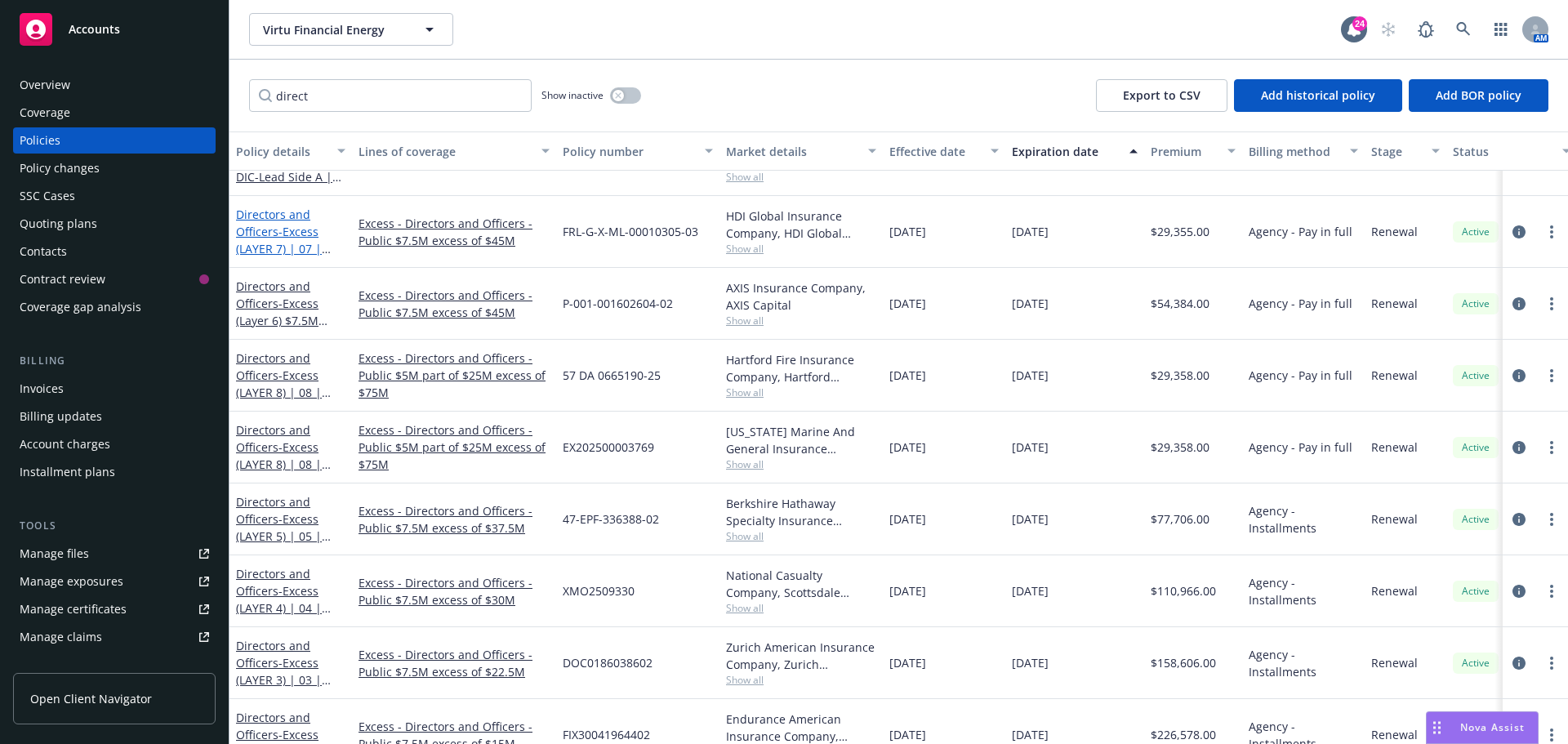
click at [268, 235] on link "Directors and Officers - Excess (LAYER 7) | 07 | $5M p.o $22.5M xs $52.5M Binder" at bounding box center [288, 249] width 103 height 84
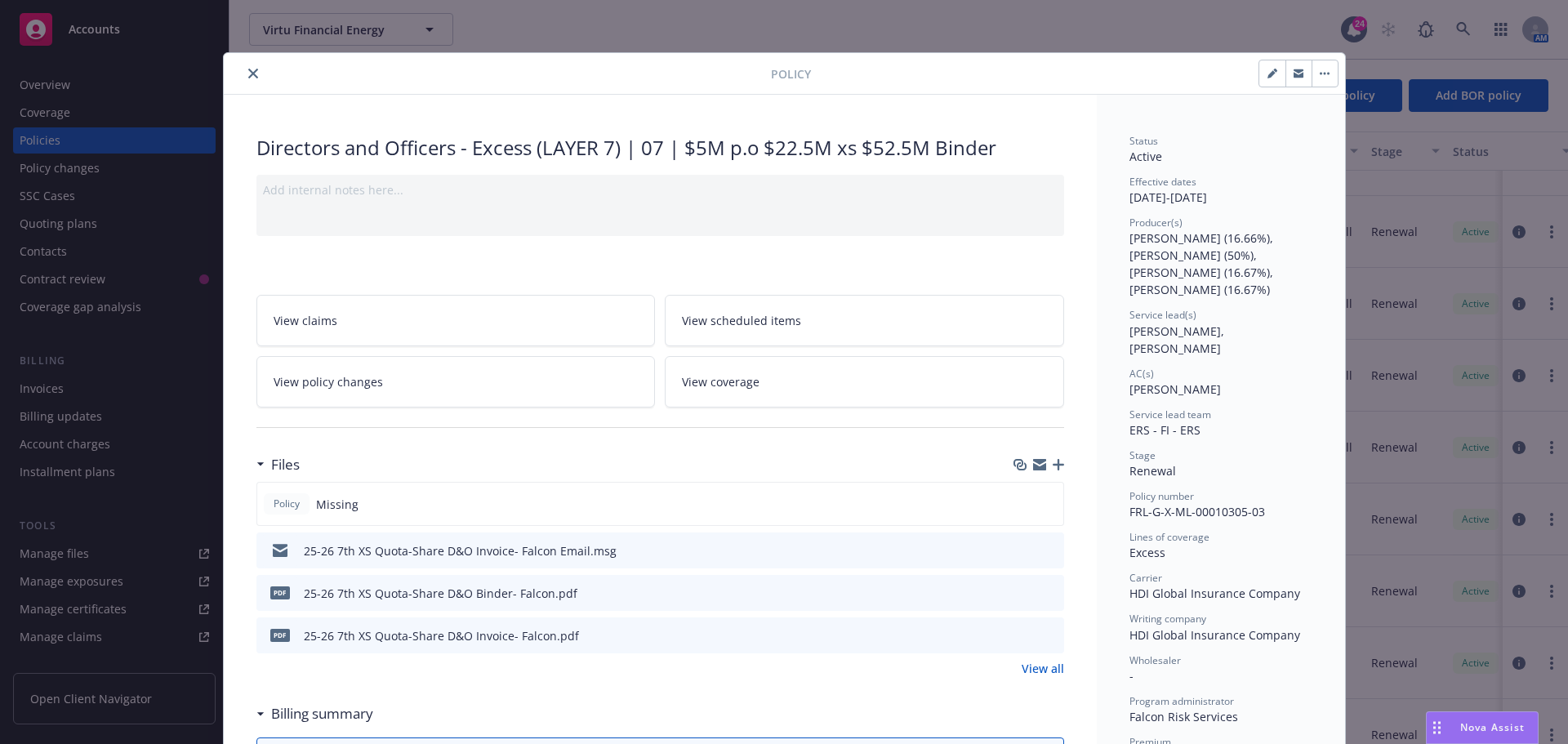
click at [1042, 554] on icon "preview file" at bounding box center [1049, 549] width 15 height 11
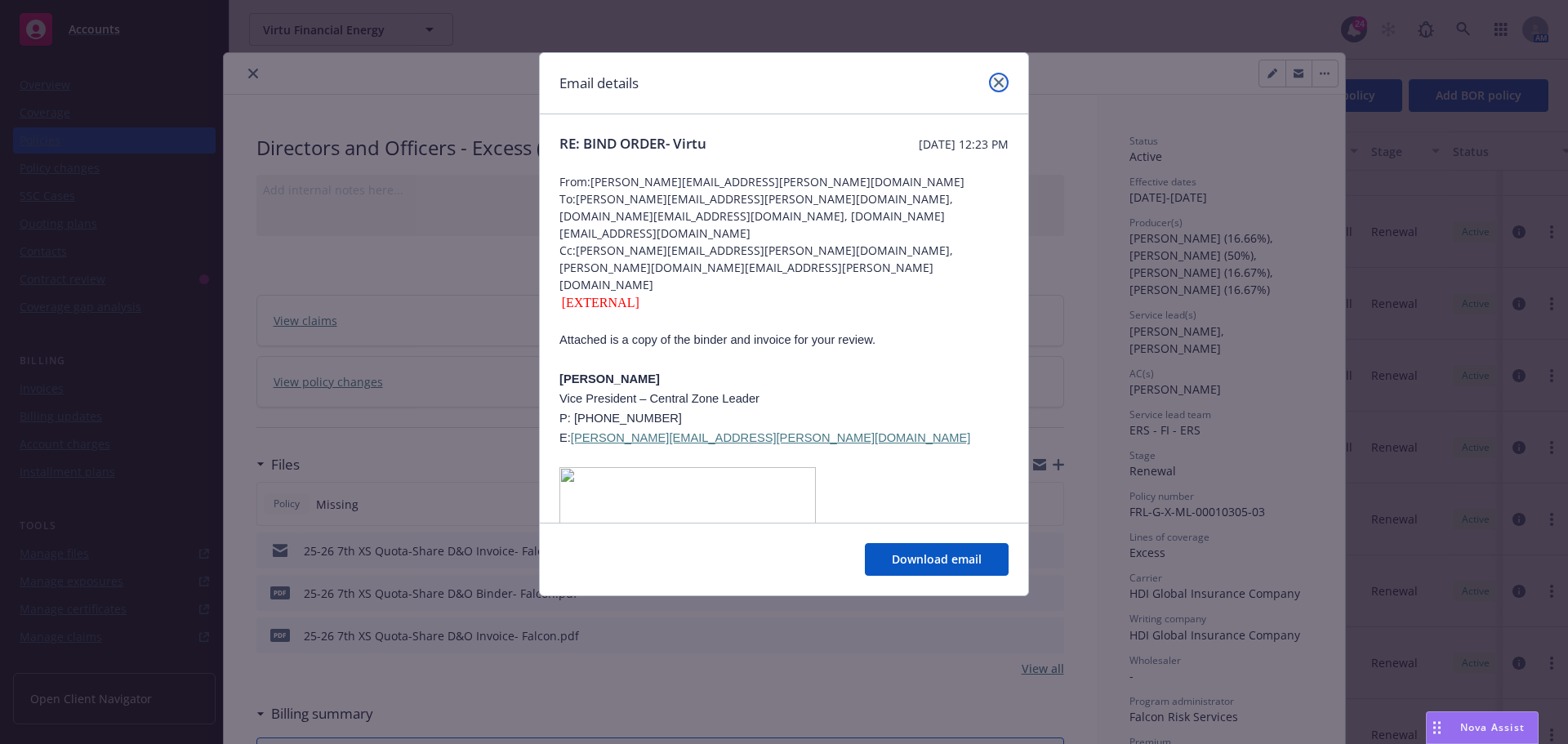
click at [1006, 81] on link "close" at bounding box center [998, 83] width 20 height 20
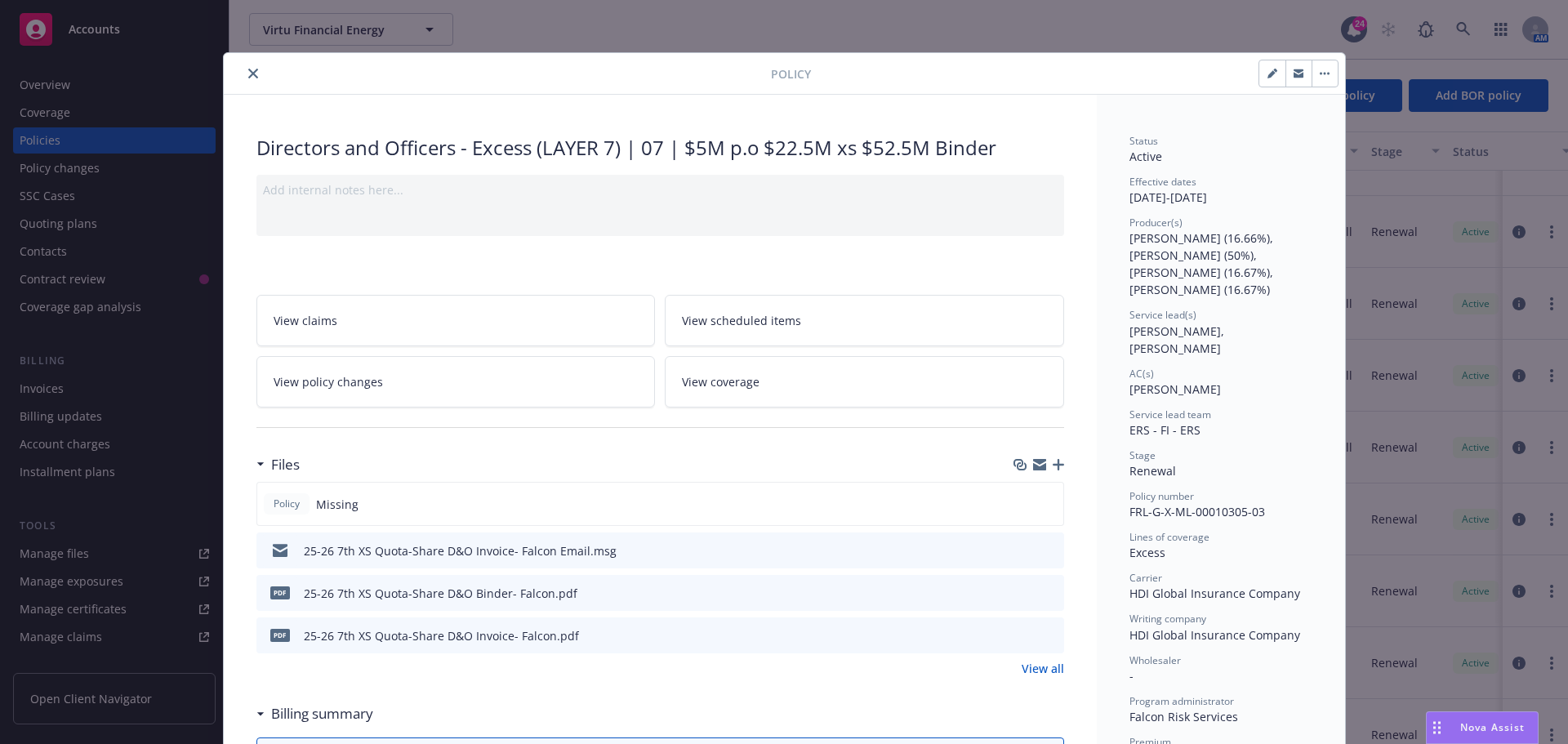
click at [264, 74] on div at bounding box center [500, 73] width 540 height 20
click at [248, 77] on icon "close" at bounding box center [253, 73] width 10 height 10
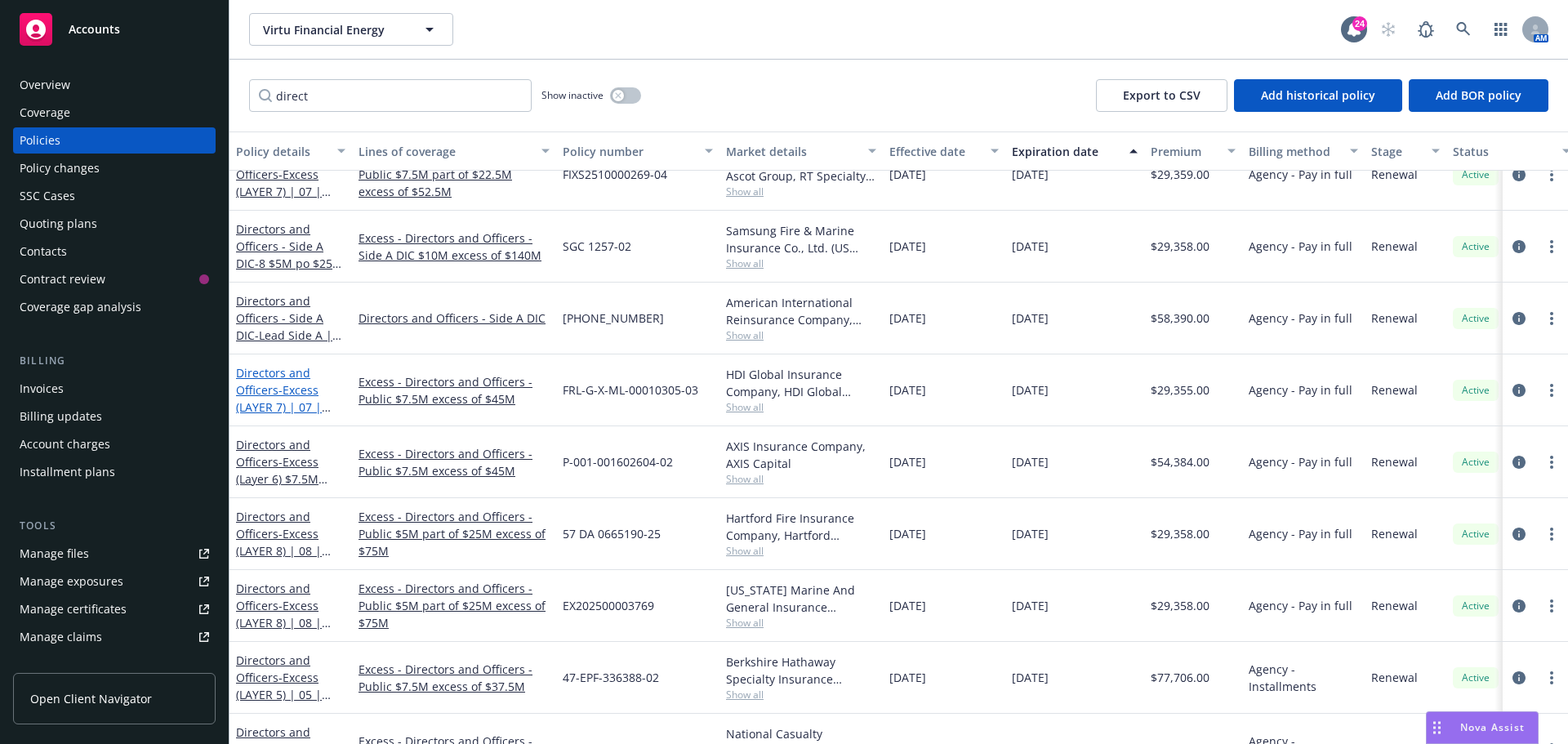
scroll to position [1589, 0]
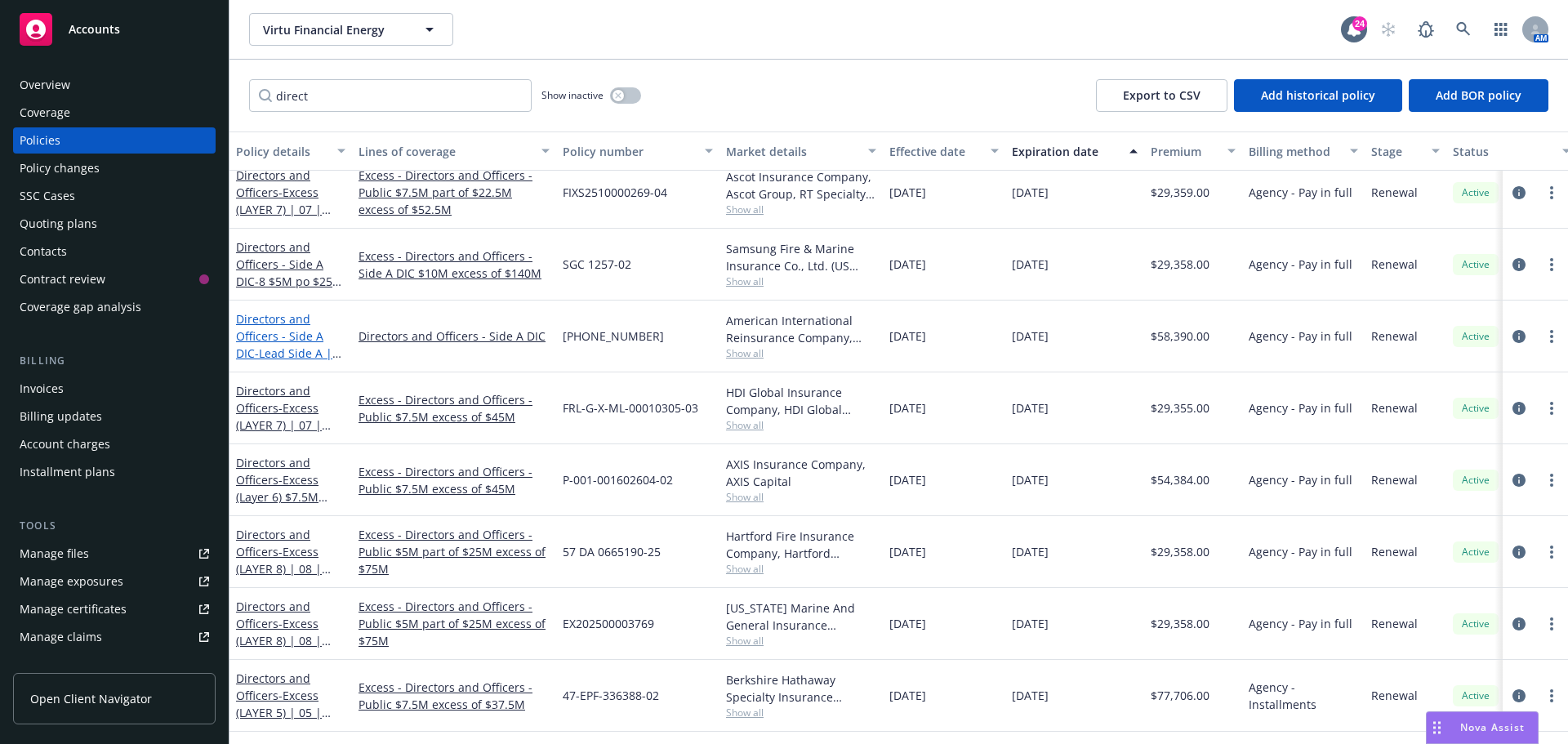
click at [292, 332] on link "Directors and Officers - Side A DIC - Lead Side A | 09 | $10M xs $100M Side A" at bounding box center [284, 353] width 96 height 84
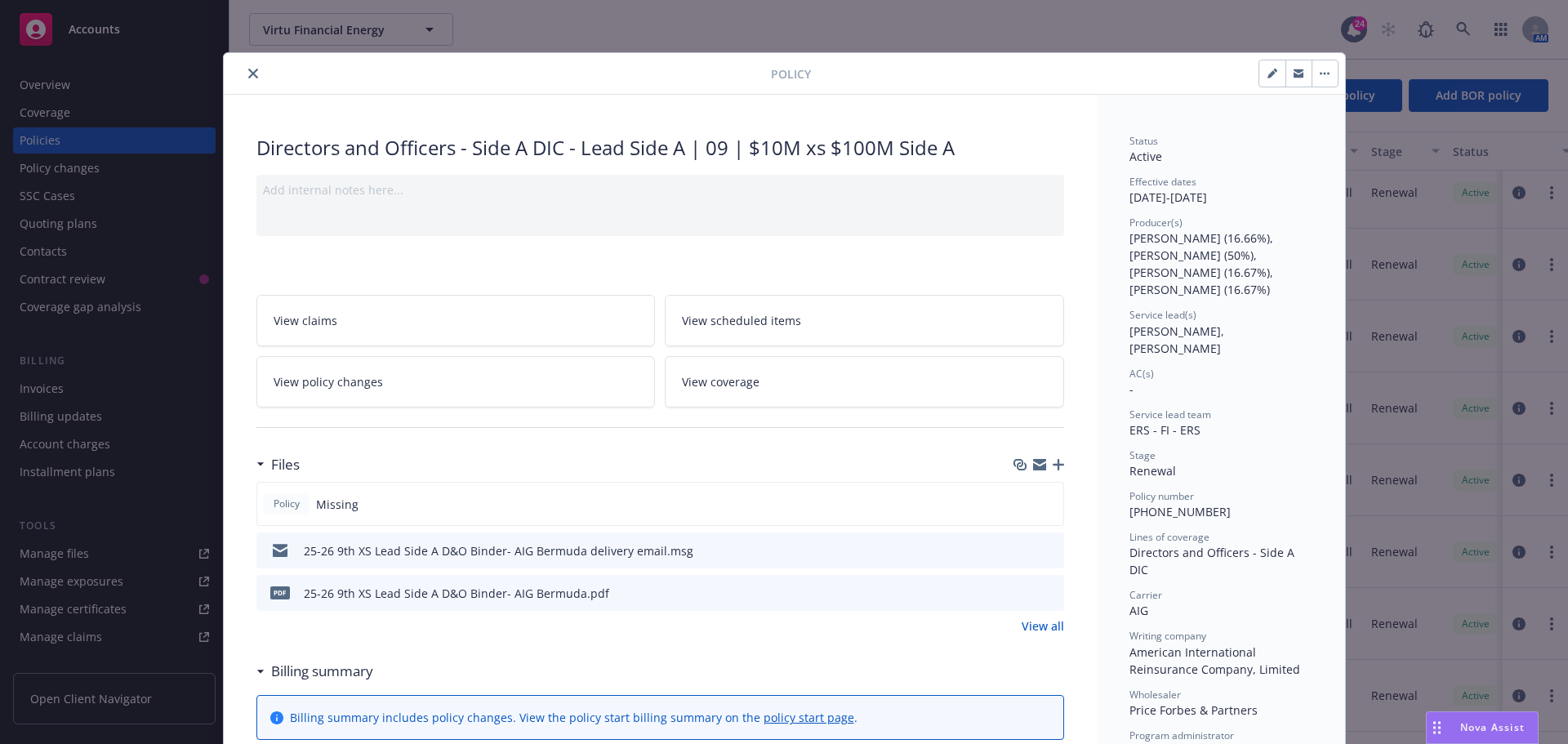
click at [1042, 556] on button at bounding box center [1049, 551] width 15 height 17
click at [1042, 555] on icon "preview file" at bounding box center [1049, 549] width 15 height 11
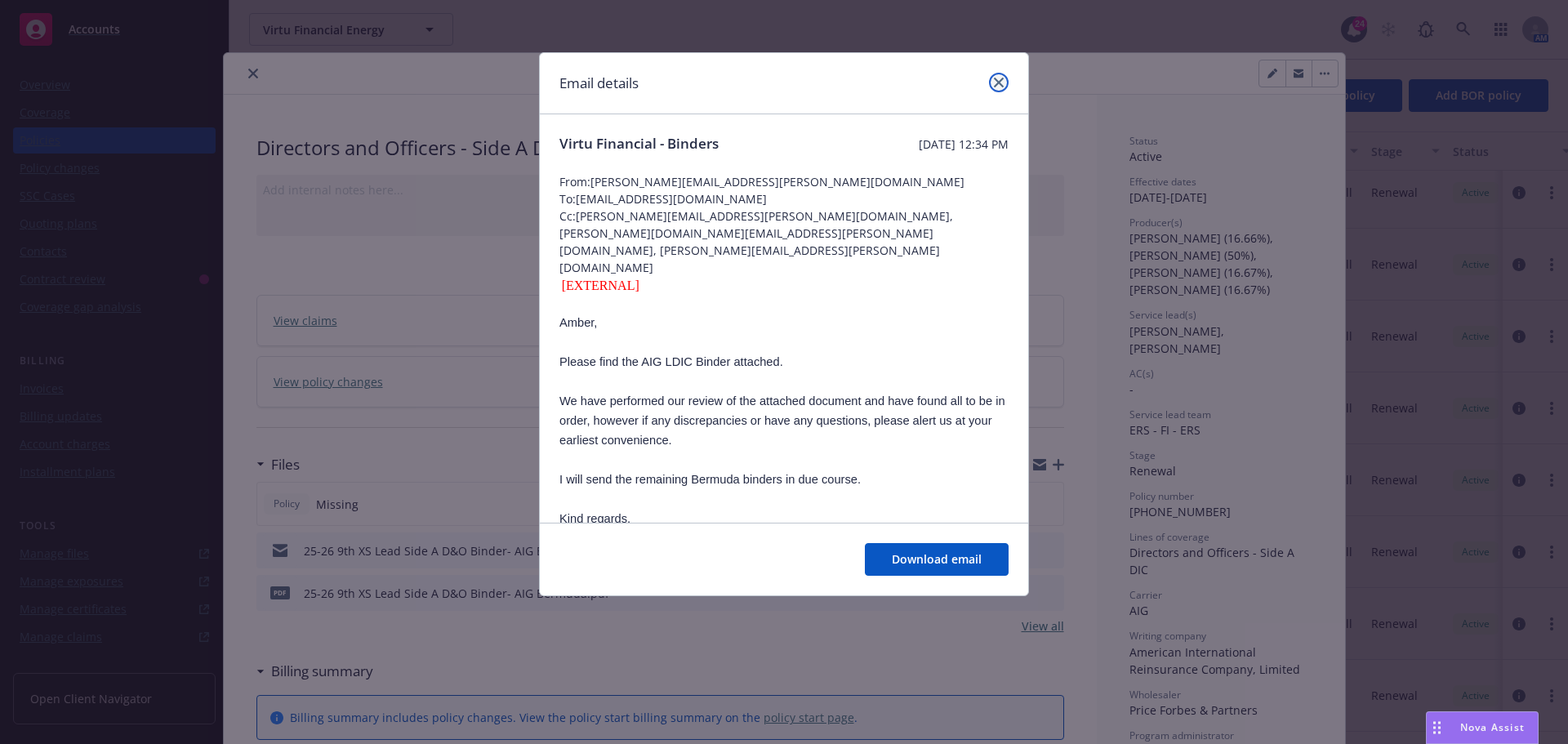
click at [1005, 87] on link "close" at bounding box center [998, 83] width 20 height 20
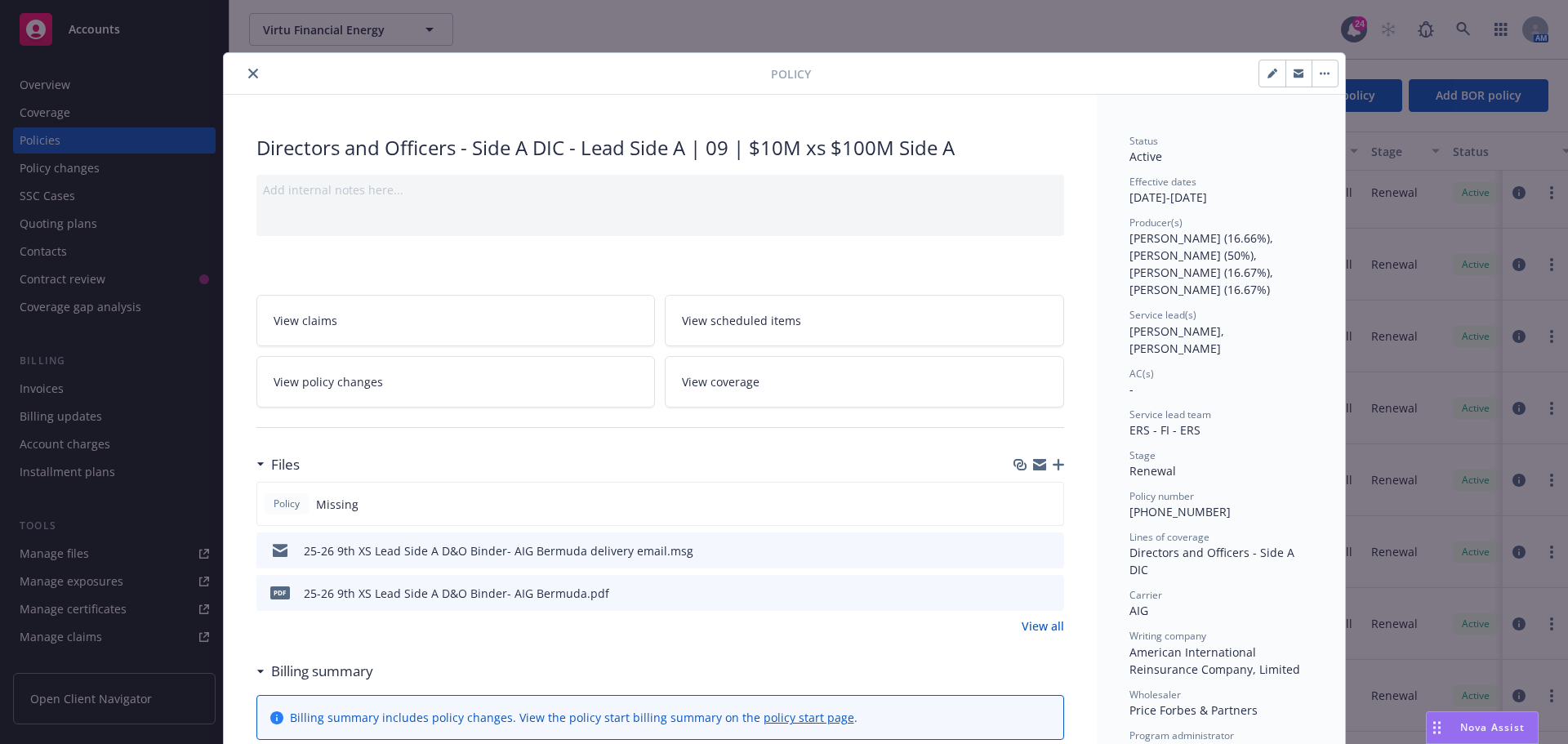
click at [248, 75] on icon "close" at bounding box center [253, 73] width 10 height 10
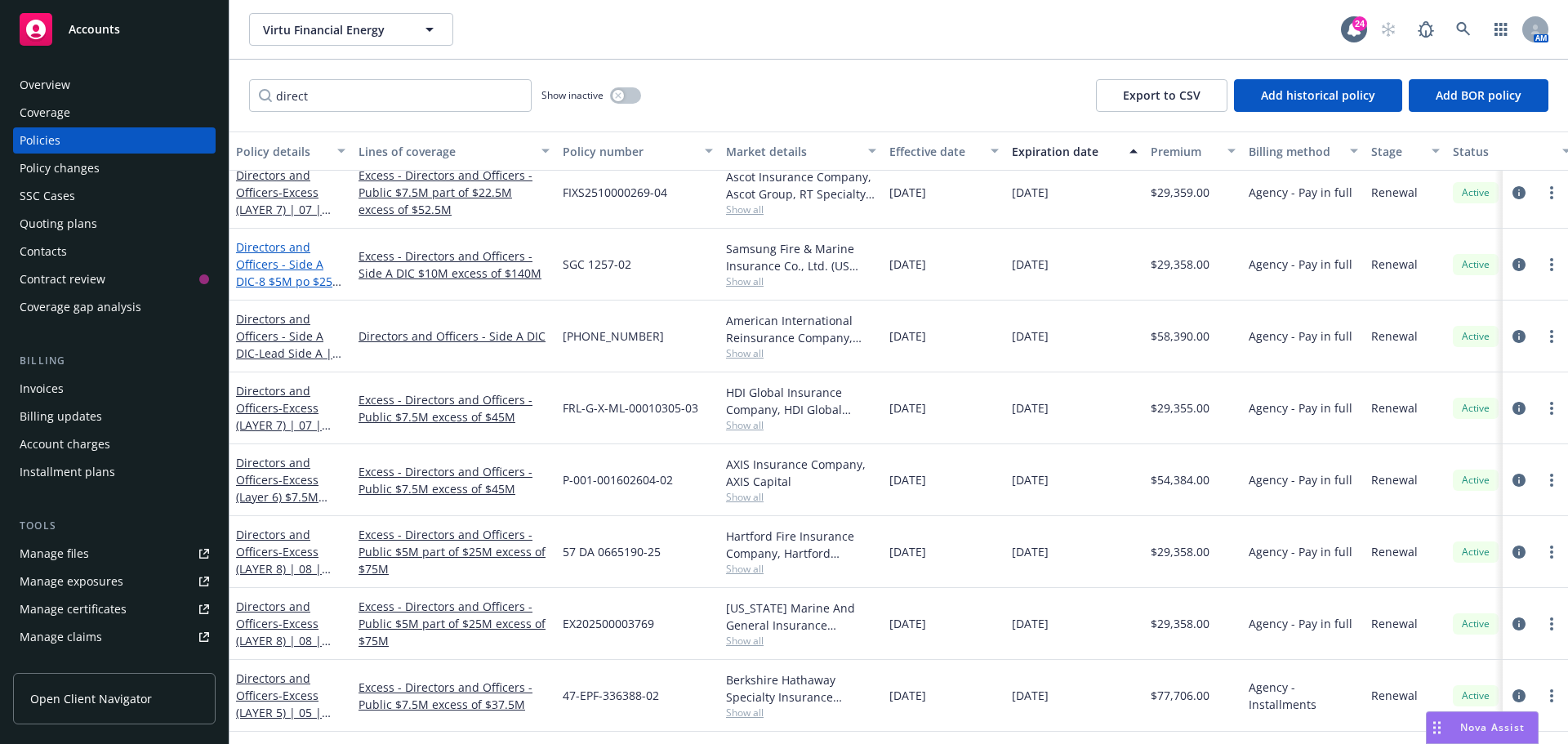
click at [289, 256] on link "Directors and Officers - Side A DIC - 8 $5M po $25M xs $75M" at bounding box center [289, 272] width 107 height 67
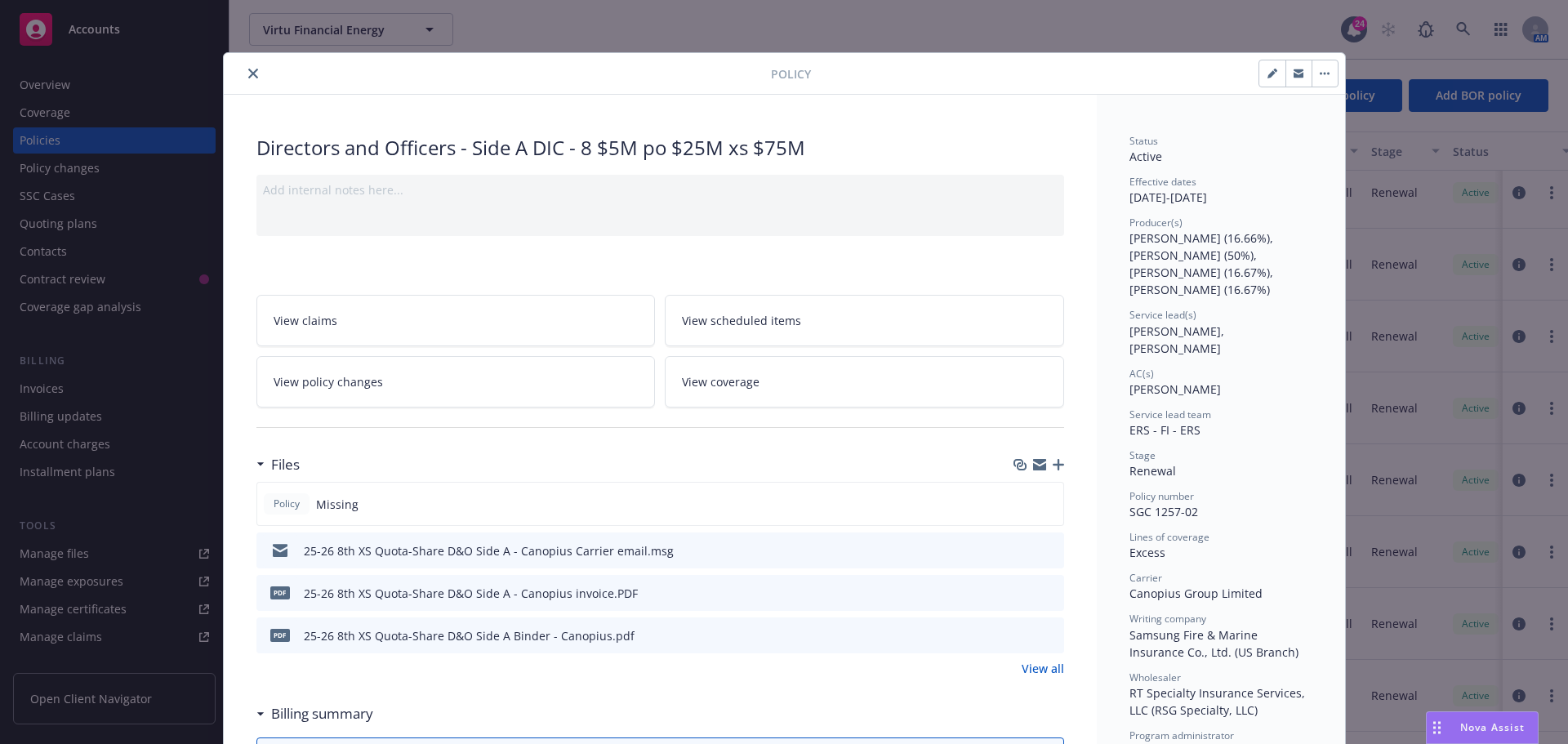
click at [1049, 547] on icon "preview file" at bounding box center [1049, 549] width 15 height 11
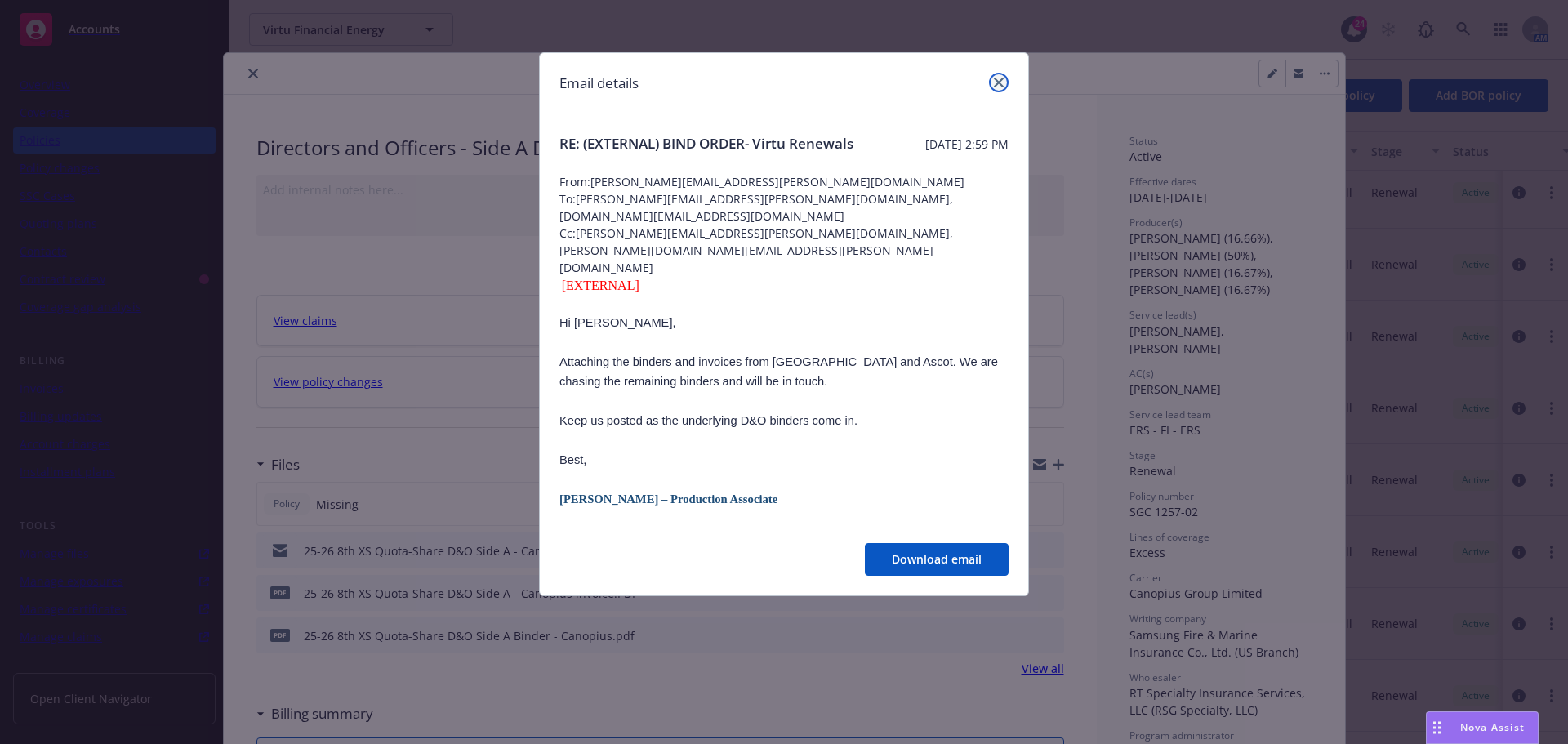
click at [1002, 89] on link "close" at bounding box center [998, 83] width 20 height 20
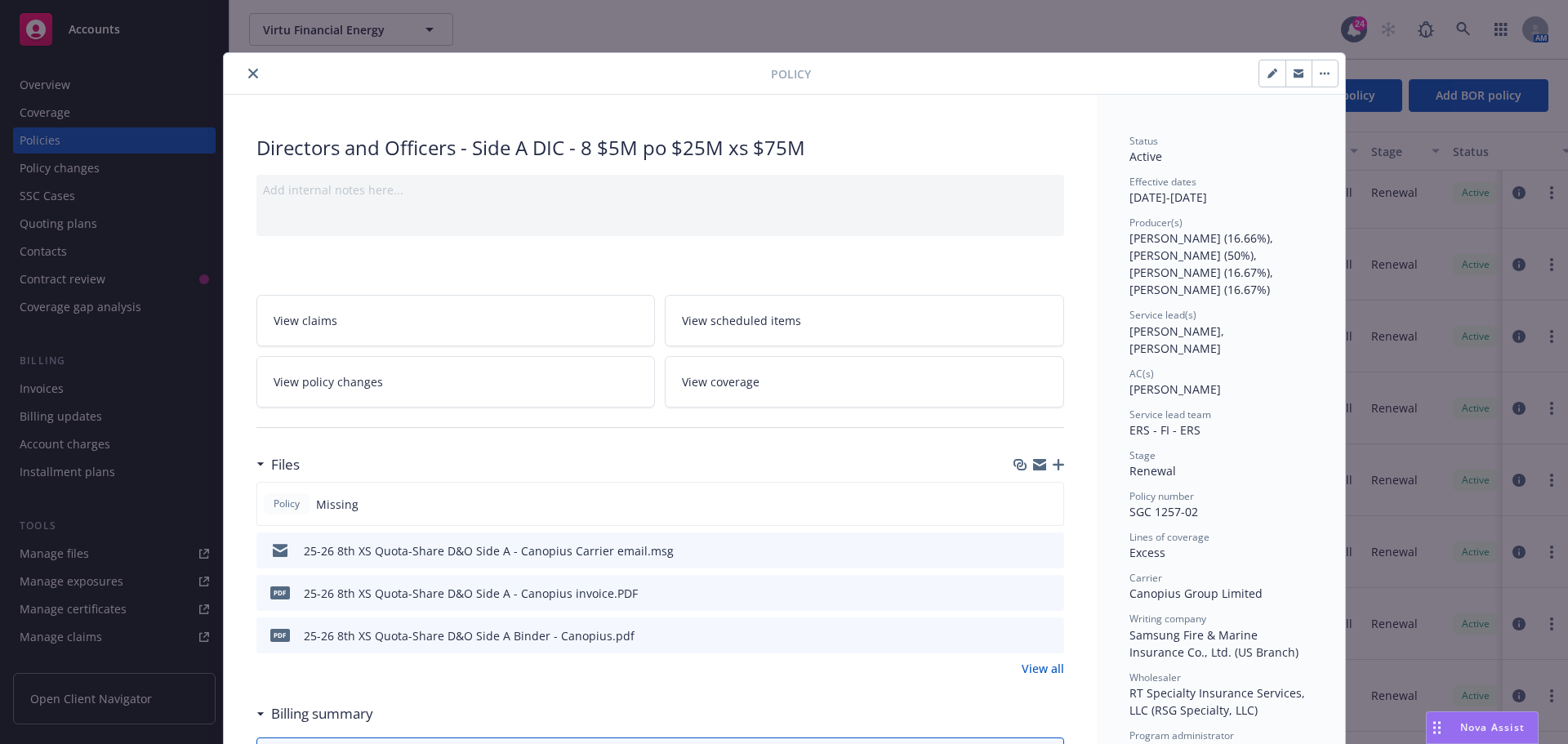
click at [253, 73] on button "close" at bounding box center [253, 73] width 20 height 20
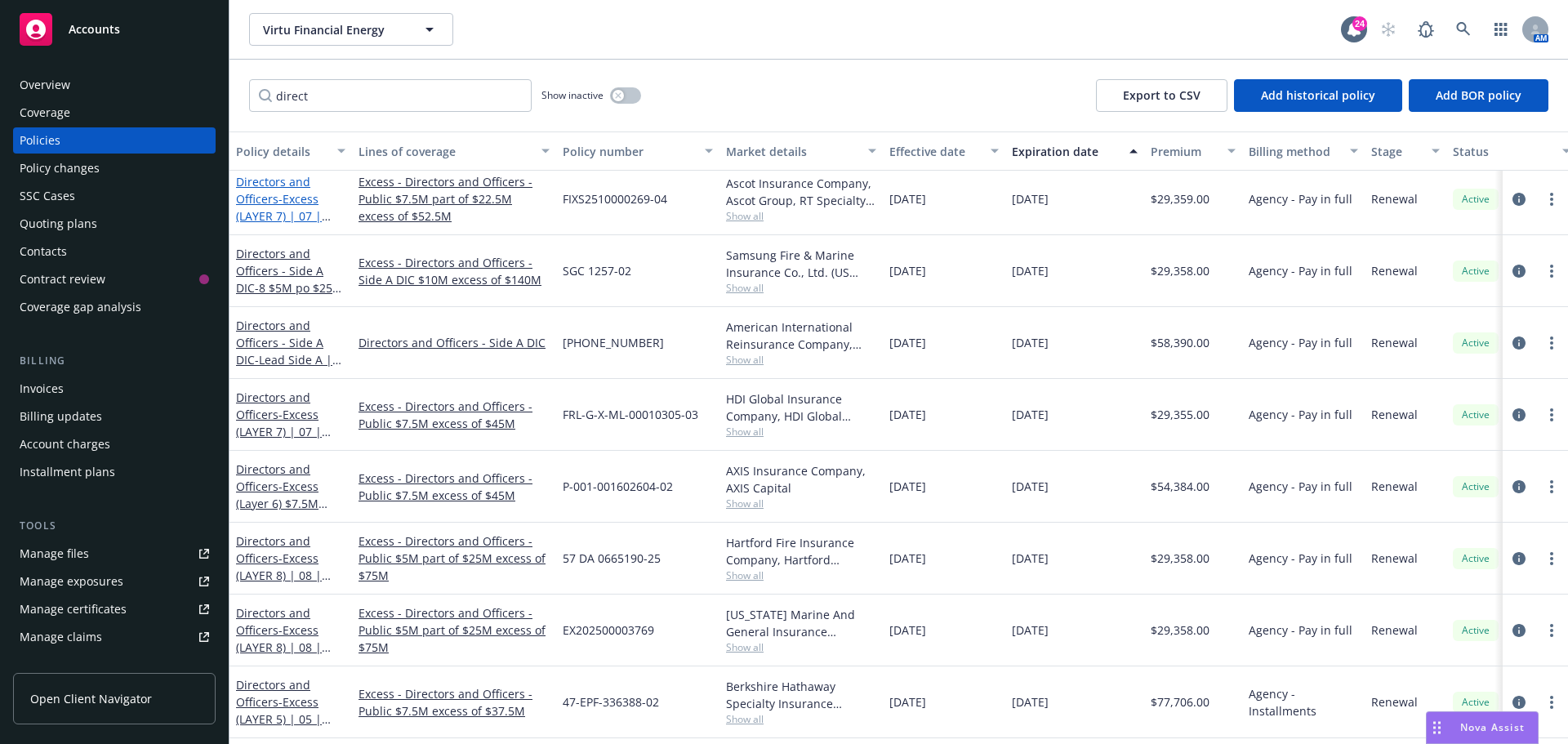
scroll to position [1507, 0]
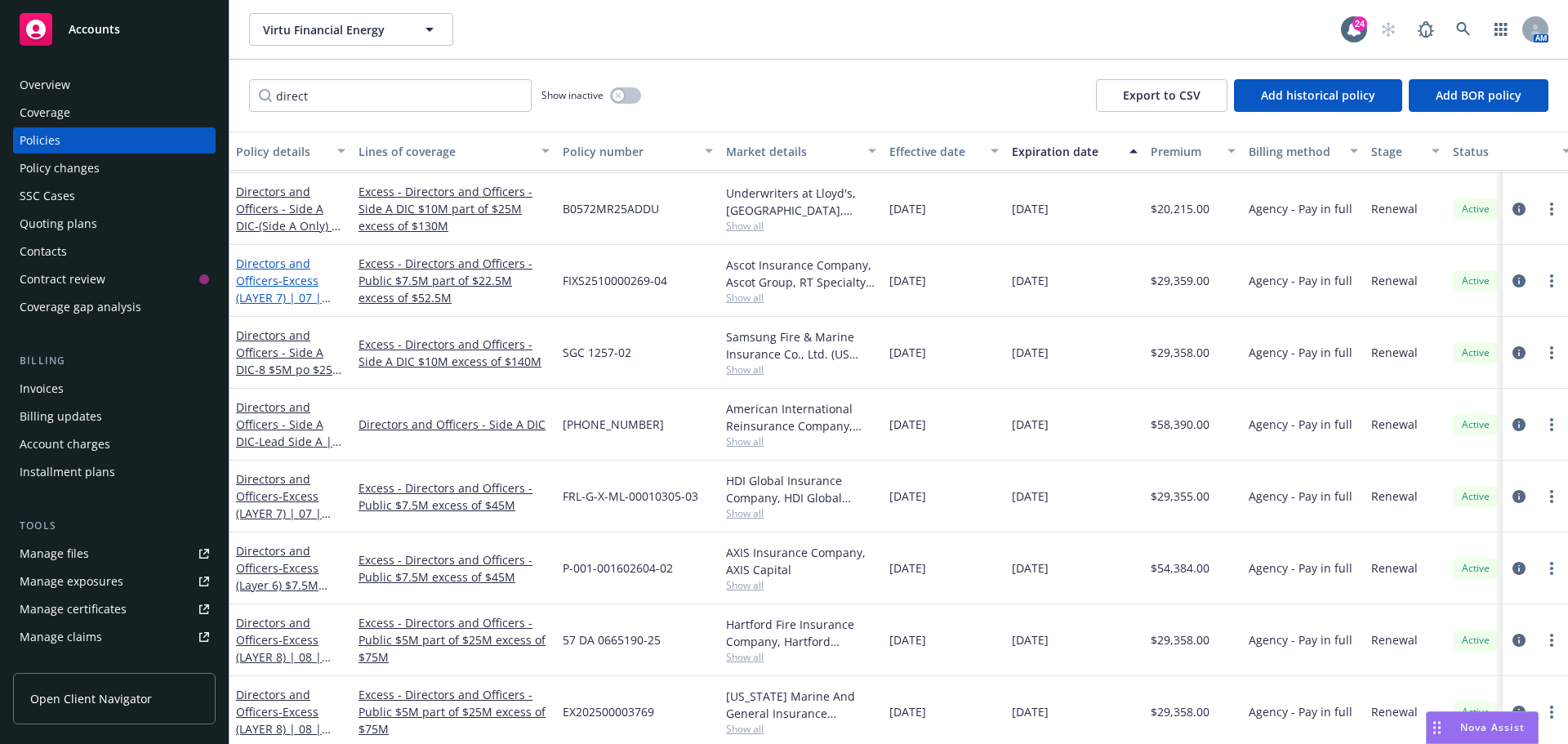
click at [263, 285] on link "Directors and Officers - Excess (LAYER 7) | 07 | $5M / $22.5M xs $52.5M" at bounding box center [281, 297] width 89 height 84
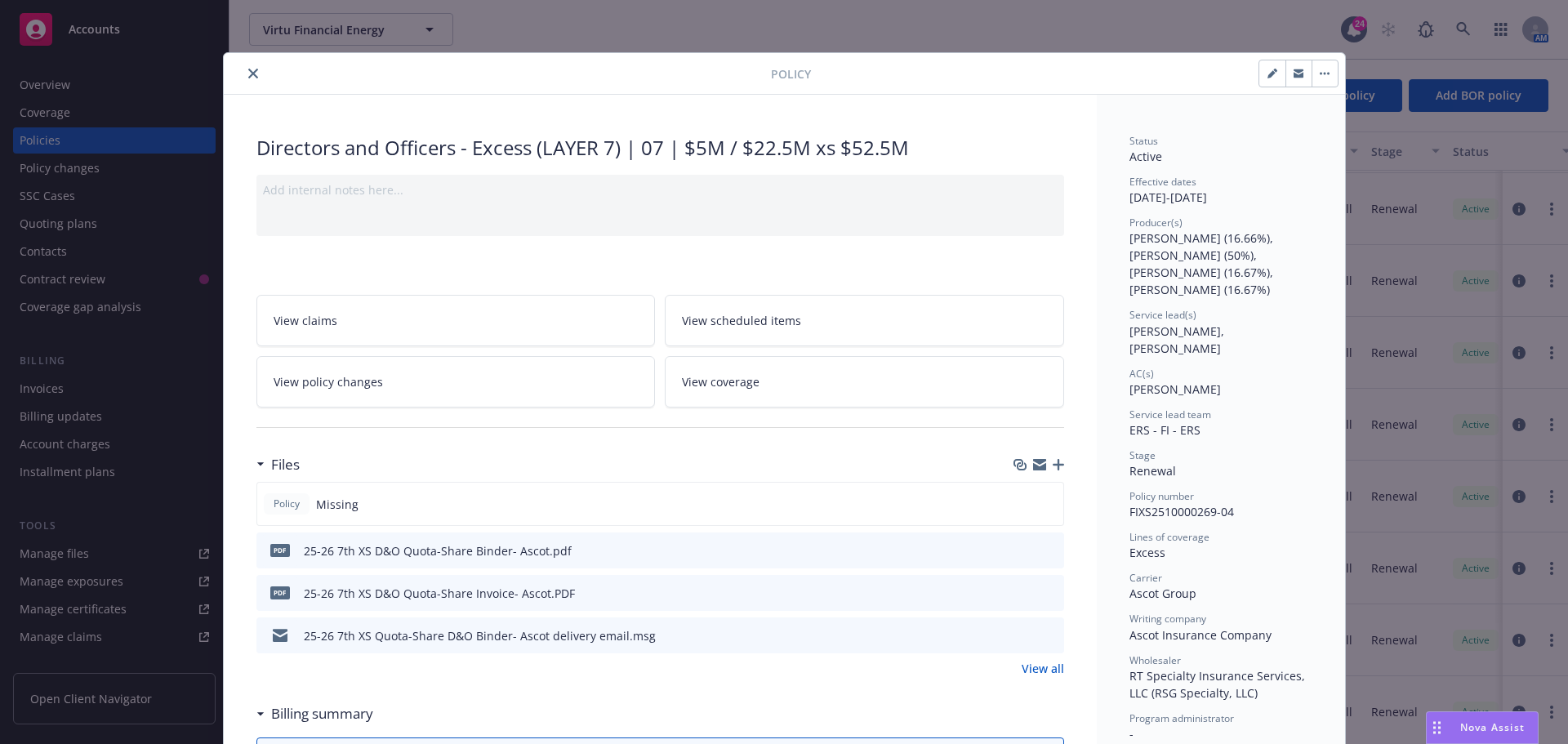
click at [250, 77] on icon "close" at bounding box center [253, 73] width 10 height 10
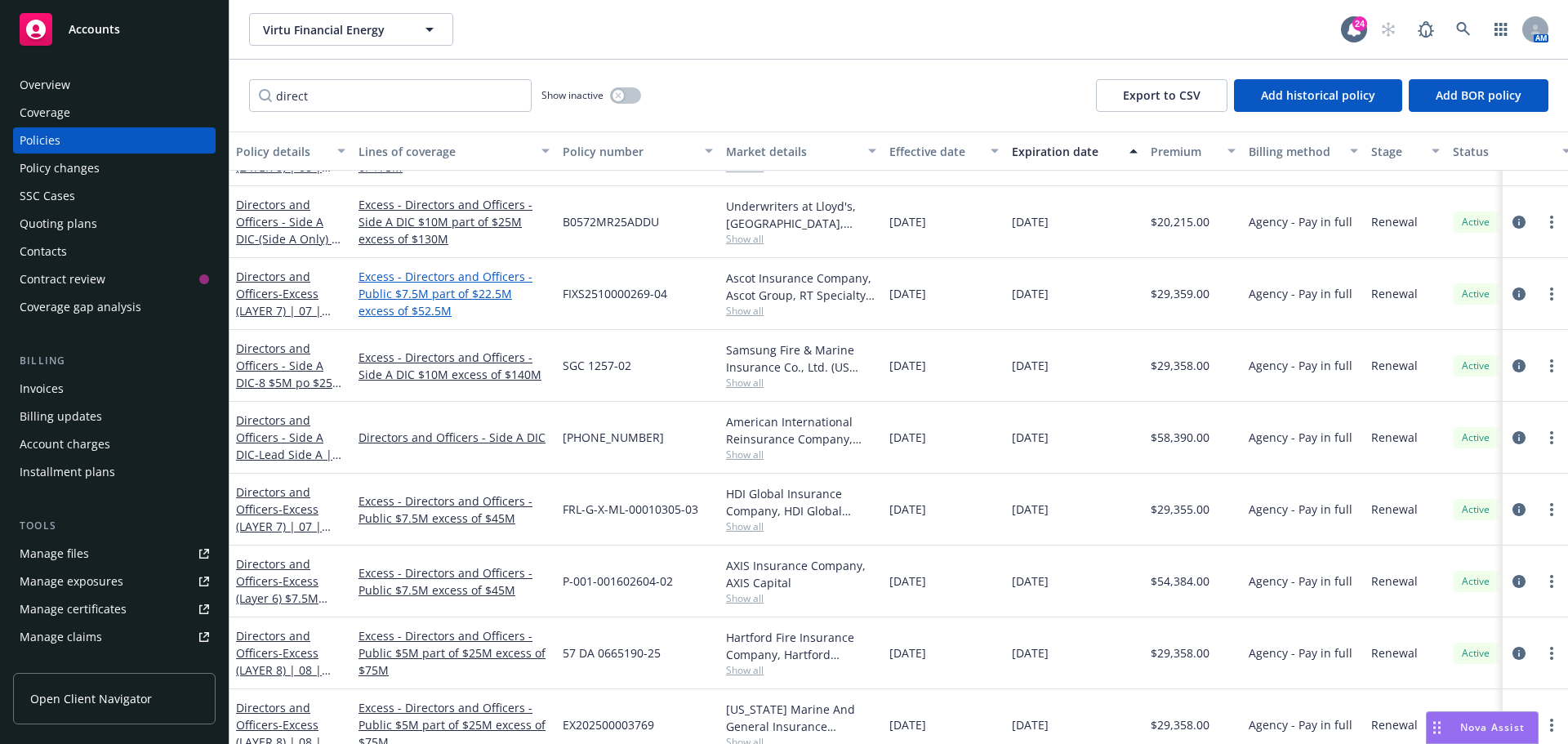
scroll to position [1425, 0]
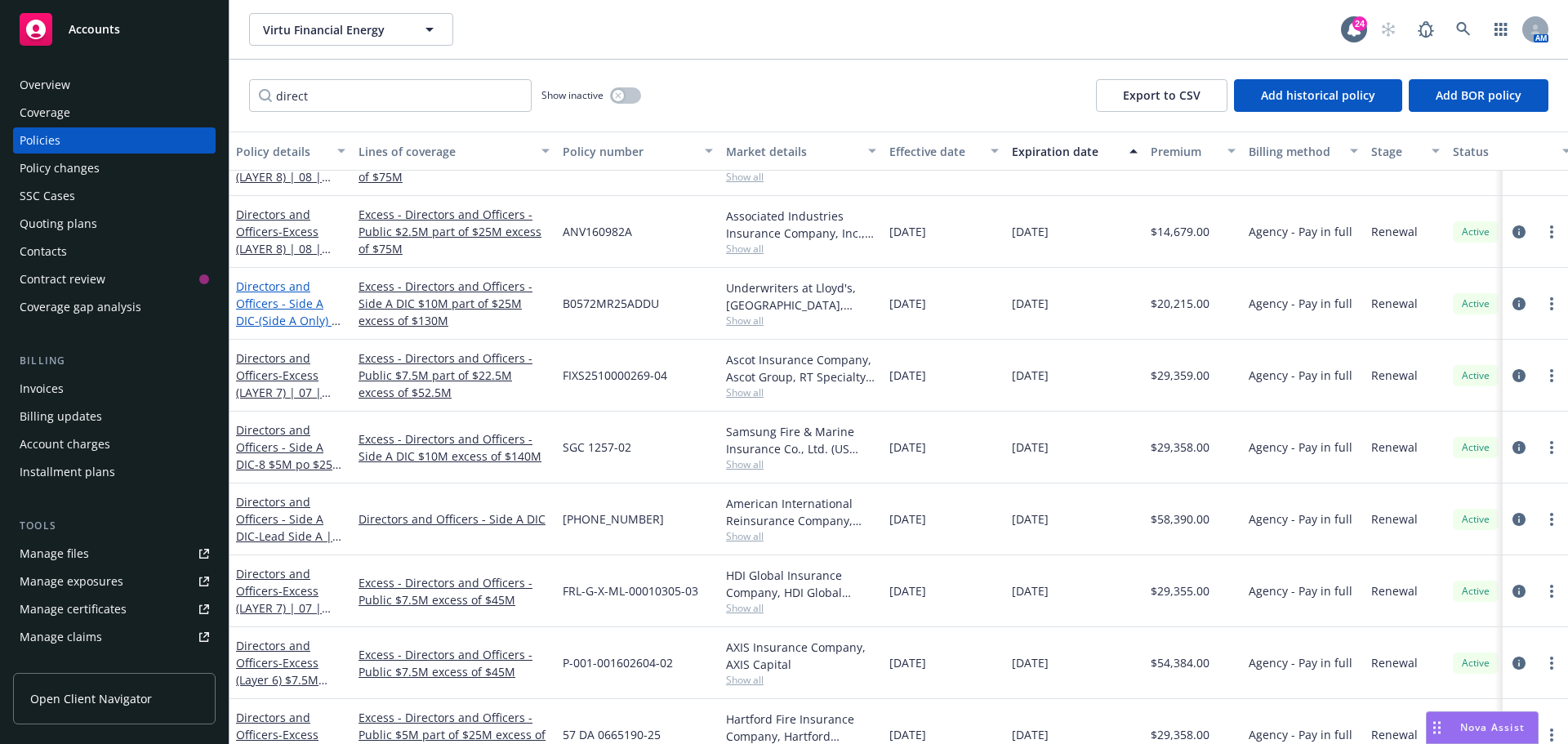
click at [312, 306] on link "Directors and Officers - Side A DIC - (Side A Only) | 12 | $10M xs $130M xs Sid…" at bounding box center [288, 321] width 103 height 84
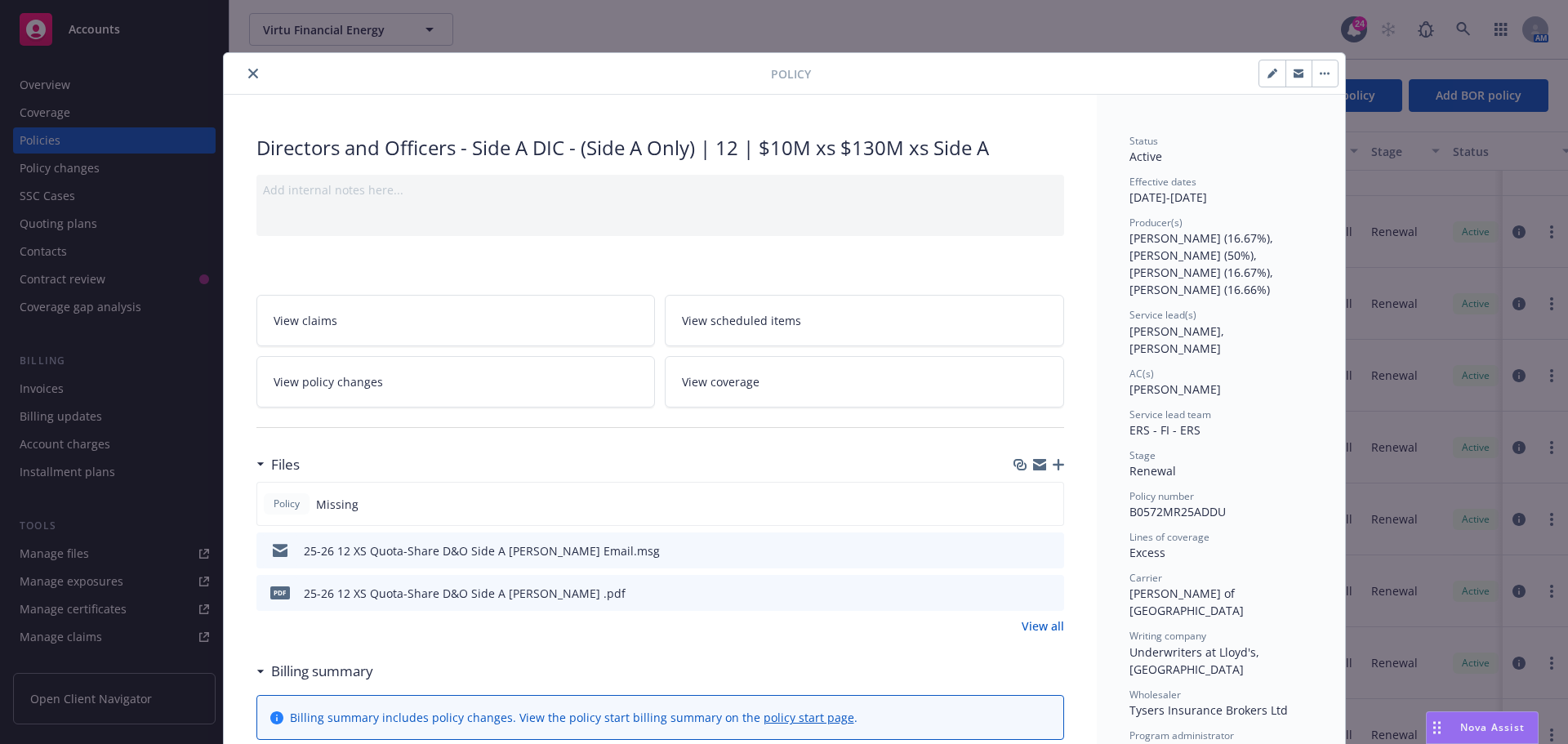
click at [1042, 551] on icon "preview file" at bounding box center [1049, 549] width 15 height 11
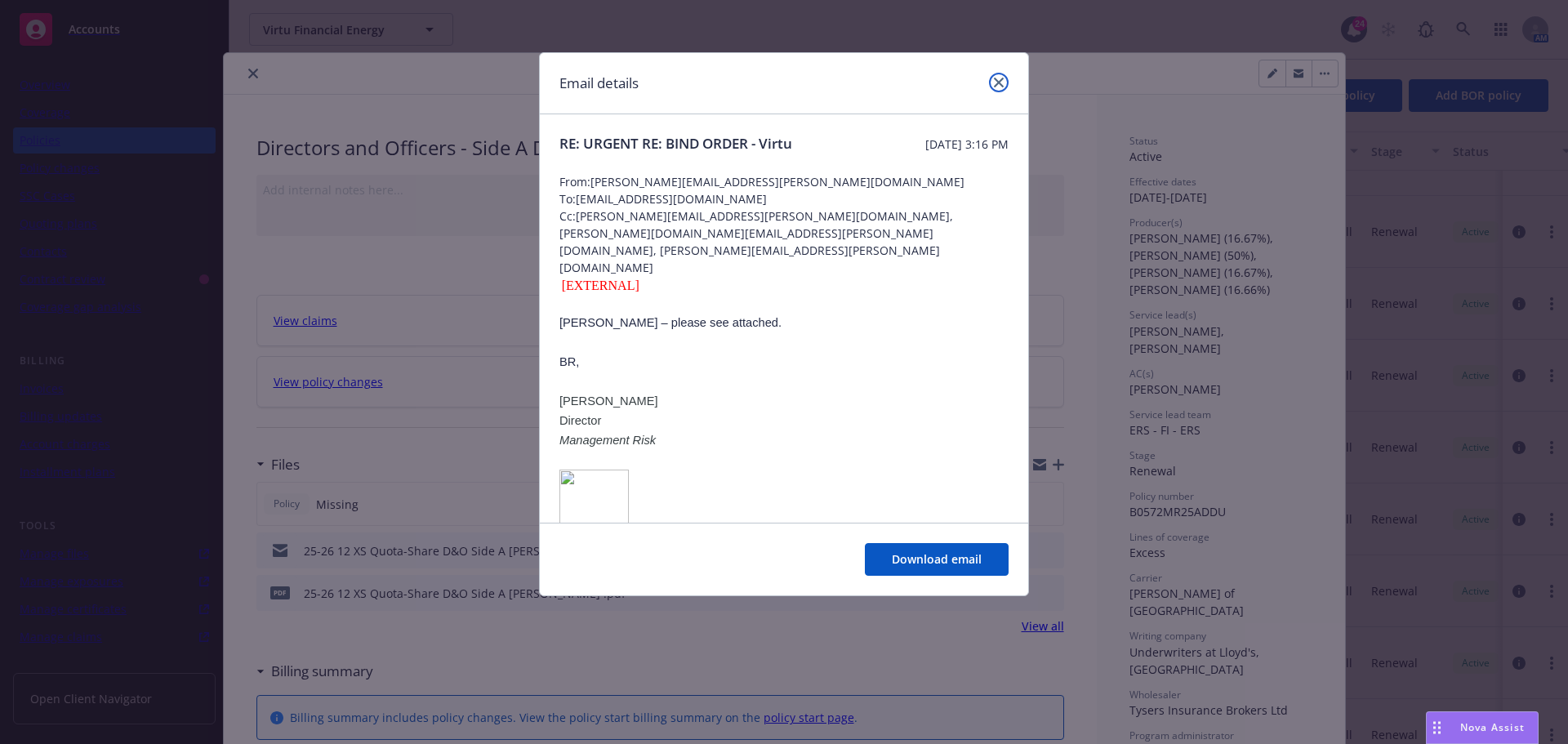
drag, startPoint x: 994, startPoint y: 83, endPoint x: 928, endPoint y: 85, distance: 66.0
click at [994, 83] on icon "close" at bounding box center [998, 82] width 10 height 10
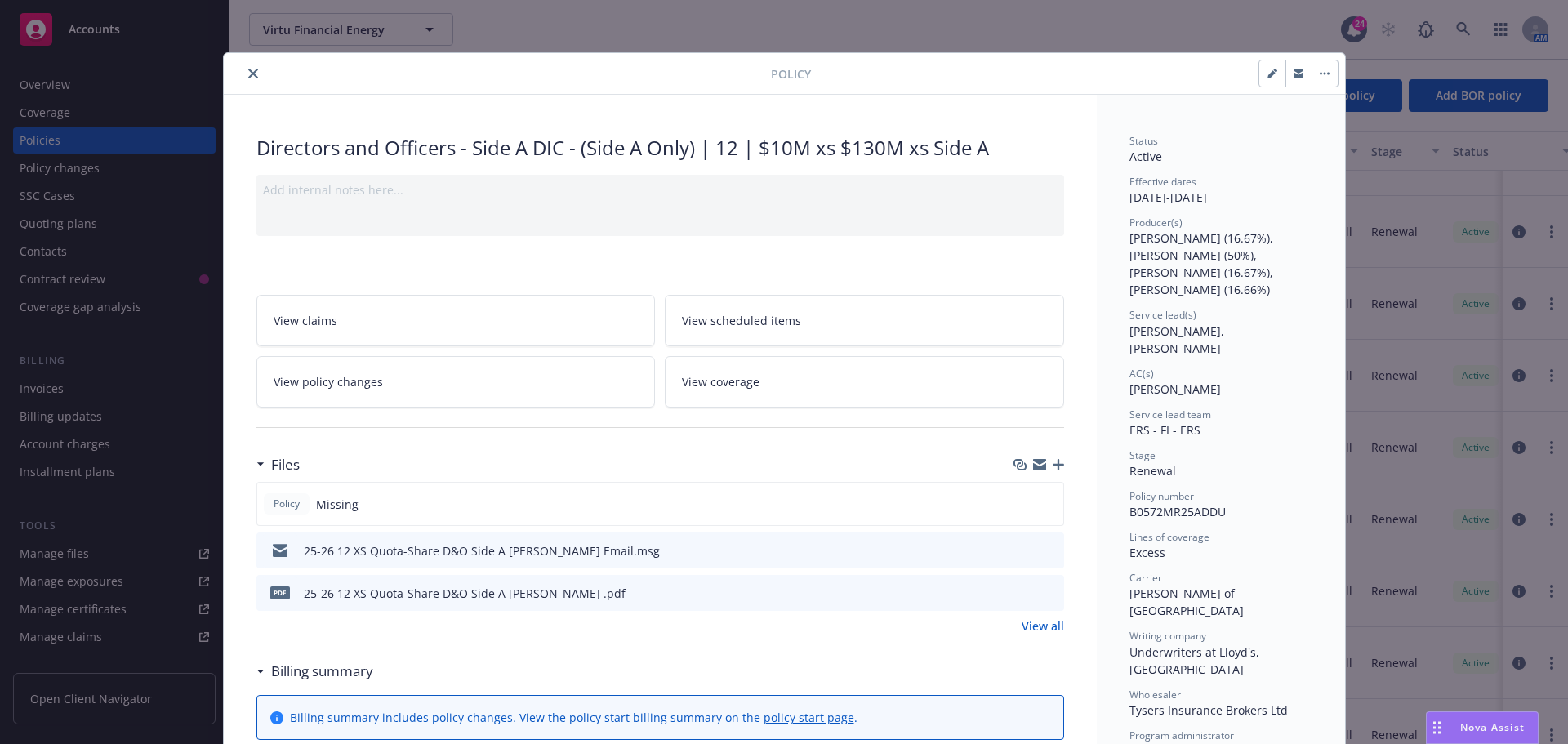
click at [243, 76] on button "close" at bounding box center [253, 73] width 20 height 20
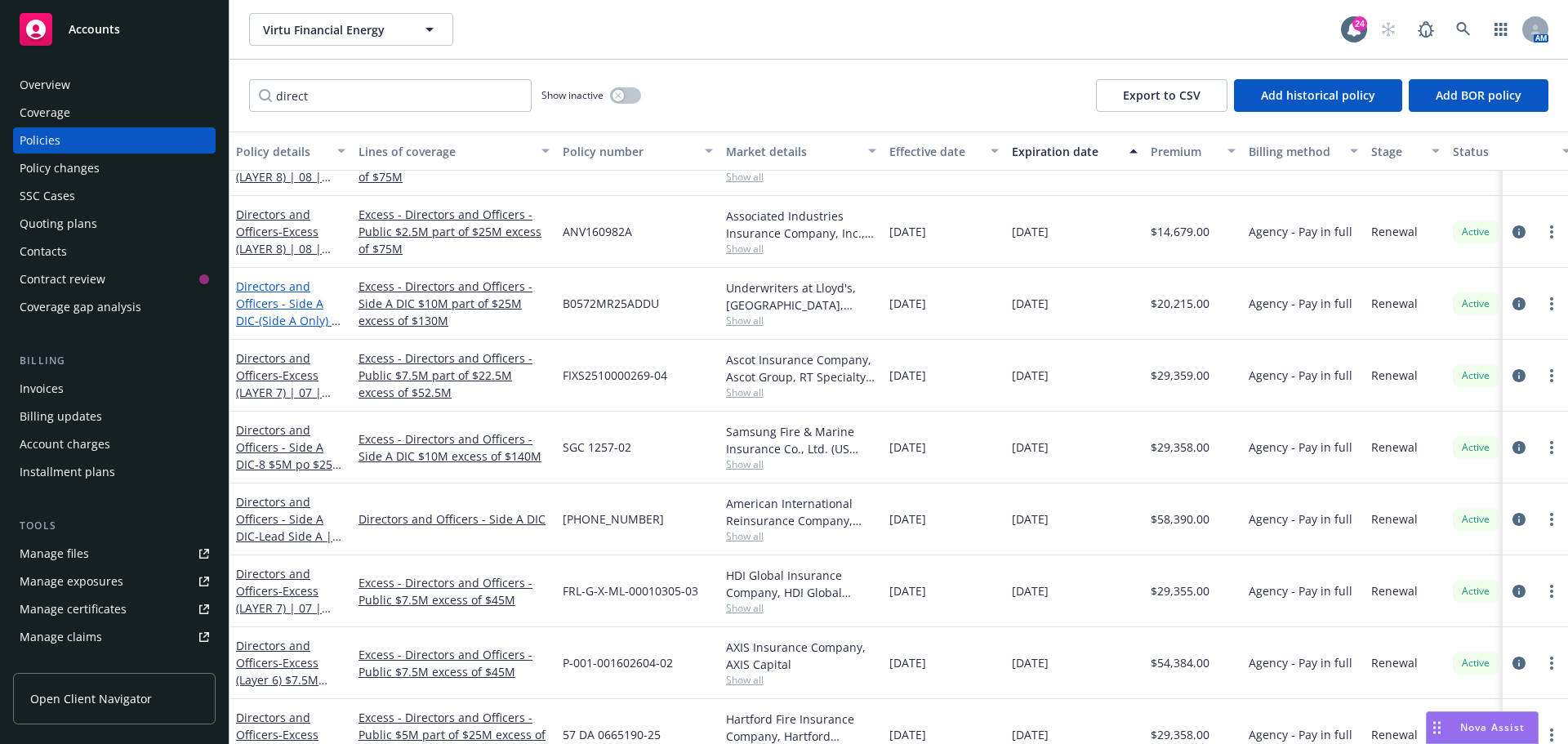
scroll to position [1344, 0]
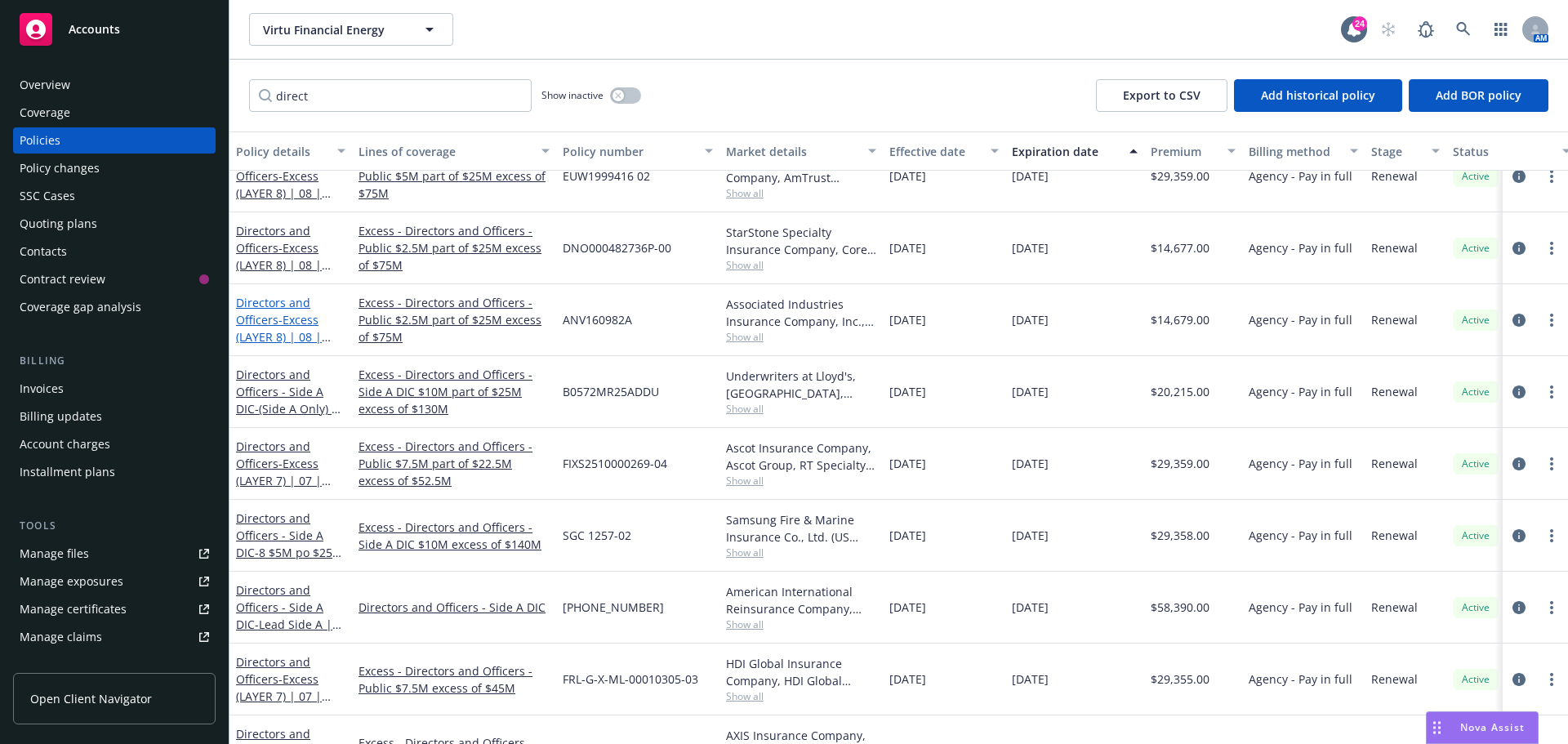
click at [280, 317] on span "- Excess (LAYER 8) | 08 | $2.5M p.o. $25M xs $75M" at bounding box center [288, 345] width 105 height 67
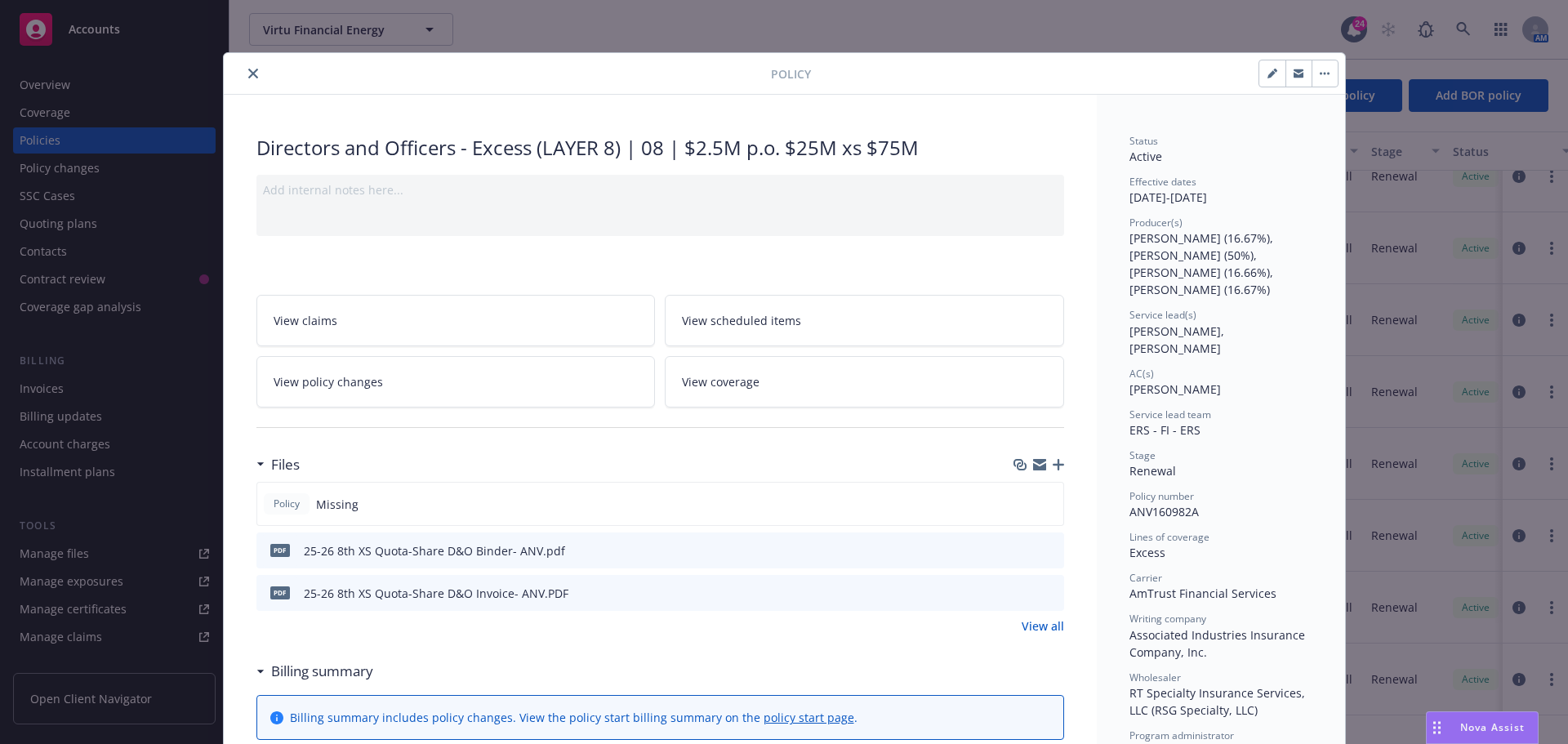
click at [252, 66] on button "close" at bounding box center [253, 73] width 20 height 20
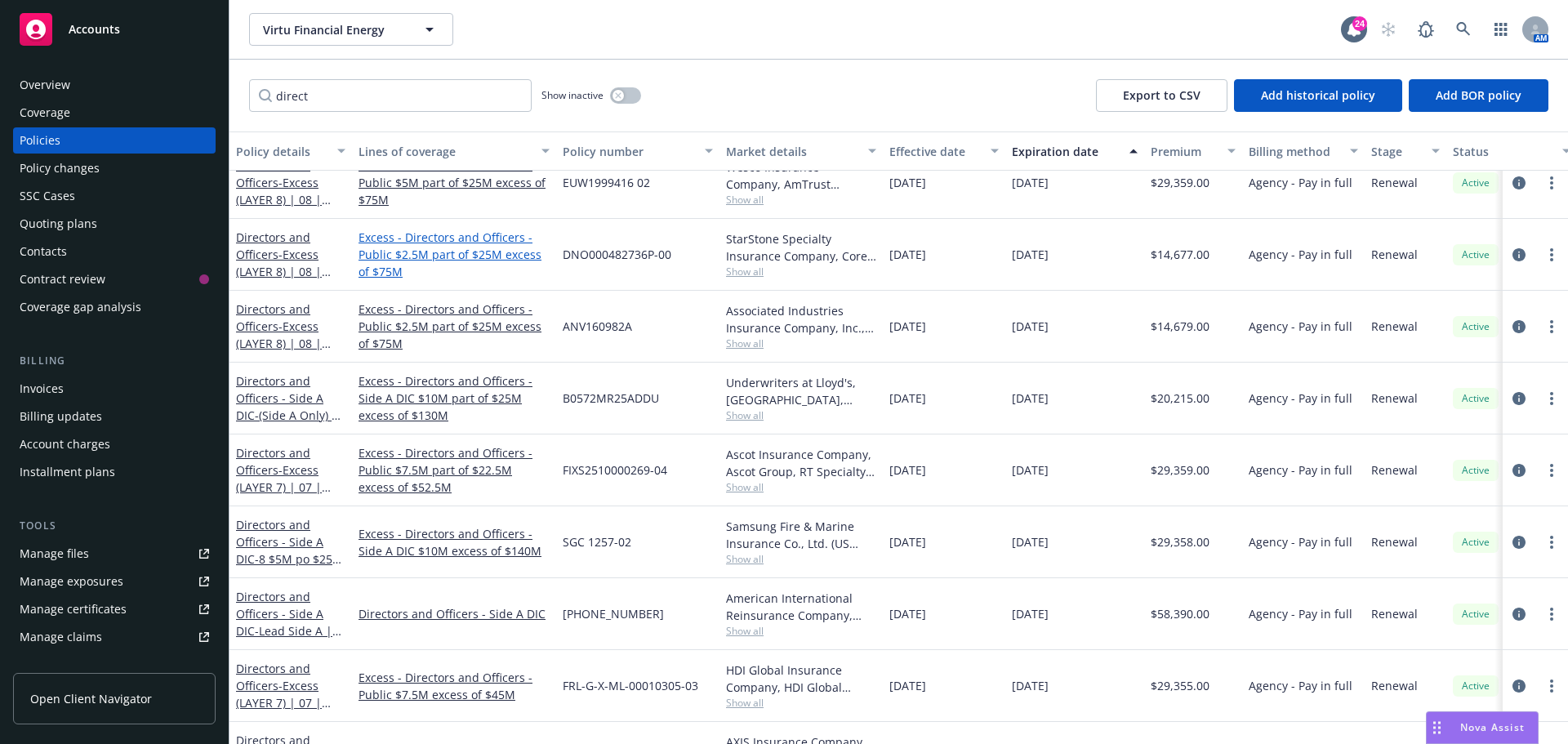
scroll to position [1262, 0]
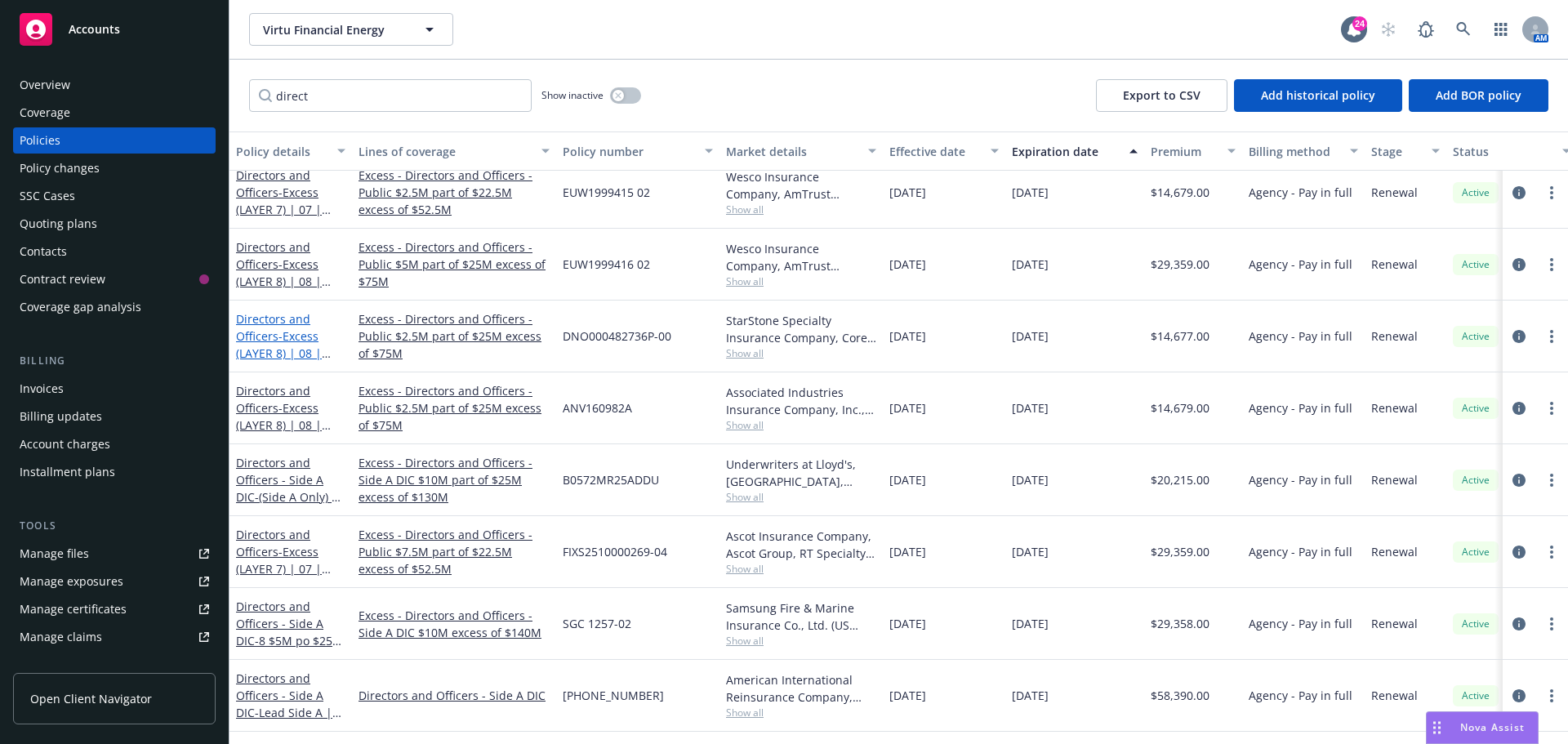
click at [286, 321] on link "Directors and Officers - Excess (LAYER 8) | 08 | $2.5M p.o. $25M xs $75M" at bounding box center [288, 353] width 105 height 84
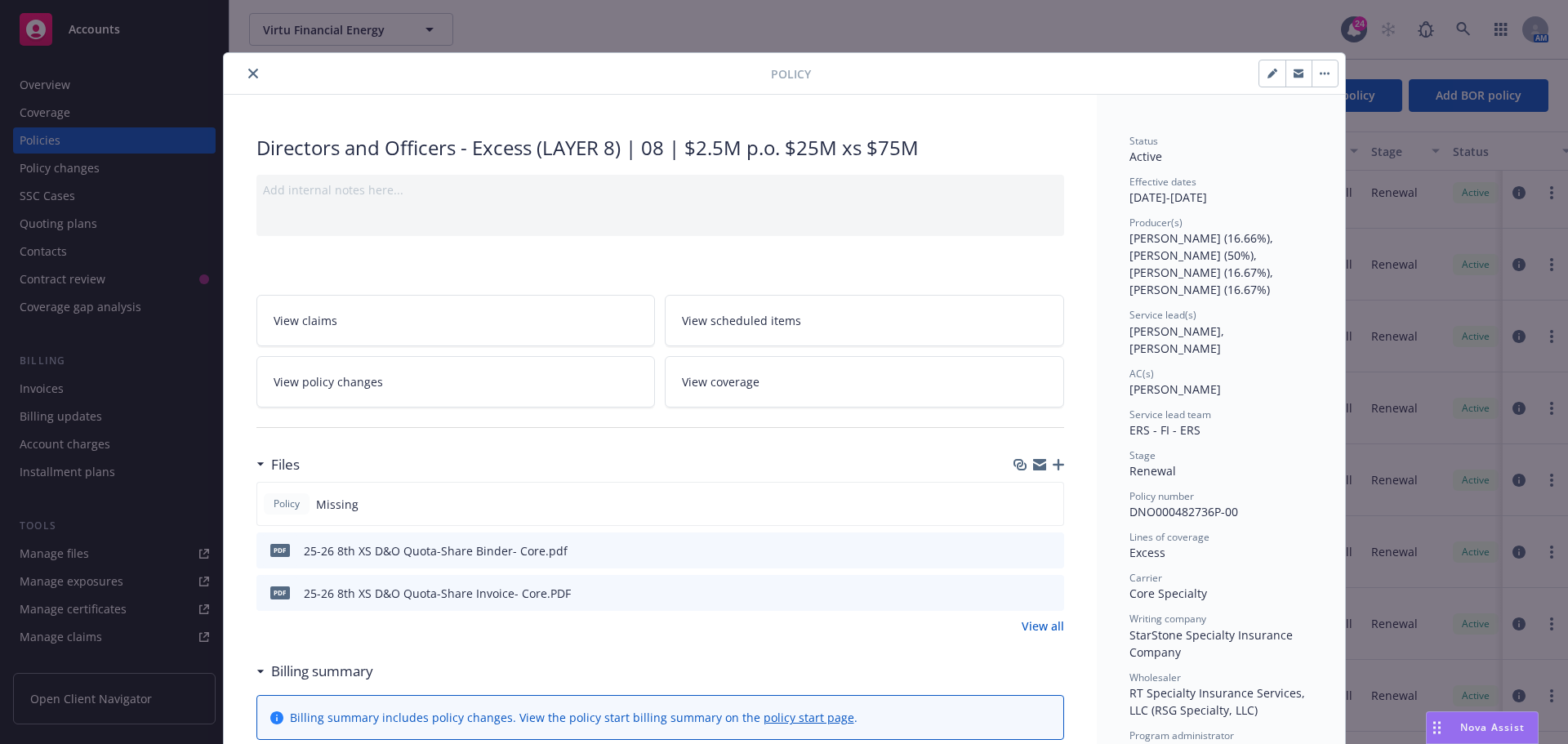
click at [248, 74] on icon "close" at bounding box center [253, 73] width 10 height 10
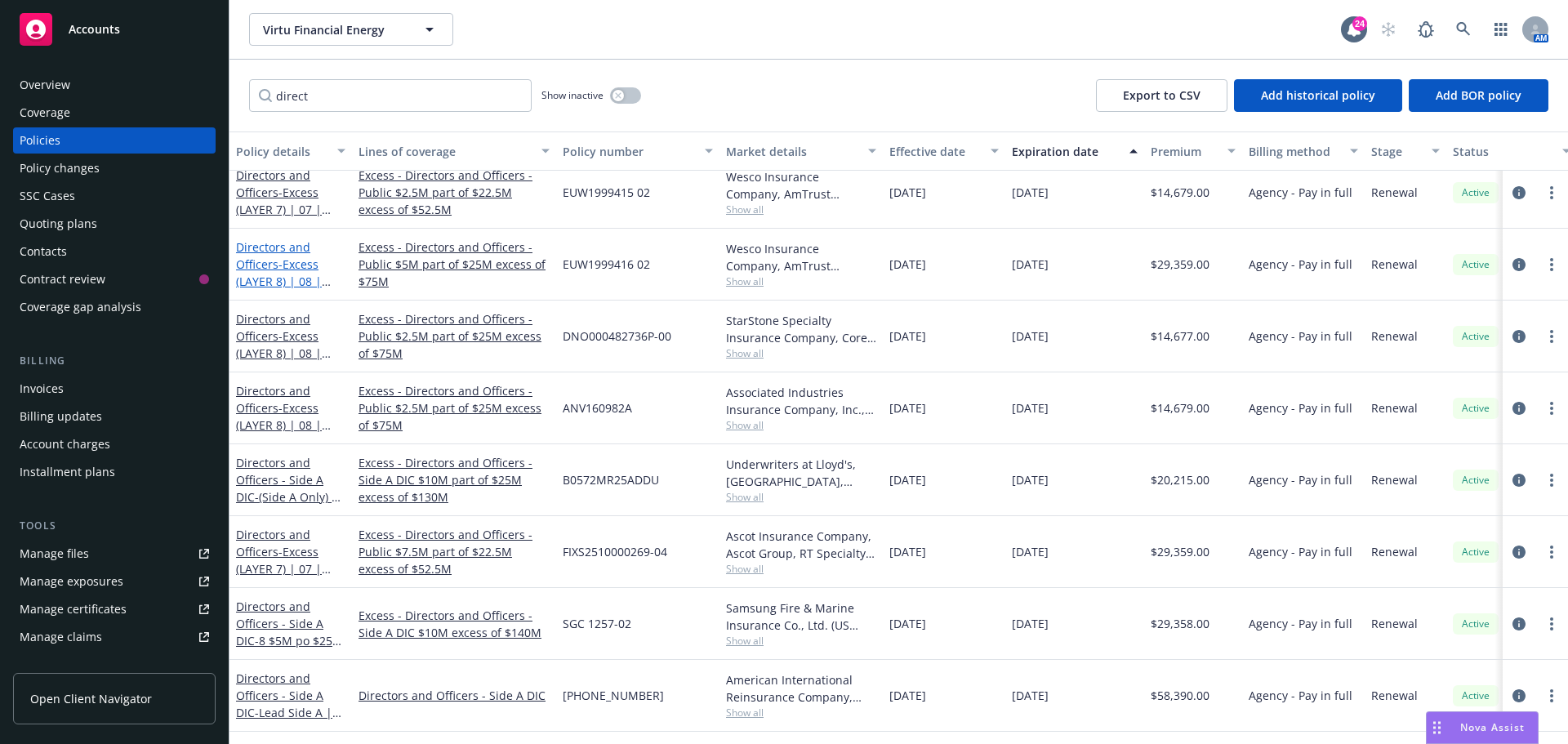
click at [271, 249] on link "Directors and Officers - Excess (LAYER 8) | 08 | $5M p.o. $25M xs $75M" at bounding box center [284, 281] width 96 height 84
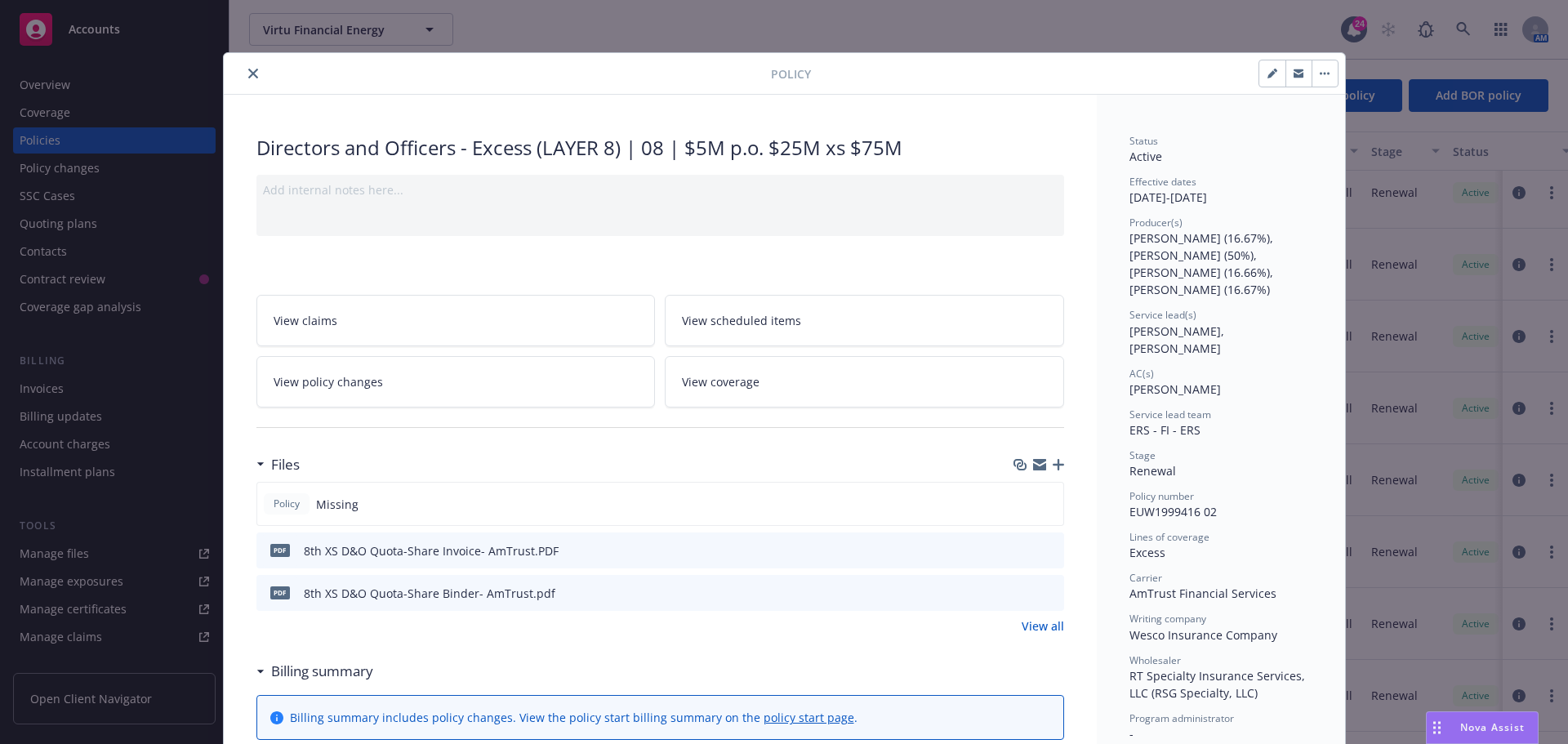
click at [250, 76] on icon "close" at bounding box center [253, 73] width 10 height 10
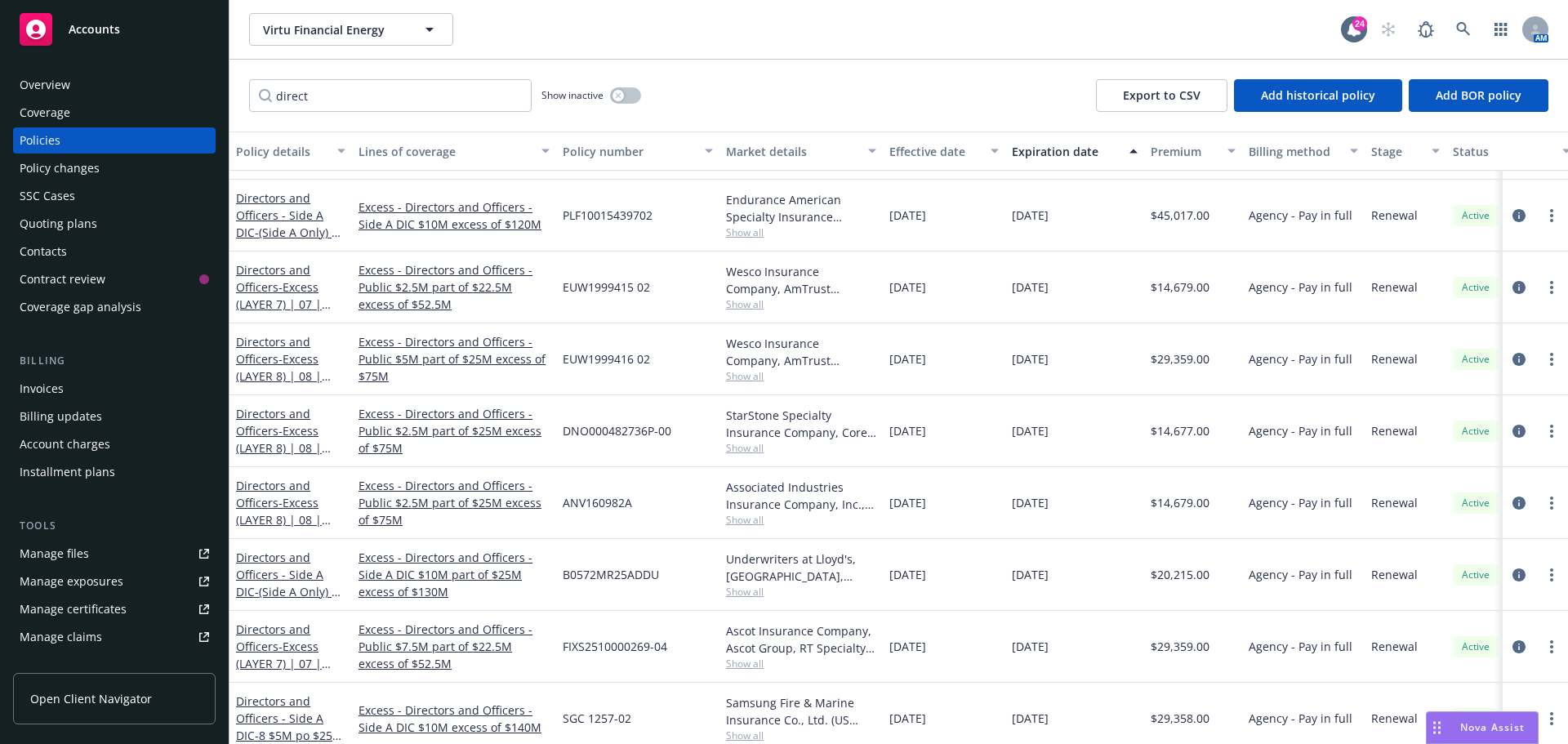
scroll to position [1099, 0]
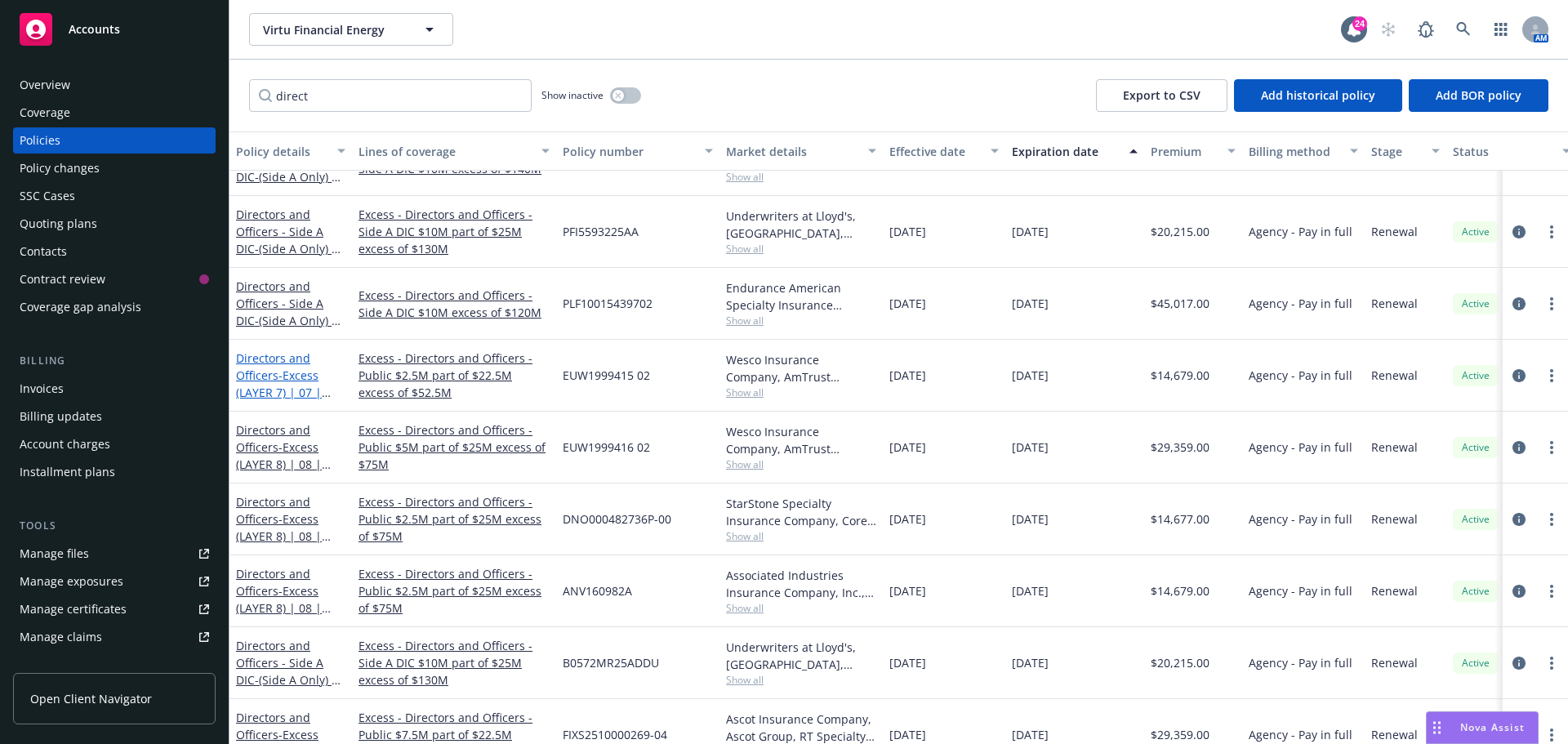
click at [290, 362] on link "Directors and Officers - Excess (LAYER 7) | 07 | $2.5M / $22.5M xs $52.5M" at bounding box center [286, 392] width 99 height 84
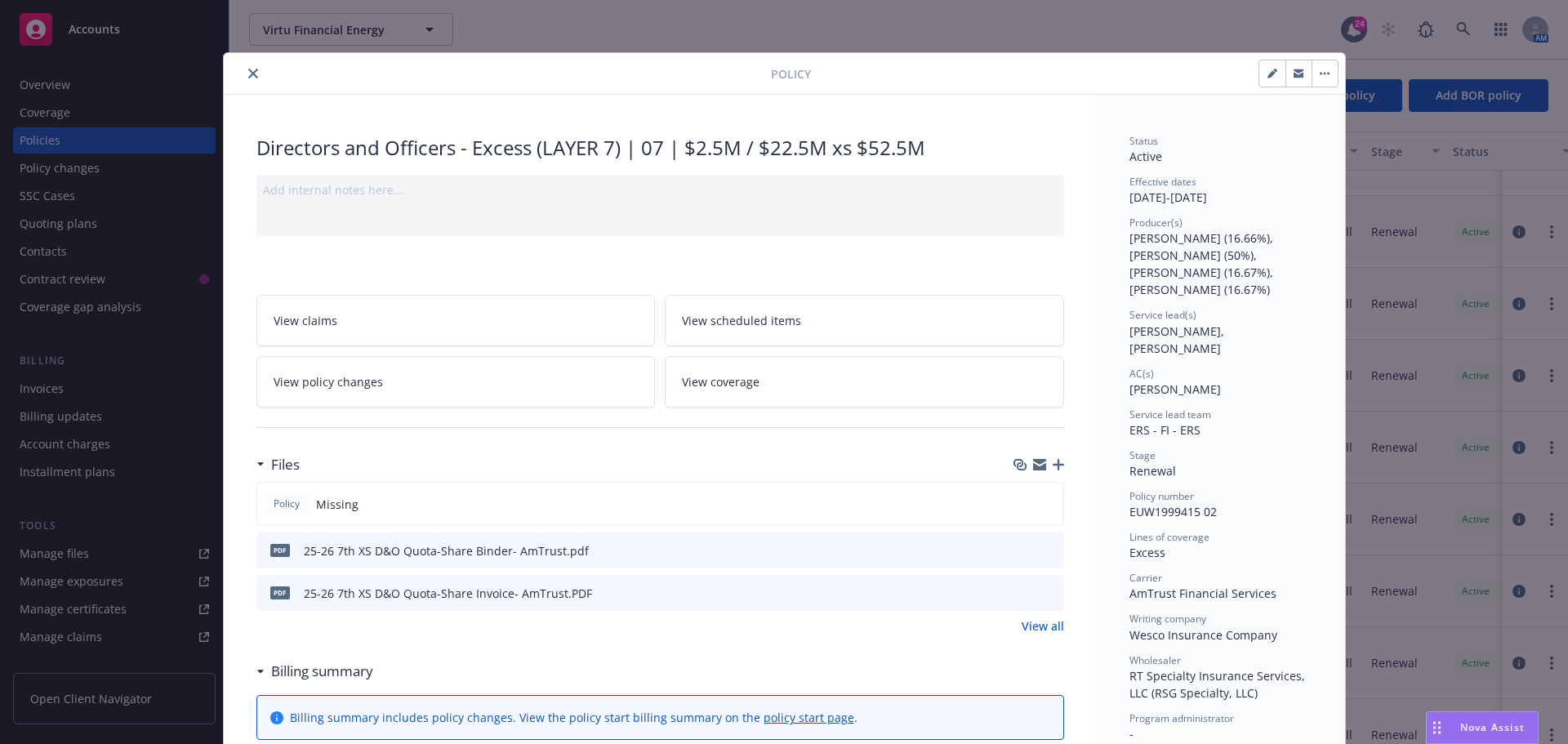
click at [243, 82] on button "close" at bounding box center [253, 73] width 20 height 20
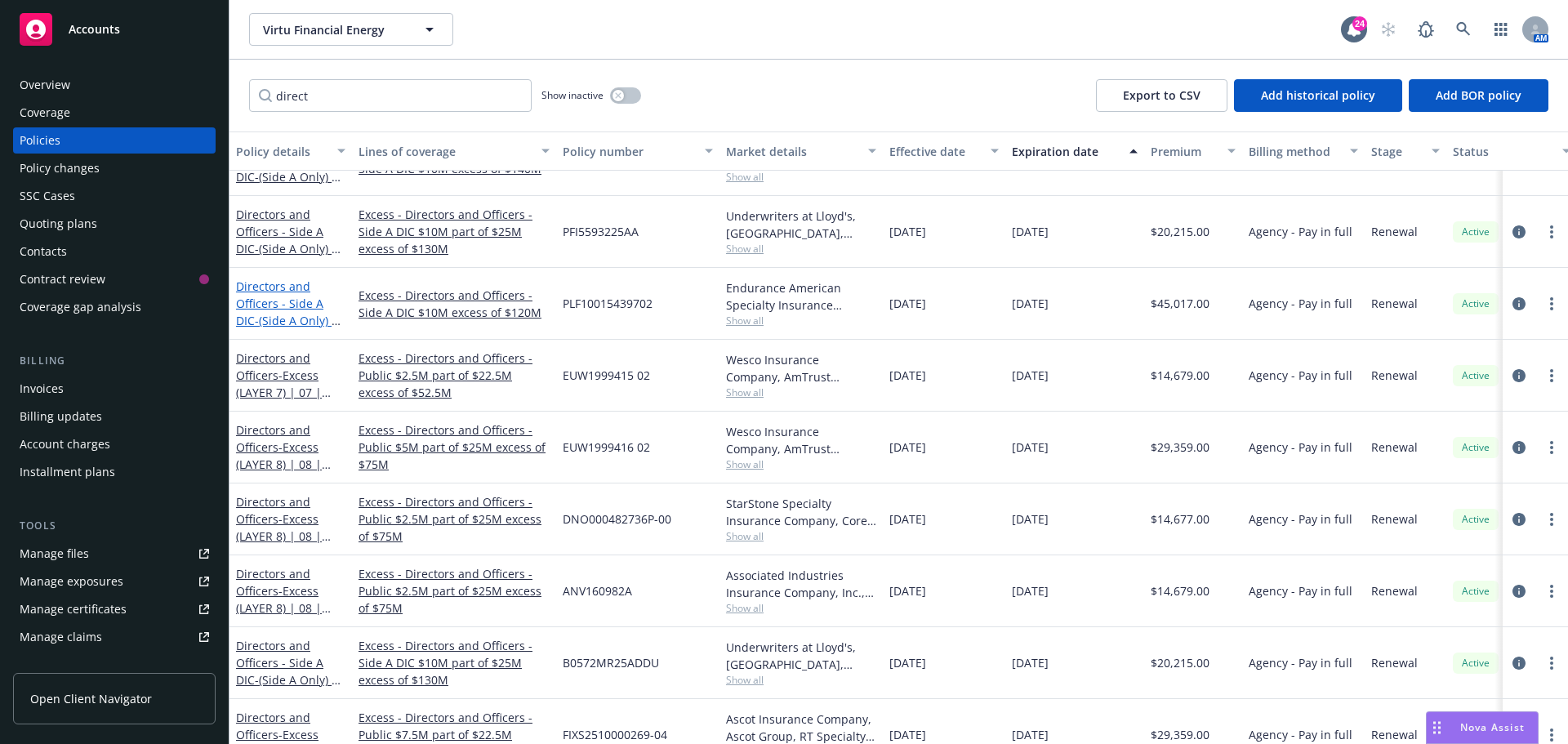
click at [289, 309] on link "Directors and Officers - Side A DIC - (Side A Only) | 11 | $10M xs $120M xs Sid…" at bounding box center [288, 321] width 103 height 84
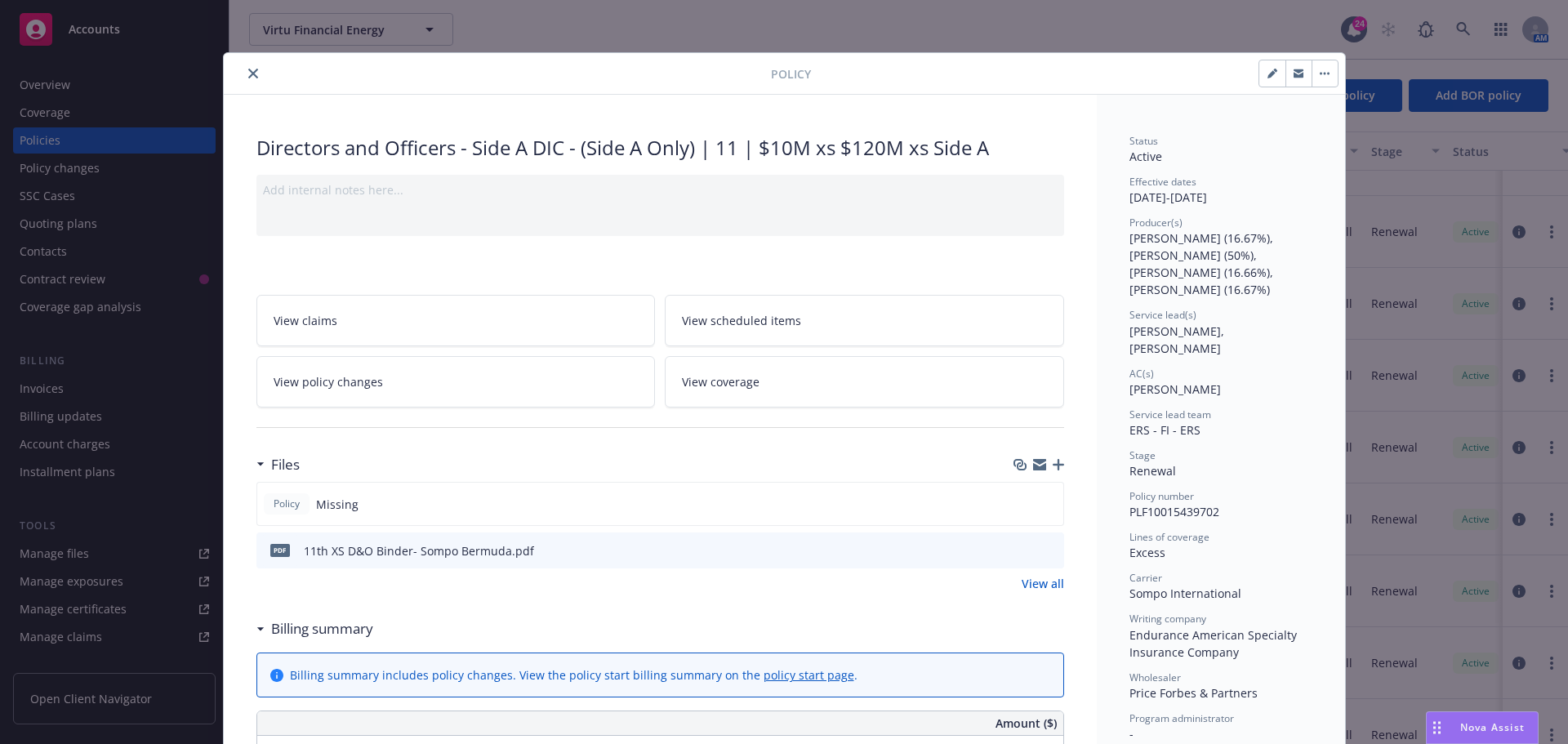
click at [250, 73] on icon "close" at bounding box center [253, 73] width 10 height 10
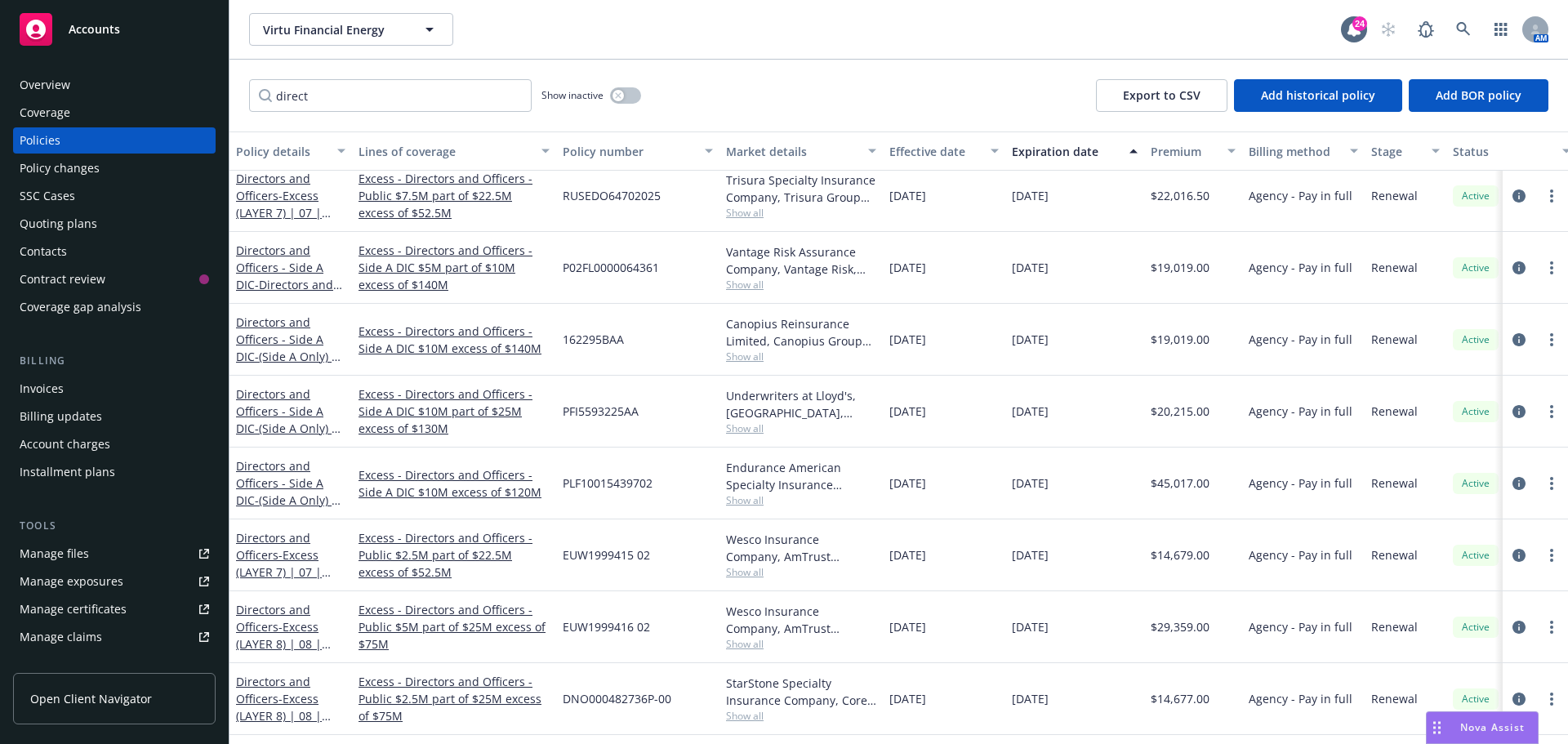
scroll to position [854, 0]
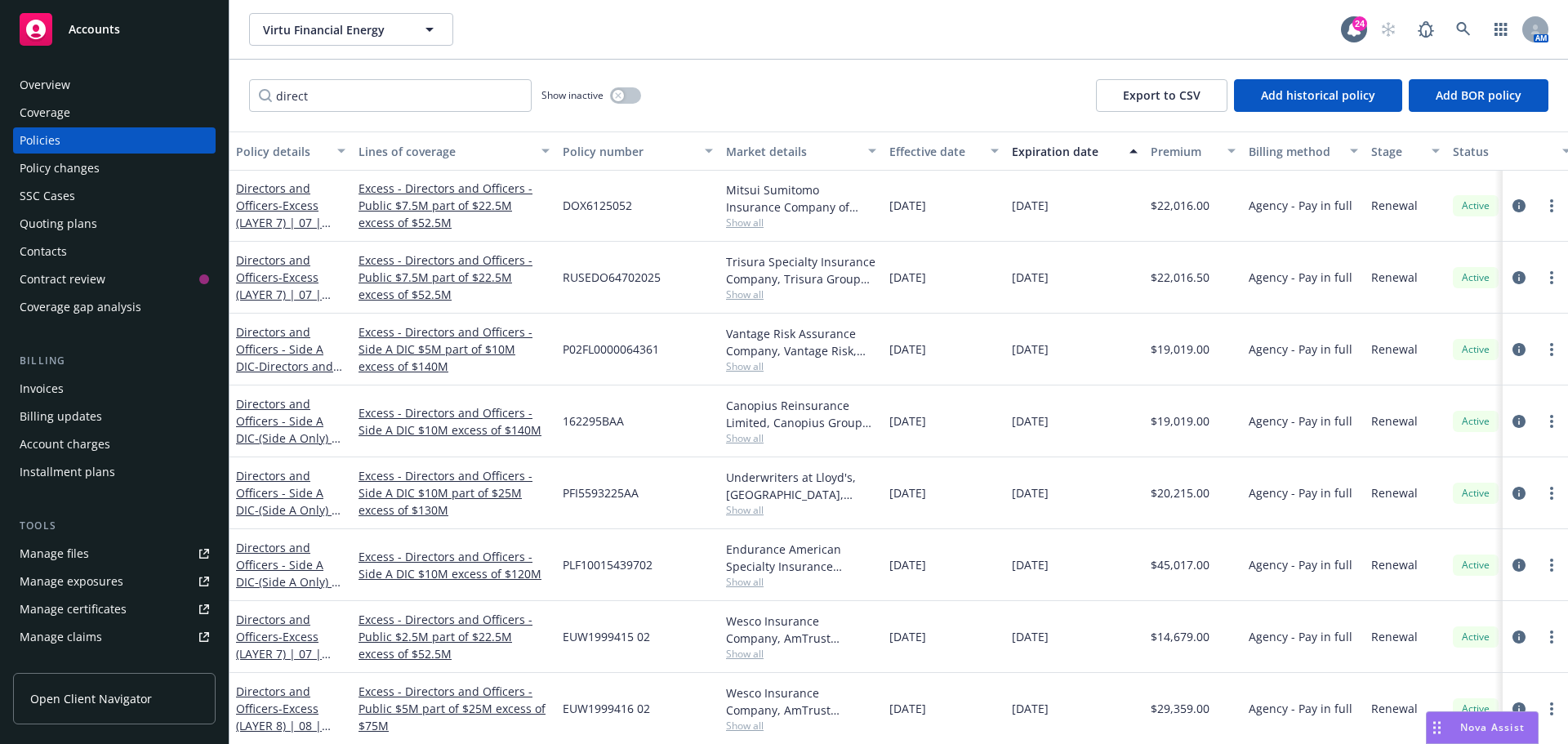
click at [275, 328] on link "Directors and Officers - Side A DIC - Directors and Officers - (Side A Only) | …" at bounding box center [288, 375] width 103 height 102
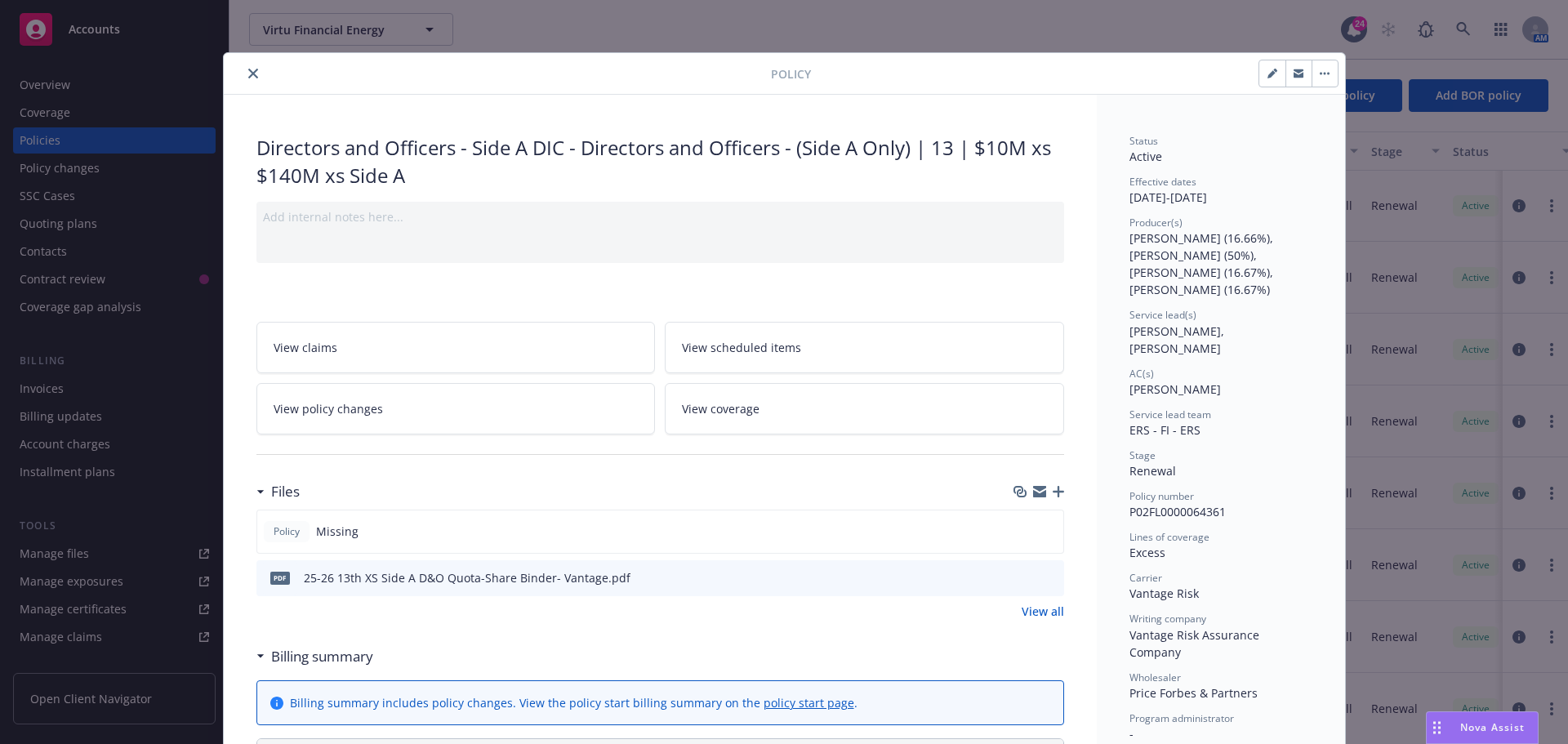
click at [253, 77] on button "close" at bounding box center [253, 73] width 20 height 20
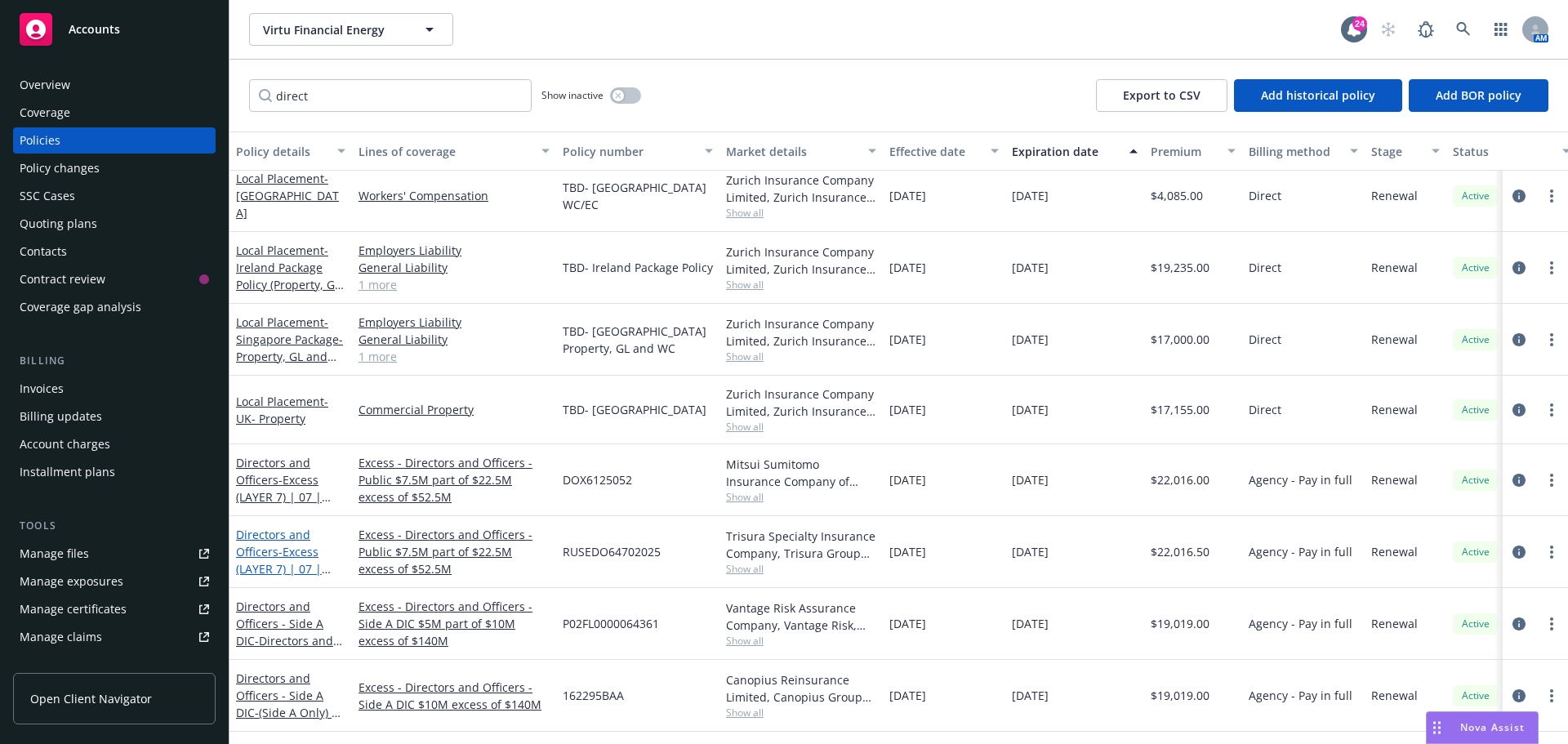
scroll to position [527, 0]
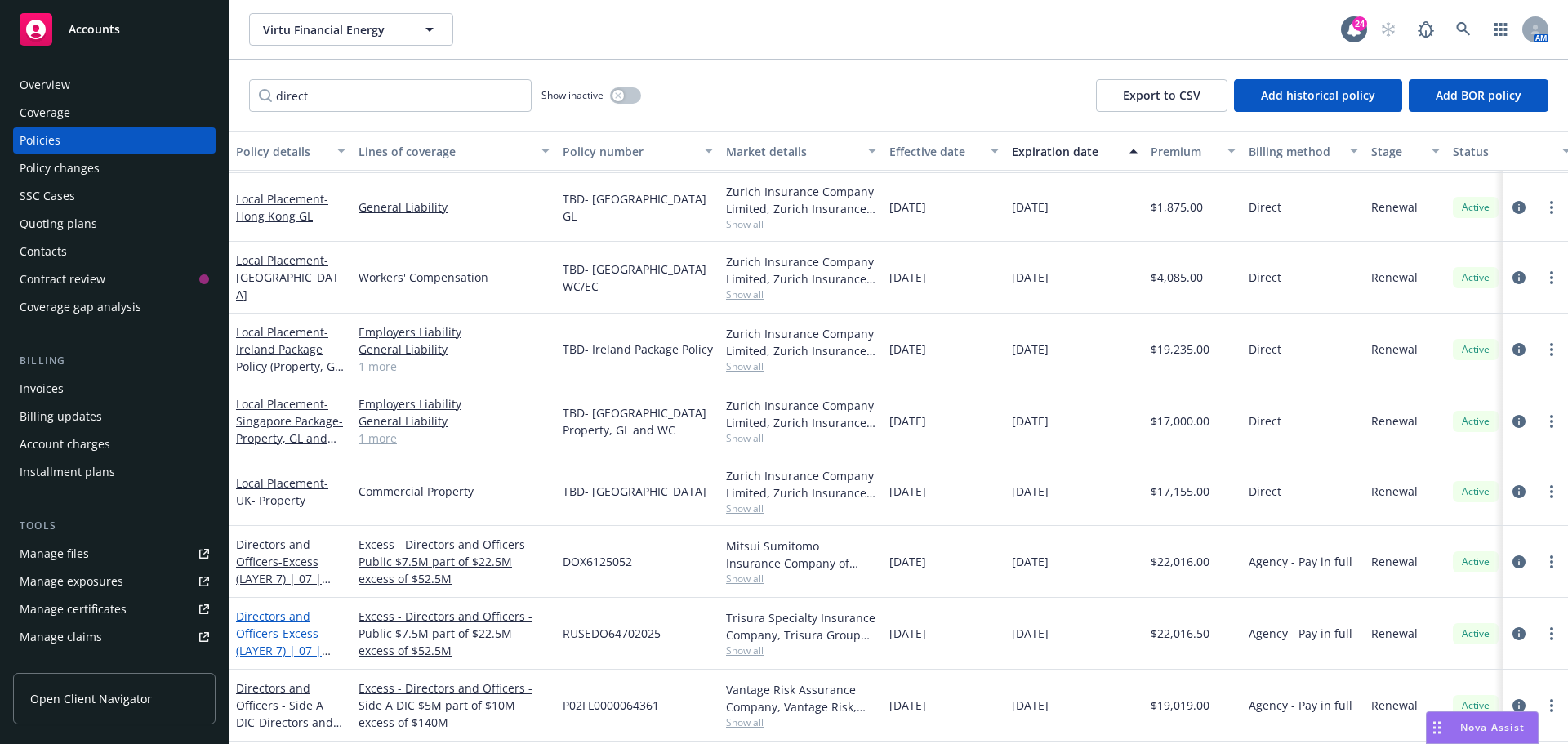
click at [280, 626] on span "- Excess (LAYER 7) | 07 | $7.5M / $22.5M xs $52.5M" at bounding box center [286, 659] width 99 height 67
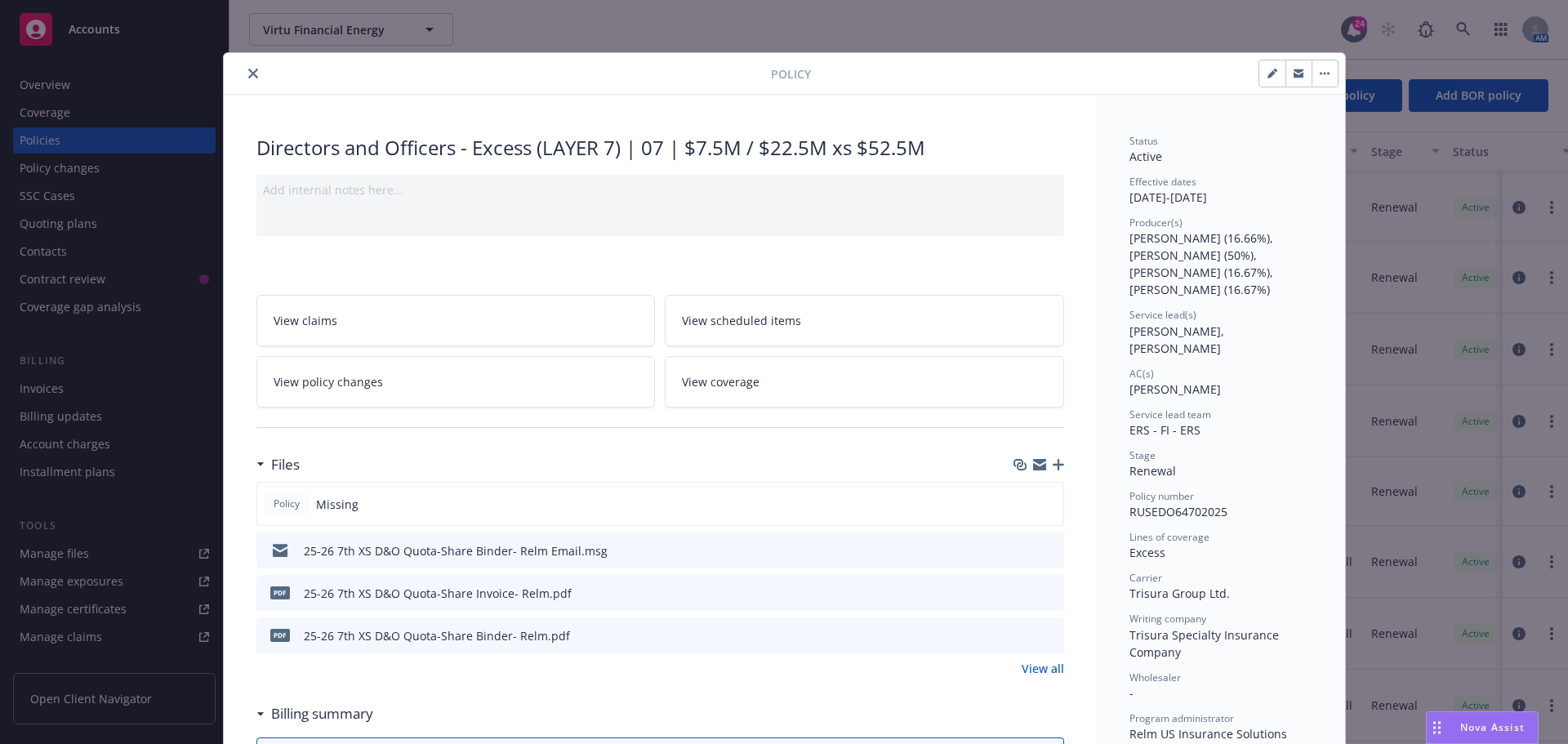
click at [1042, 547] on icon "preview file" at bounding box center [1049, 549] width 15 height 11
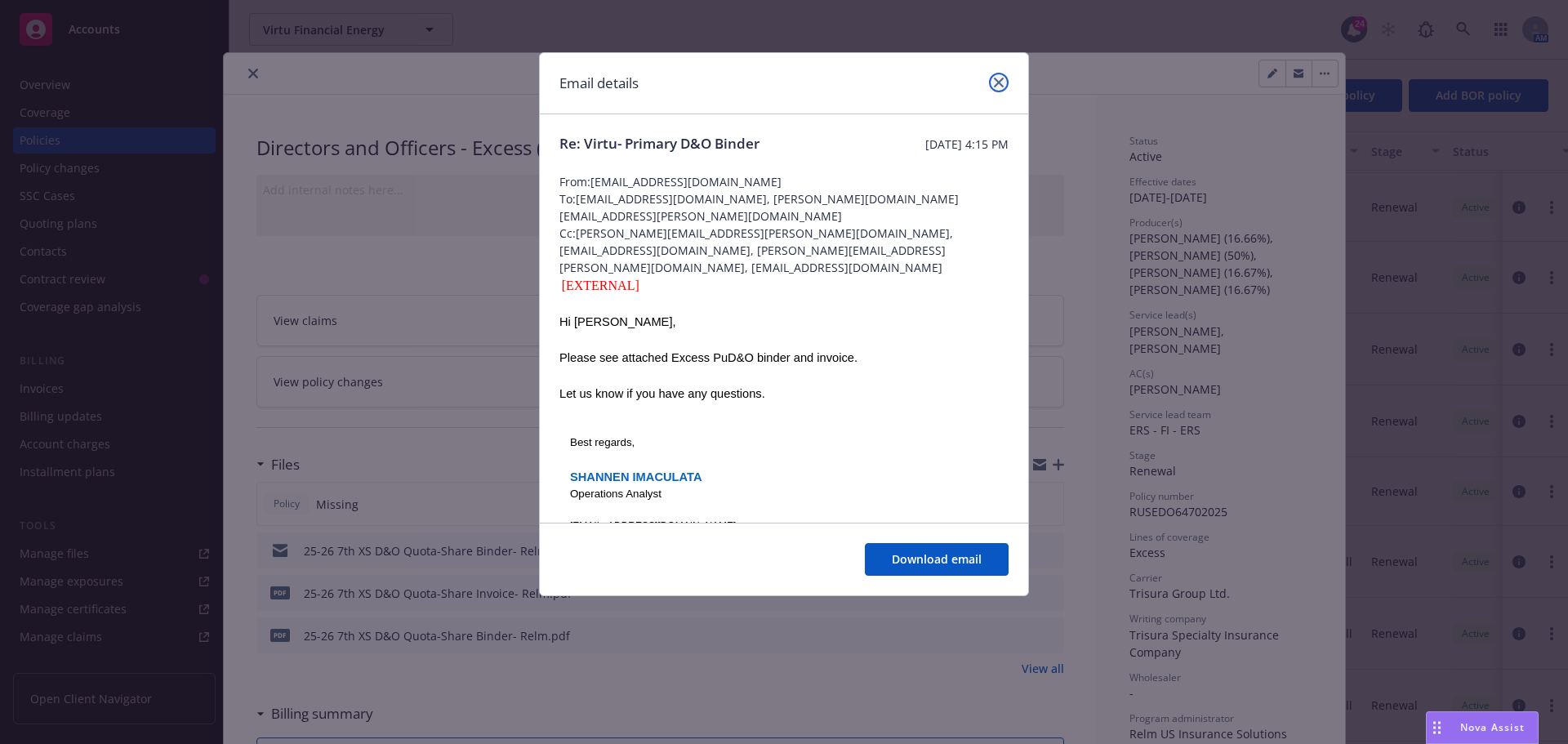
click at [997, 79] on icon "close" at bounding box center [998, 82] width 10 height 10
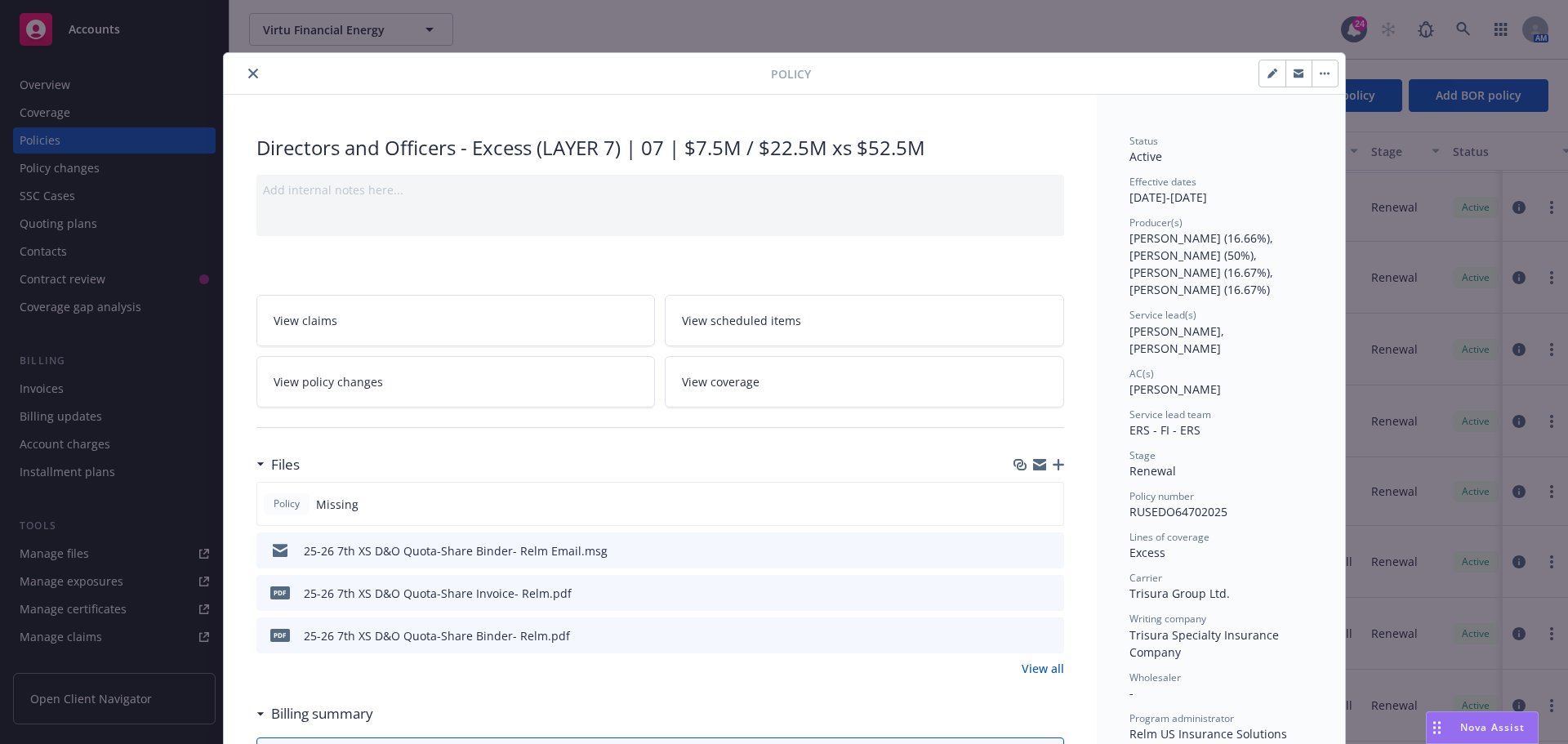
click at [248, 76] on icon "close" at bounding box center [253, 73] width 10 height 10
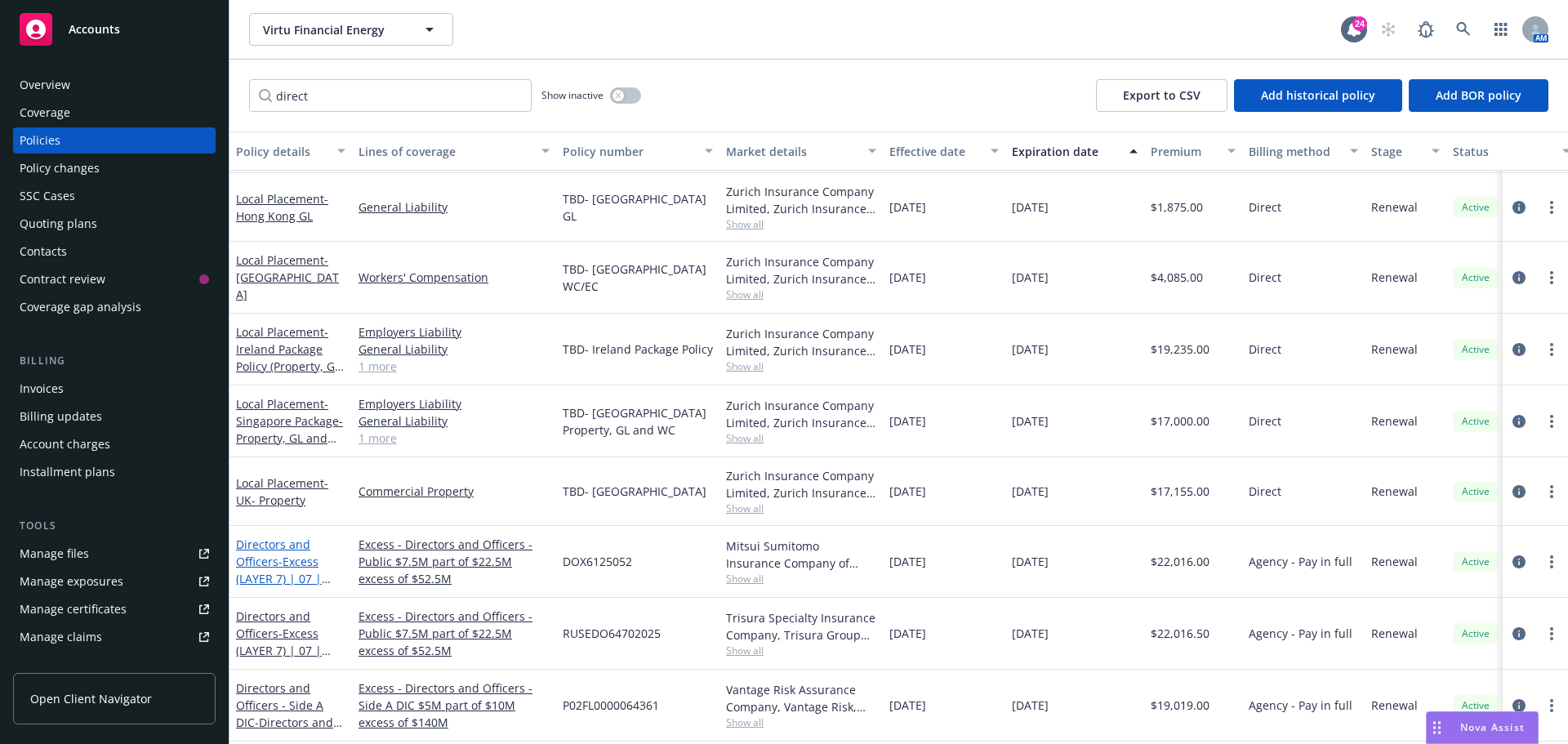
click at [307, 539] on link "Directors and Officers - Excess (LAYER 7) | 07 | $7.5M / $22.5M xs $52.5M" at bounding box center [286, 579] width 99 height 84
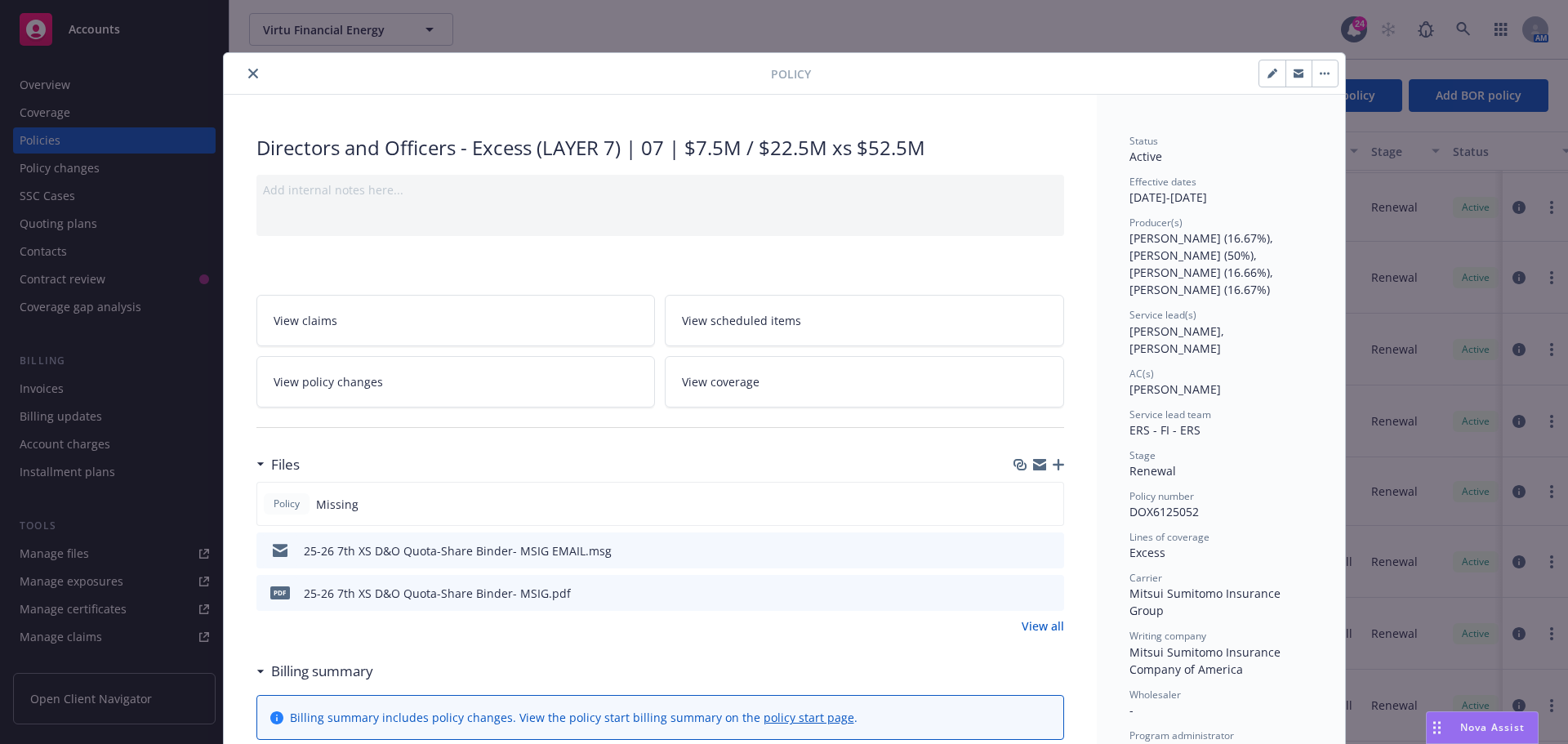
click at [1044, 555] on icon "preview file" at bounding box center [1049, 549] width 15 height 11
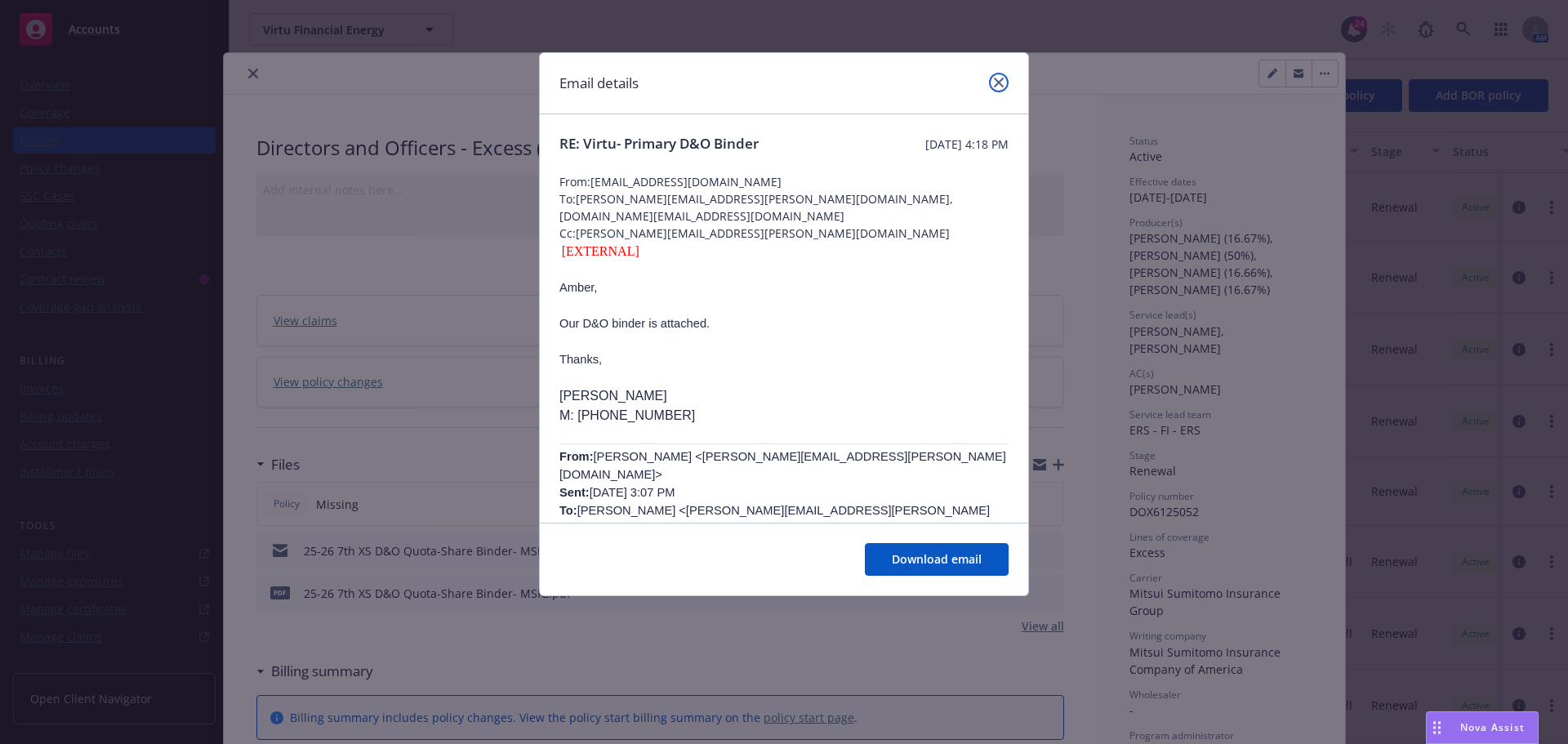
drag, startPoint x: 992, startPoint y: 89, endPoint x: 939, endPoint y: 88, distance: 53.0
click at [992, 89] on link "close" at bounding box center [998, 83] width 20 height 20
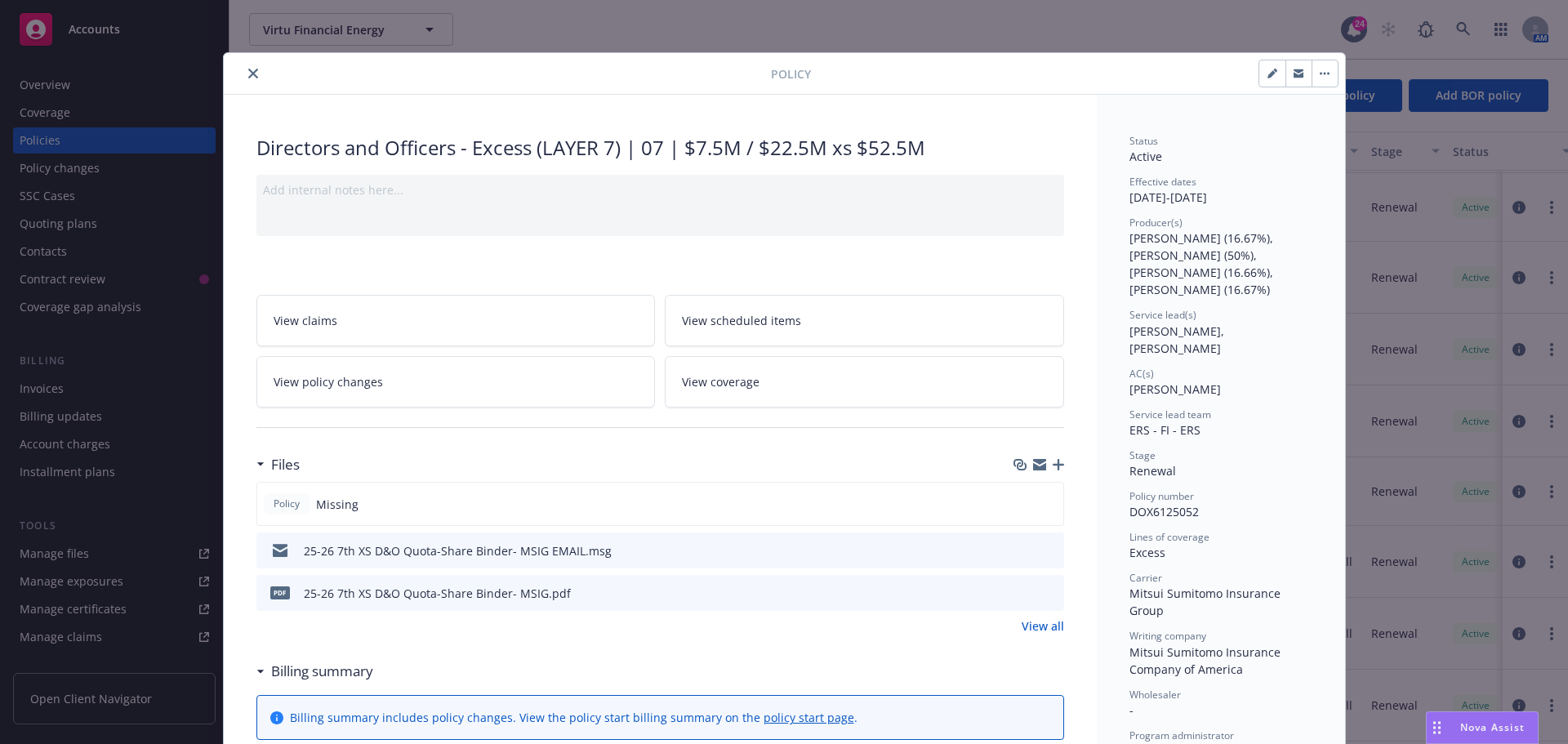
click at [248, 70] on icon "close" at bounding box center [253, 73] width 10 height 10
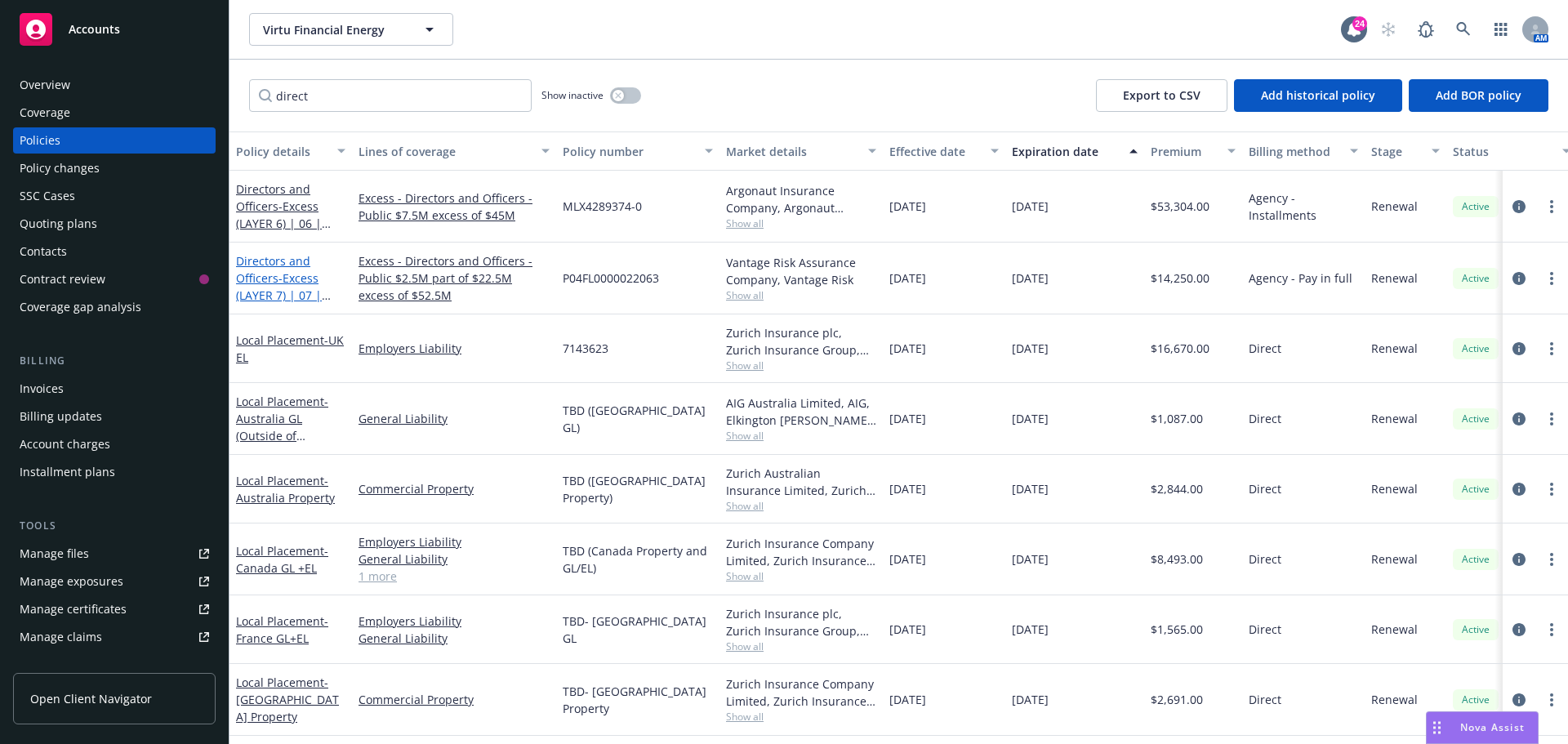
click at [264, 280] on link "Directors and Officers - Excess (LAYER 7) | 07 | $2.5M / $22.5M xs $52.5" at bounding box center [286, 295] width 99 height 84
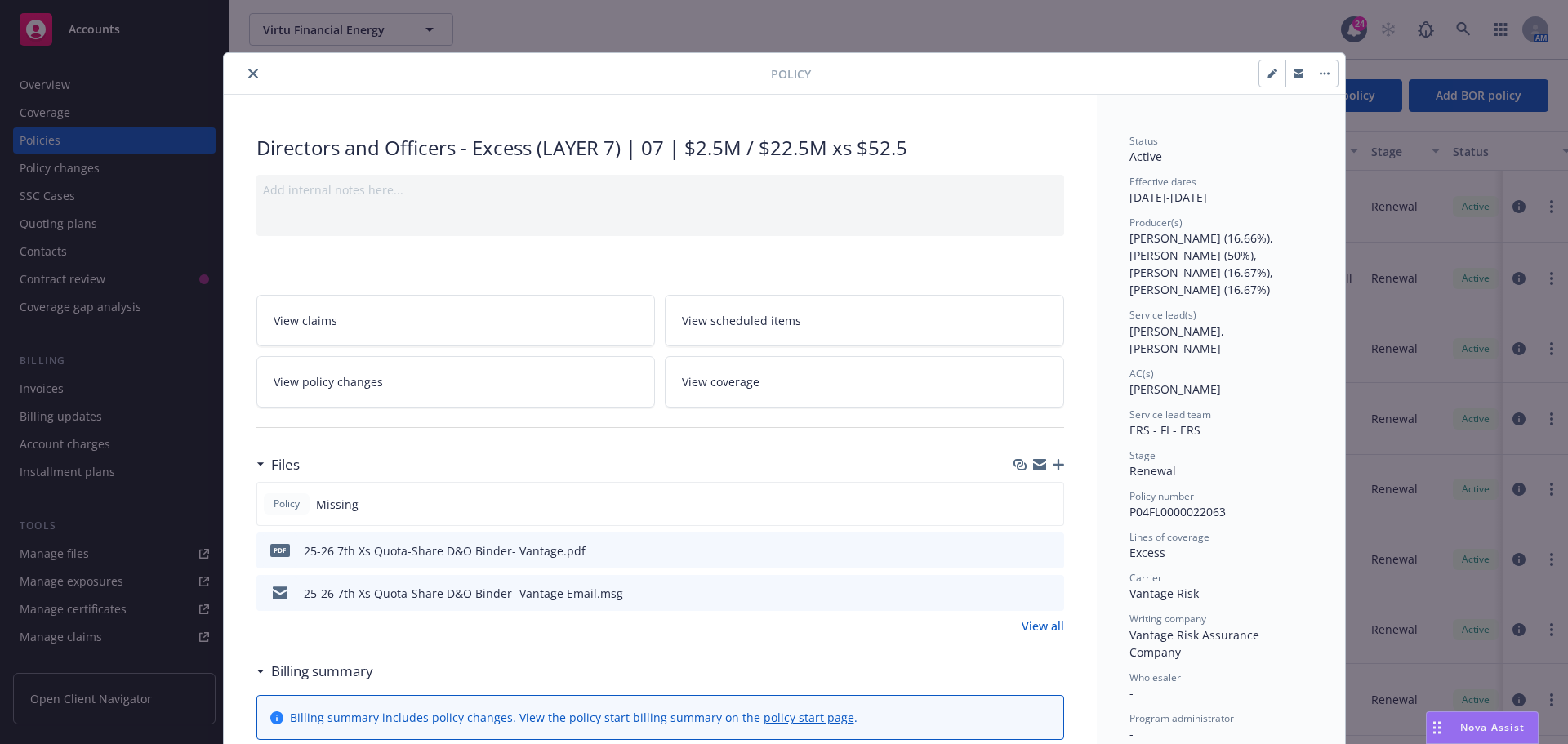
click at [1042, 591] on icon "preview file" at bounding box center [1049, 592] width 15 height 11
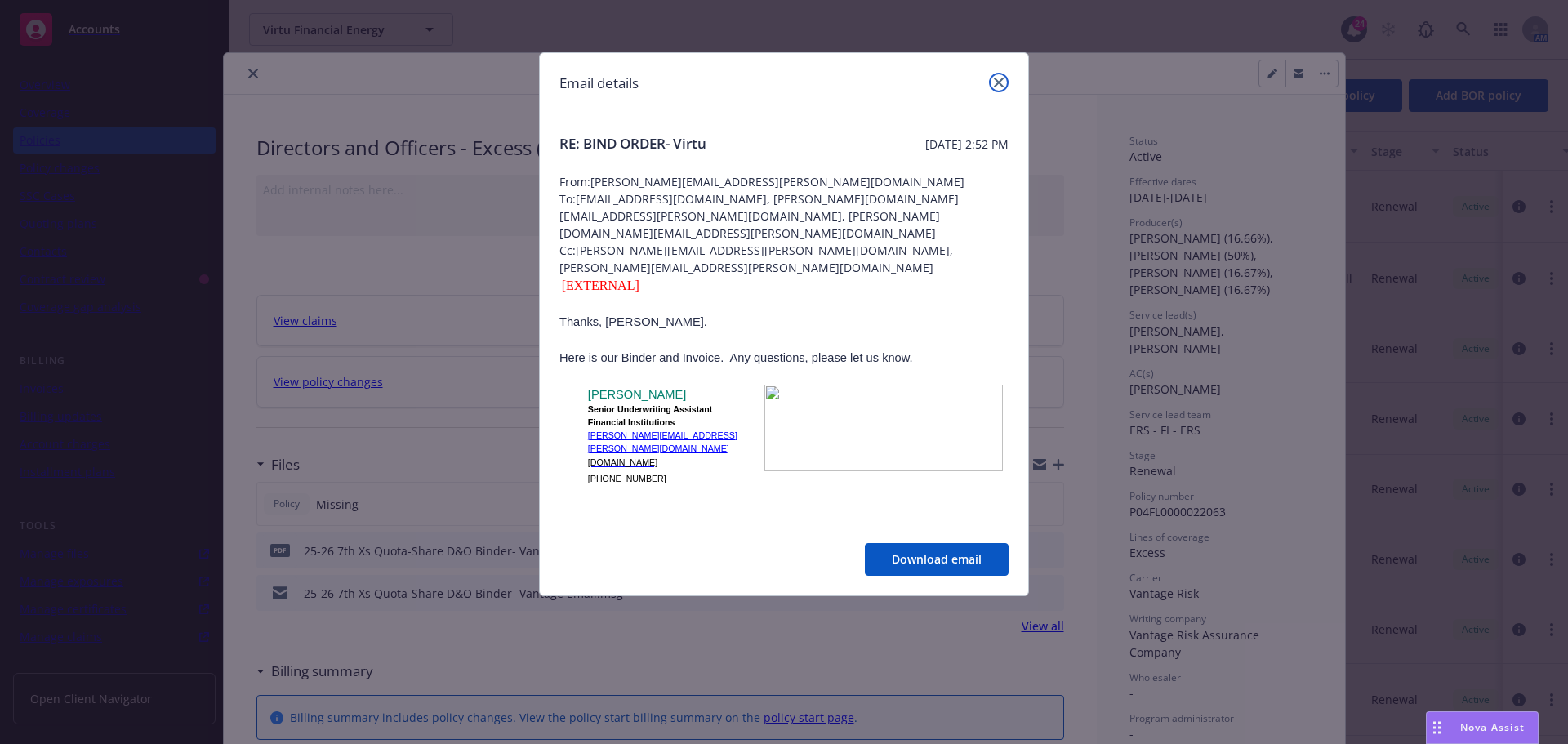
click at [998, 85] on icon "close" at bounding box center [998, 82] width 10 height 10
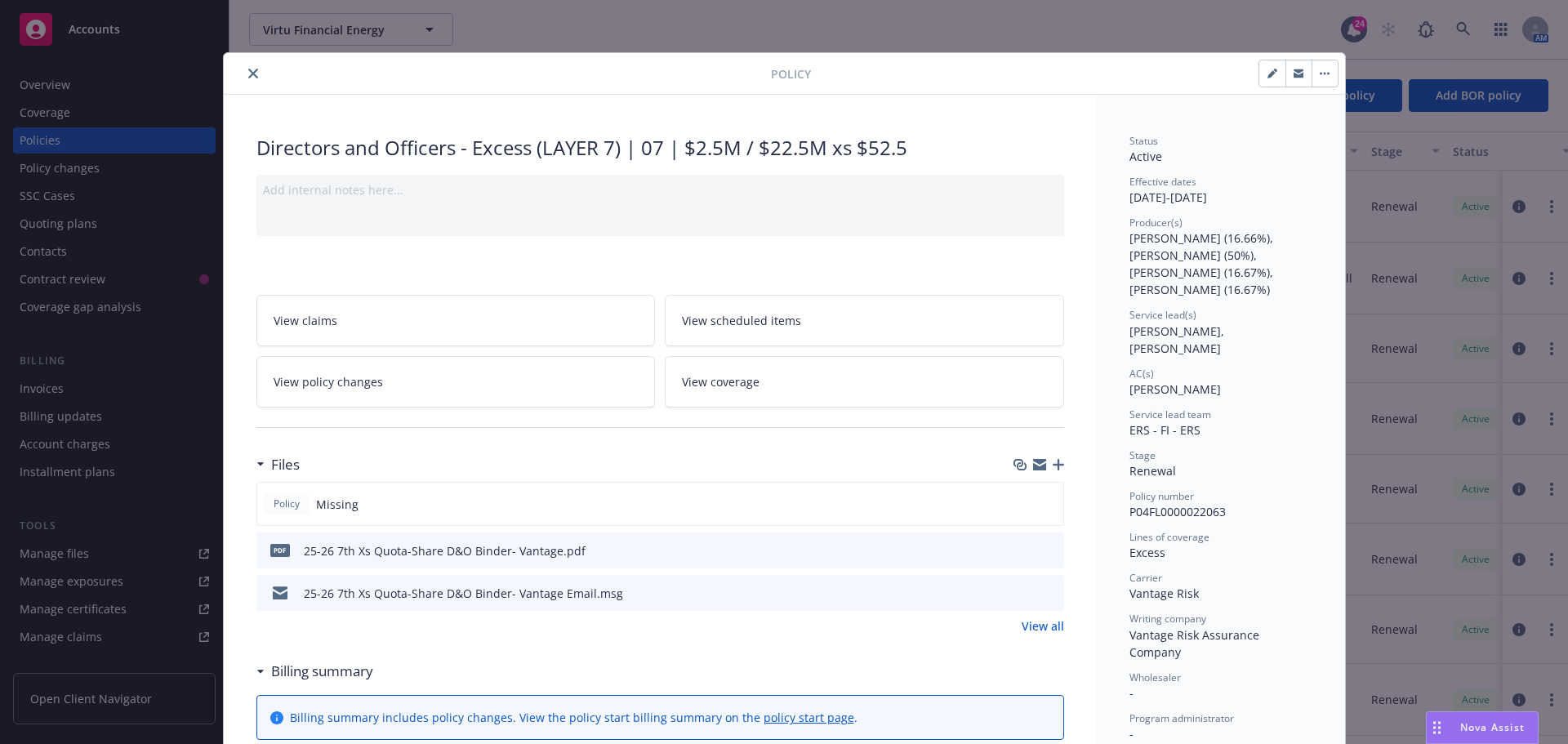
click at [252, 74] on button "close" at bounding box center [253, 73] width 20 height 20
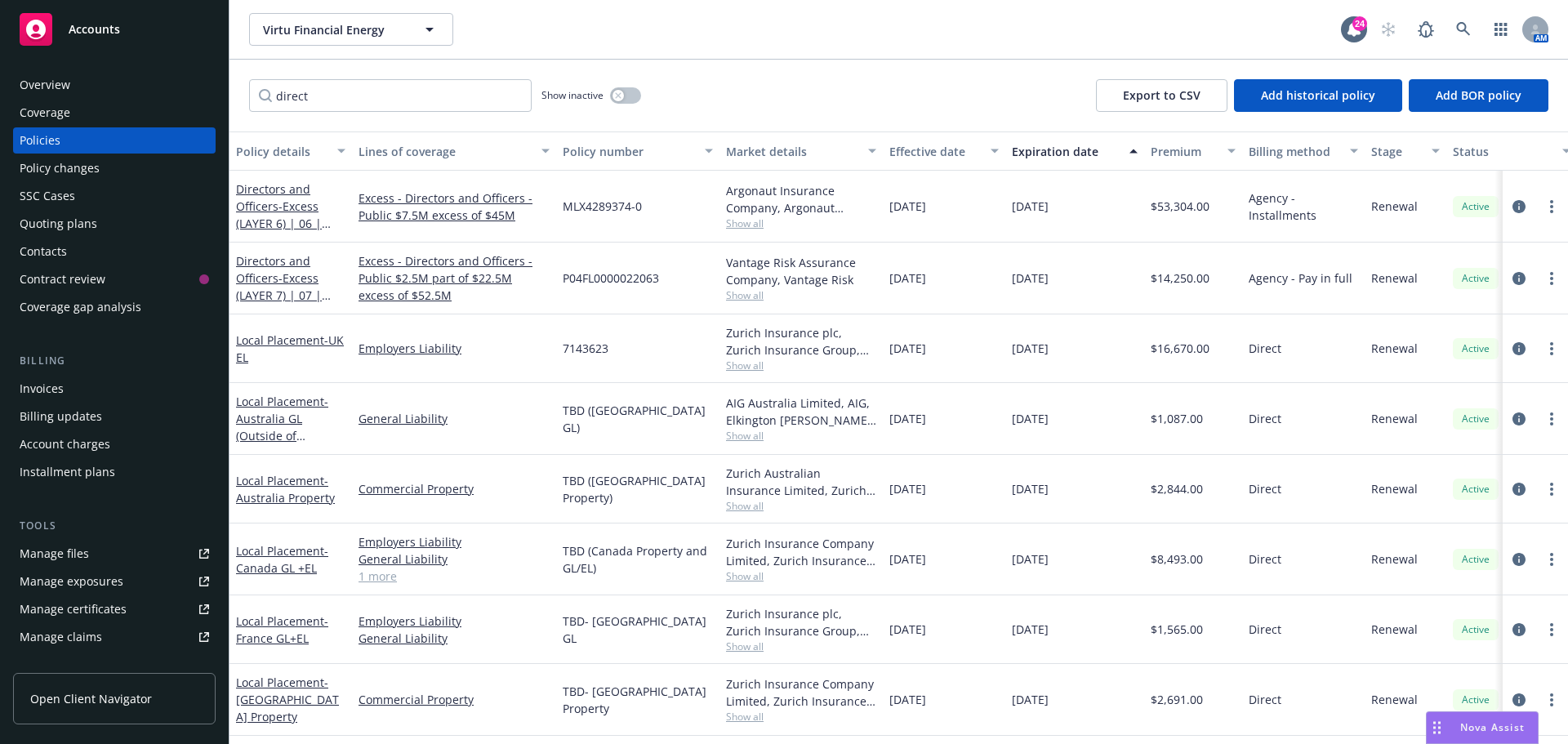
click at [833, 106] on div "direct Show inactive Export to CSV Add historical policy Add BOR policy" at bounding box center [898, 96] width 1339 height 72
click at [1460, 34] on icon at bounding box center [1463, 29] width 15 height 15
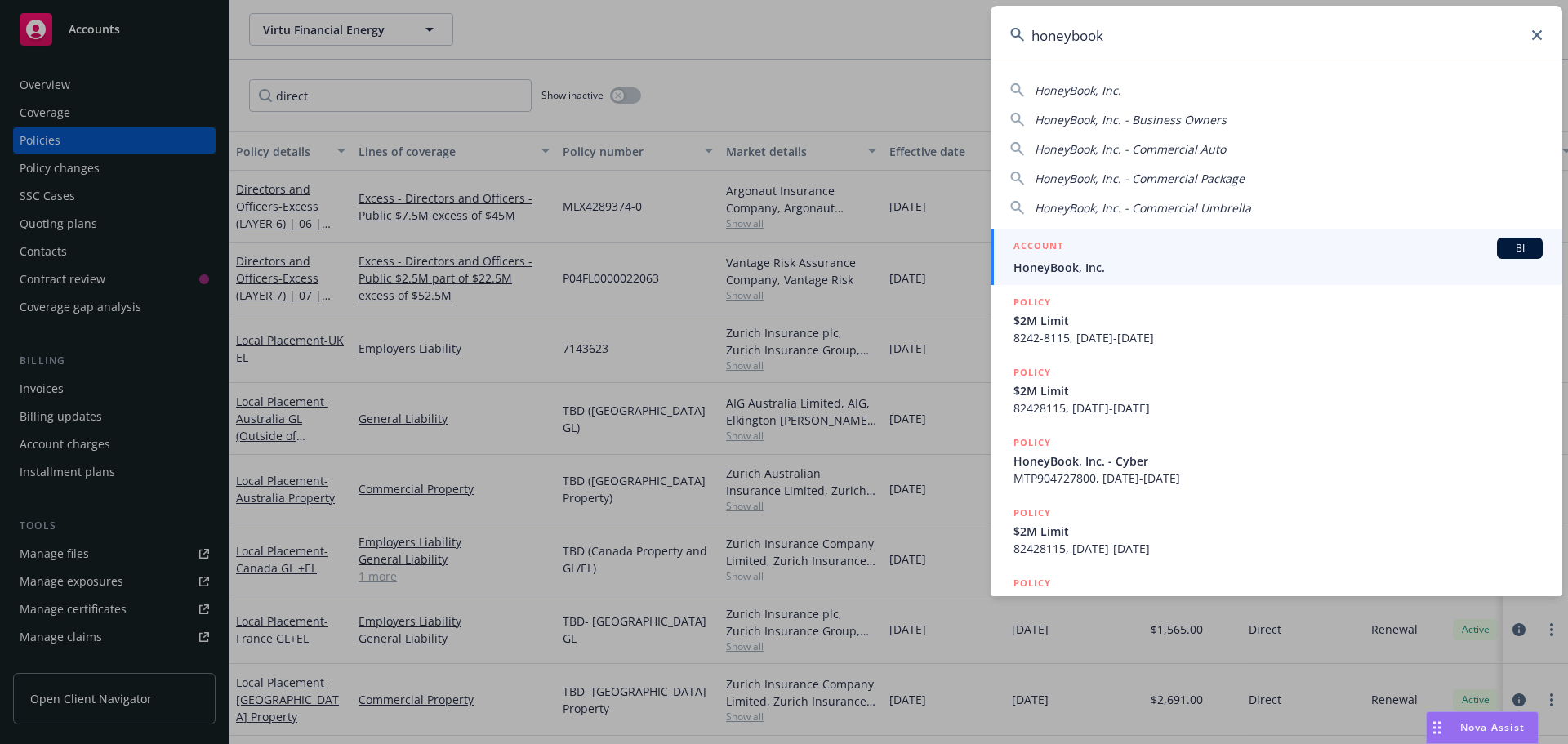
type input "honeybook"
click at [1506, 243] on span "BI" at bounding box center [1520, 248] width 33 height 15
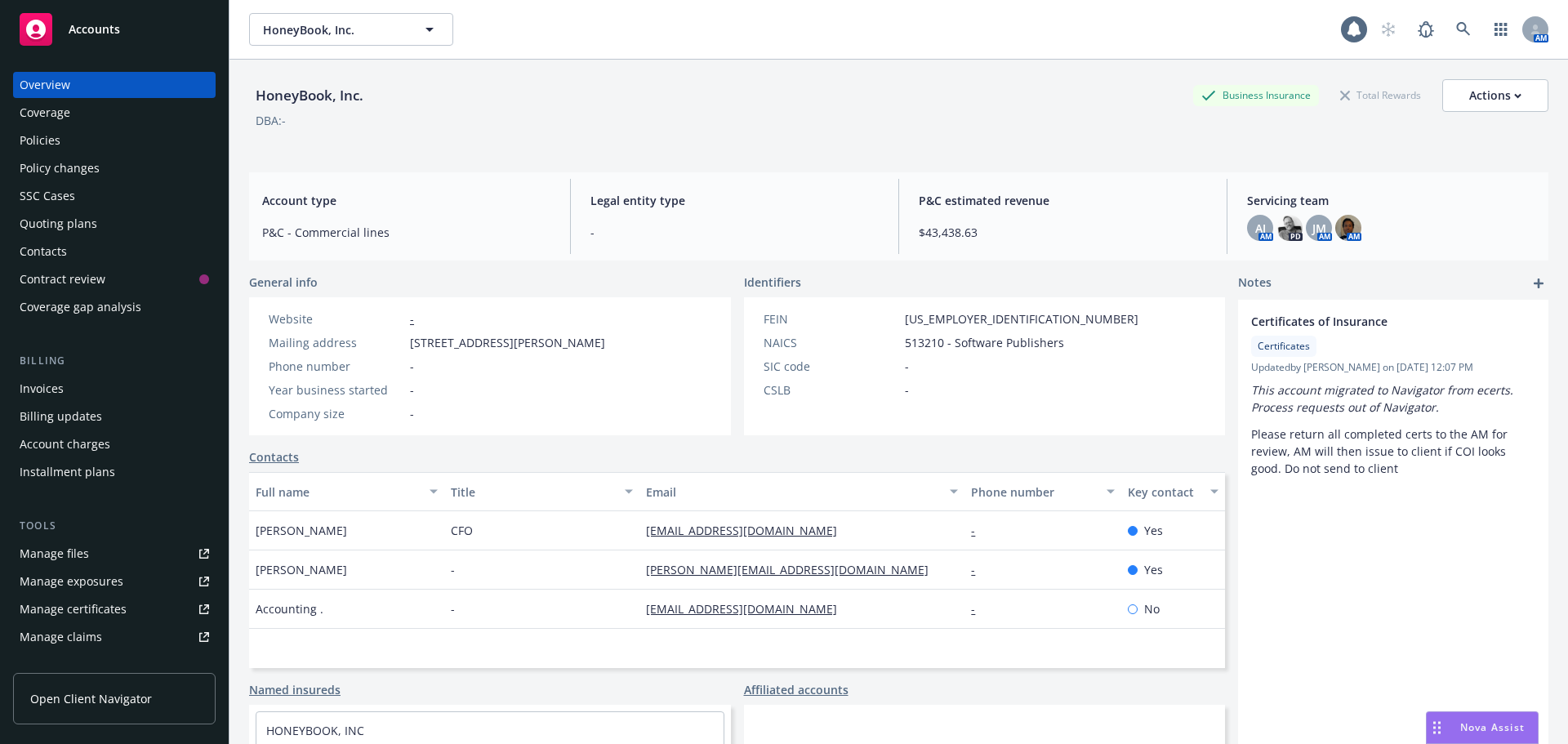
click at [432, 144] on div "HoneyBook, Inc. Business Insurance Total Rewards Actions DBA: -" at bounding box center [899, 112] width 1300 height 67
click at [95, 136] on div "Policies" at bounding box center [115, 141] width 189 height 26
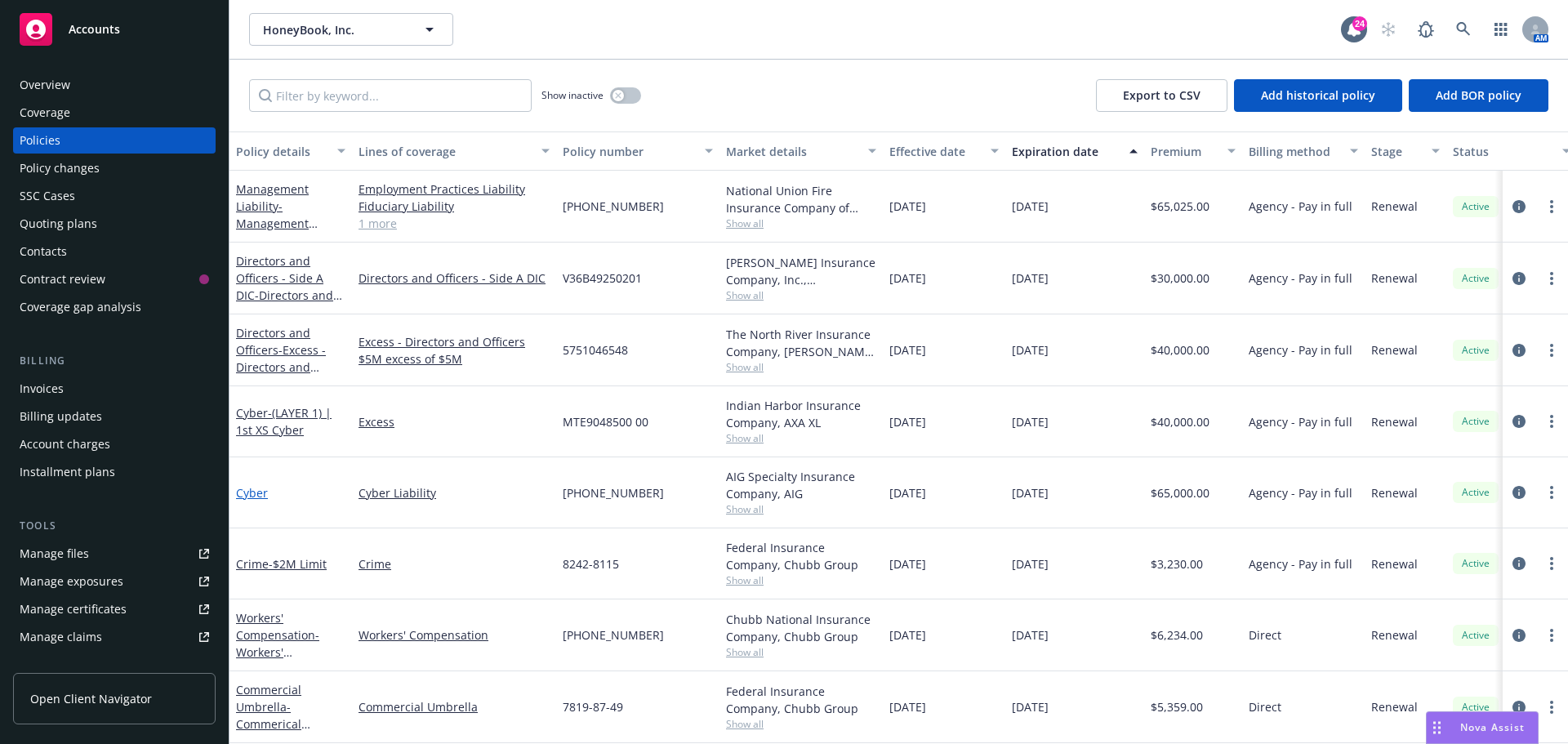
click at [245, 498] on link "Cyber" at bounding box center [252, 493] width 32 height 16
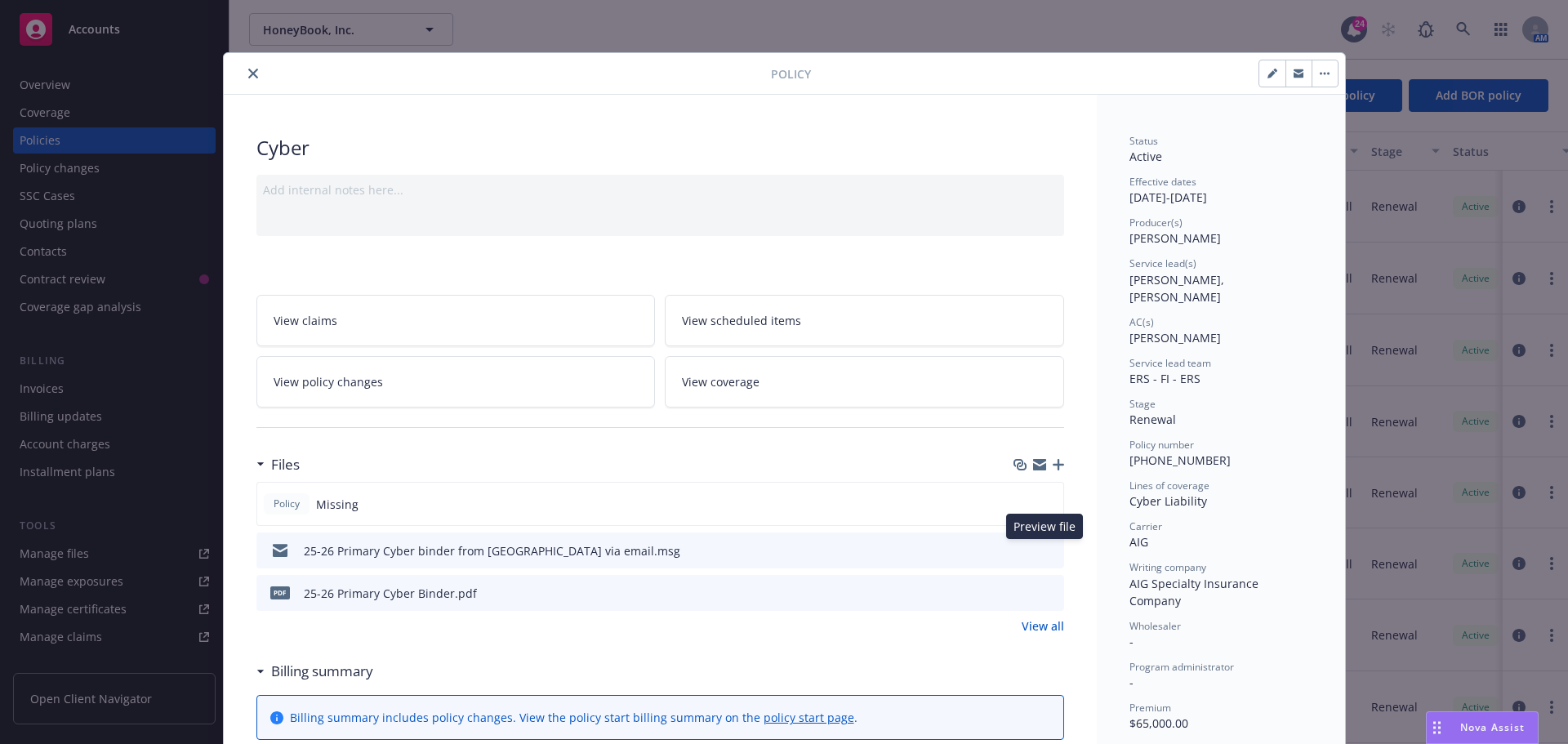
click at [1042, 550] on icon "preview file" at bounding box center [1049, 549] width 15 height 11
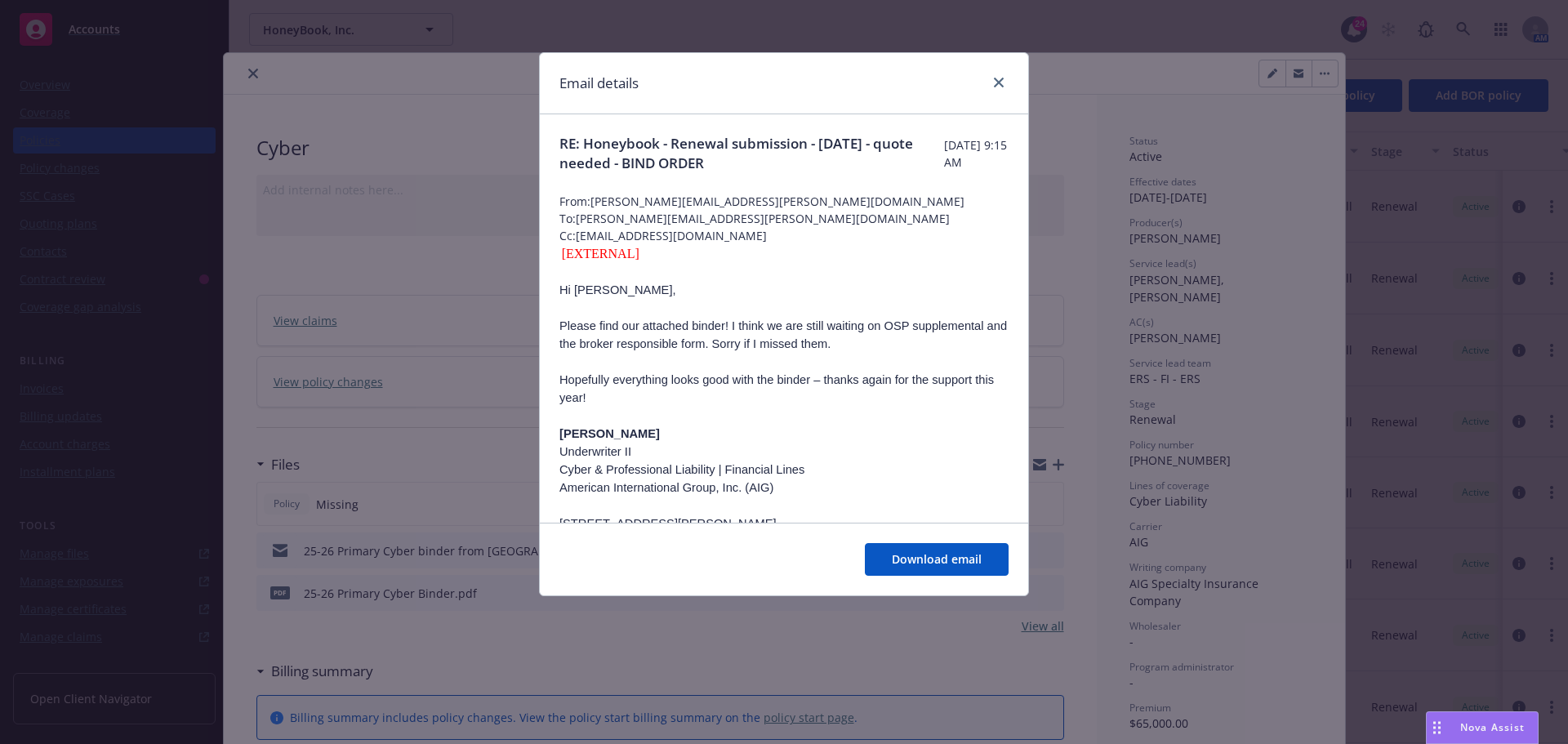
click at [915, 395] on p "Hopefully everything looks good with the binder – thanks again for the support …" at bounding box center [784, 389] width 449 height 36
click at [1002, 89] on link "close" at bounding box center [998, 83] width 20 height 20
